Goal: Task Accomplishment & Management: Use online tool/utility

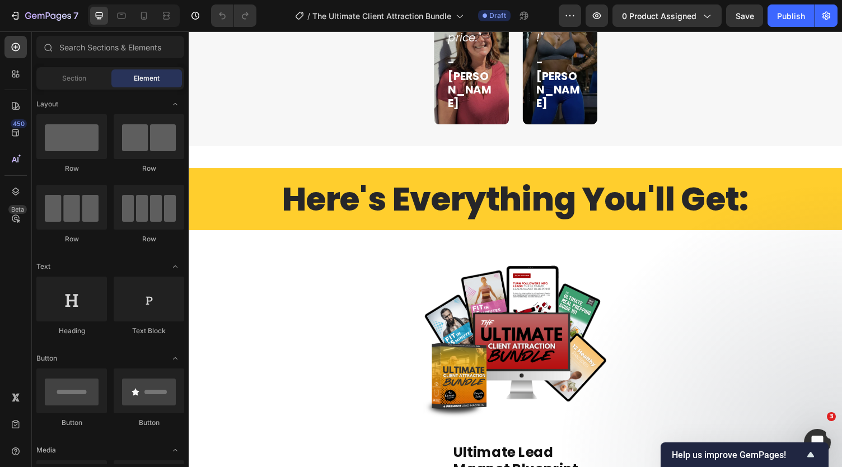
scroll to position [5472, 0]
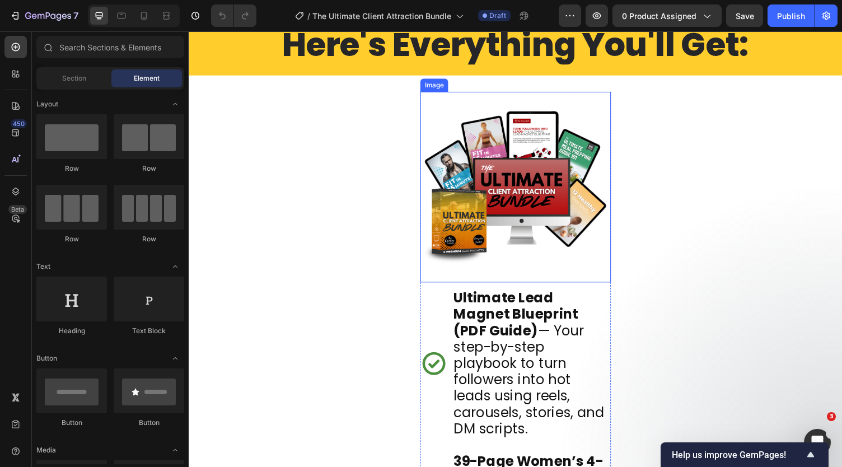
click at [532, 189] on img at bounding box center [525, 192] width 196 height 196
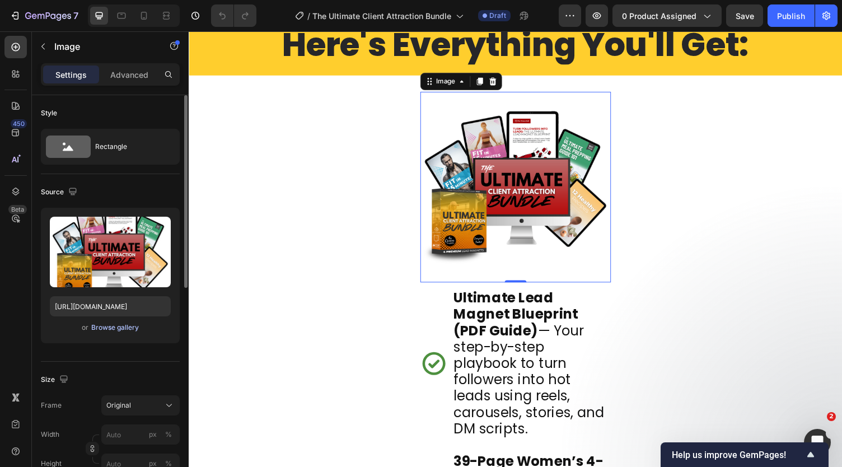
click at [108, 325] on div "Browse gallery" at bounding box center [115, 328] width 48 height 10
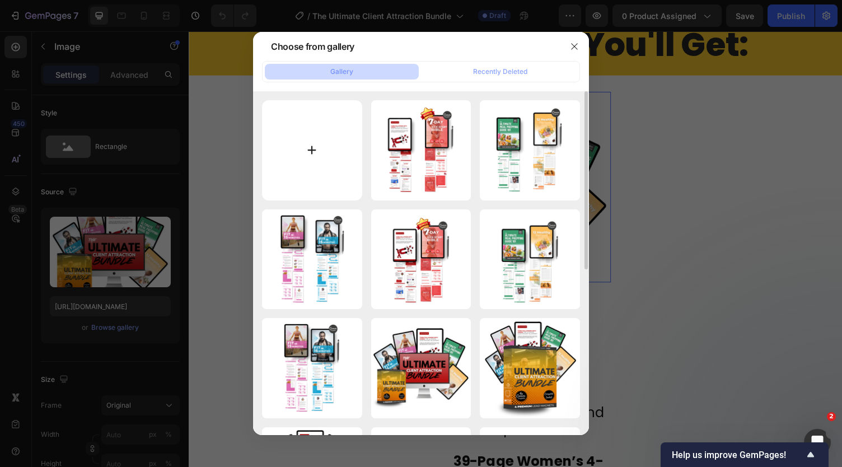
click at [299, 173] on input "file" at bounding box center [312, 150] width 100 height 100
type input "C:\fakepath\Client Attraction Box Set (2).png"
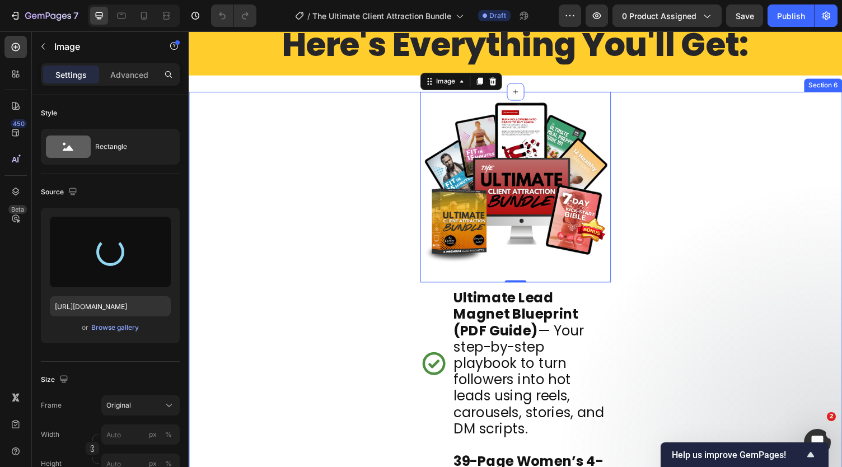
type input "https://cdn.shopify.com/s/files/1/0781/5040/2333/files/gempages_500456985498485…"
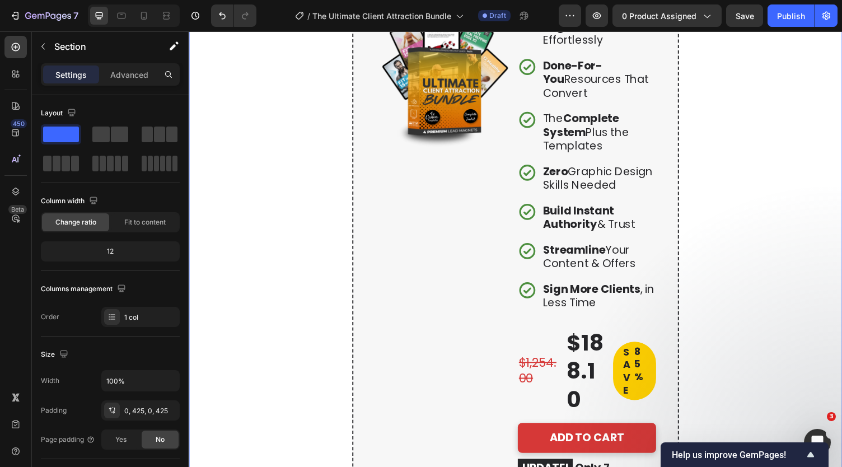
scroll to position [2760, 0]
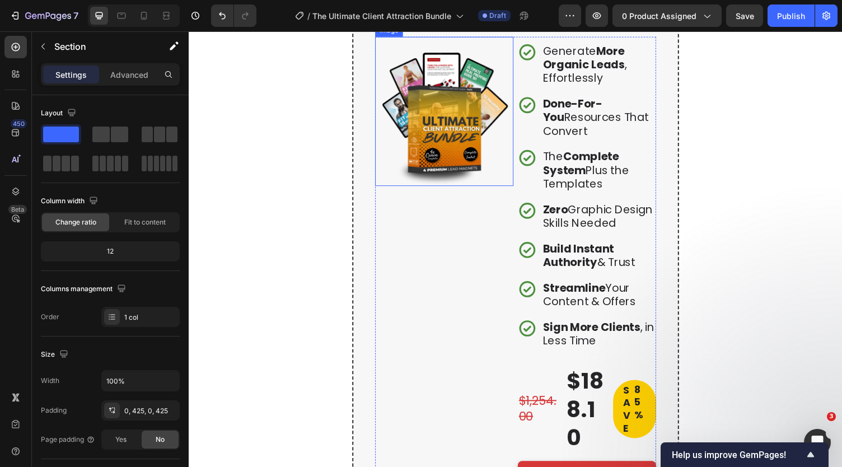
click at [443, 190] on img at bounding box center [451, 119] width 142 height 142
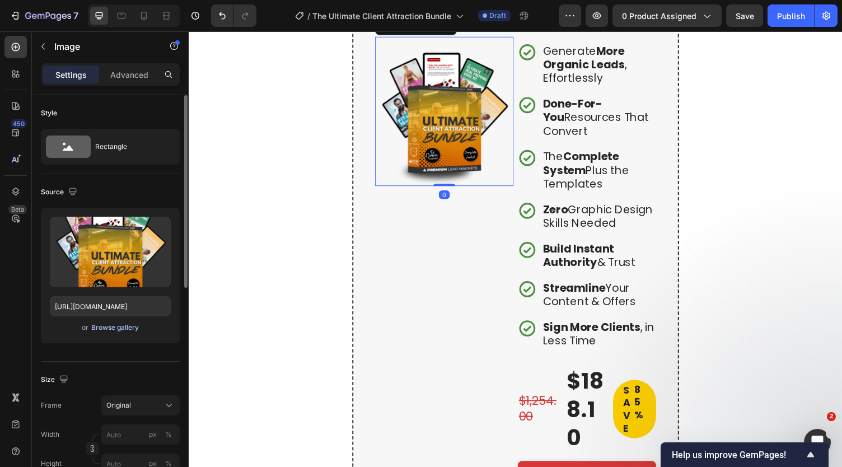
click at [116, 328] on div "Browse gallery" at bounding box center [115, 328] width 48 height 10
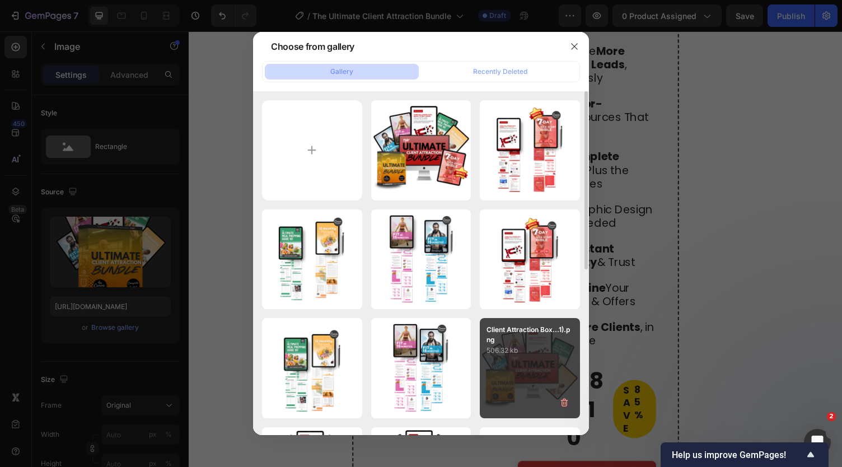
click at [510, 357] on div "Client Attraction Box...1).png 506.32 kb" at bounding box center [530, 368] width 100 height 100
type input "https://cdn.shopify.com/s/files/1/0781/5040/2333/files/gempages_500456985498485…"
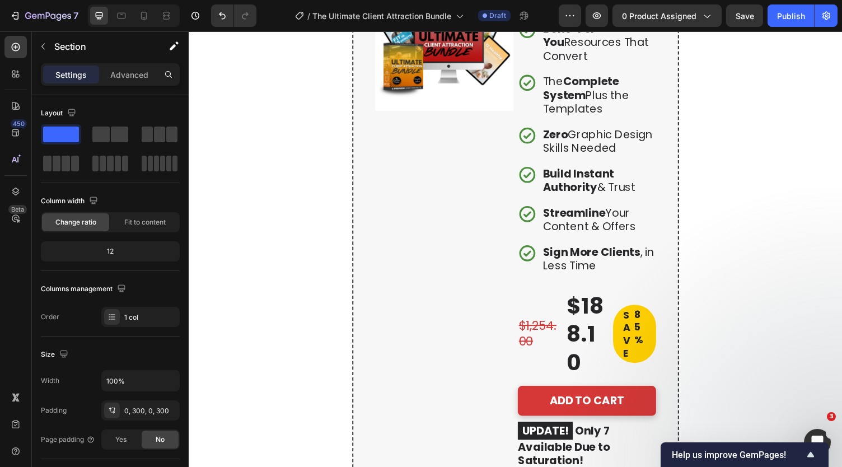
scroll to position [2761, 0]
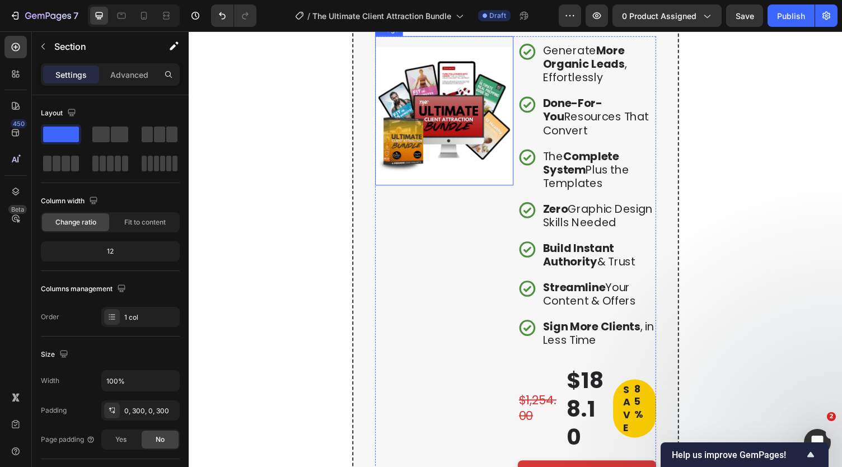
click at [437, 190] on img at bounding box center [451, 119] width 142 height 142
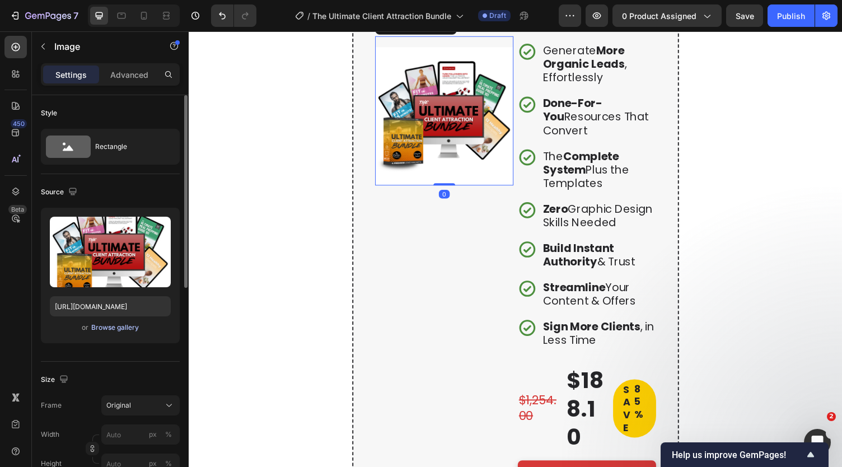
click at [111, 329] on div "Browse gallery" at bounding box center [115, 328] width 48 height 10
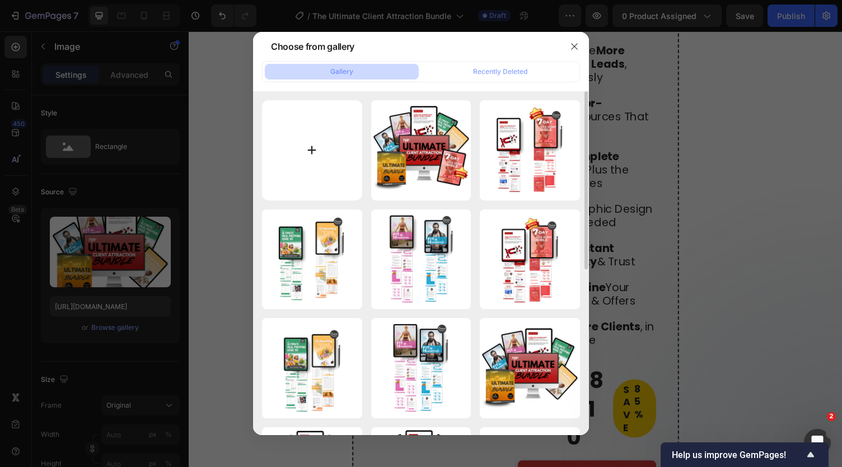
click at [302, 175] on input "file" at bounding box center [312, 150] width 100 height 100
type input "C:\fakepath\Client Attraction Box Set (4).png"
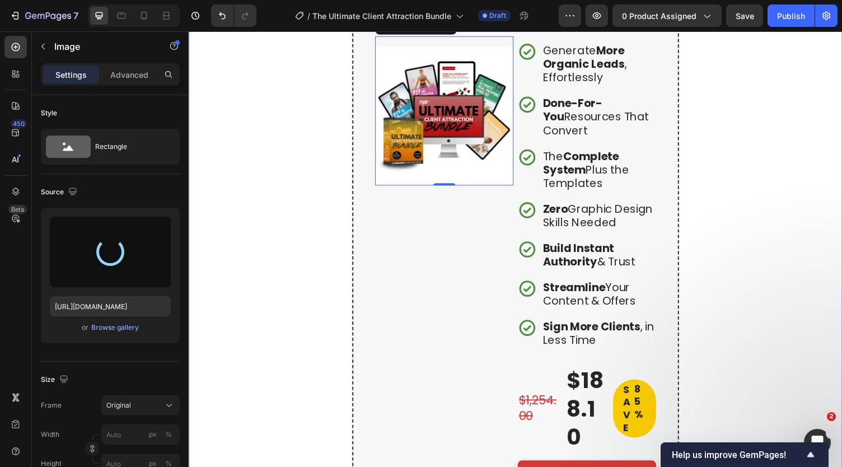
type input "https://cdn.shopify.com/s/files/1/0781/5040/2333/files/gempages_500456985498485…"
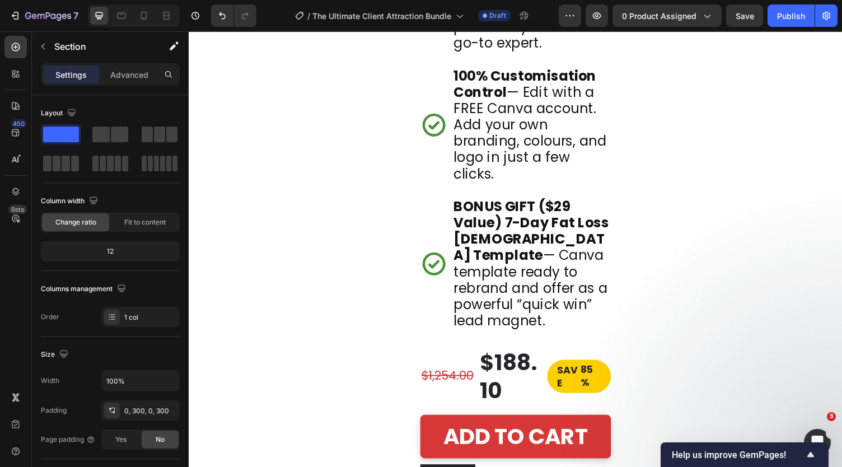
scroll to position [6488, 0]
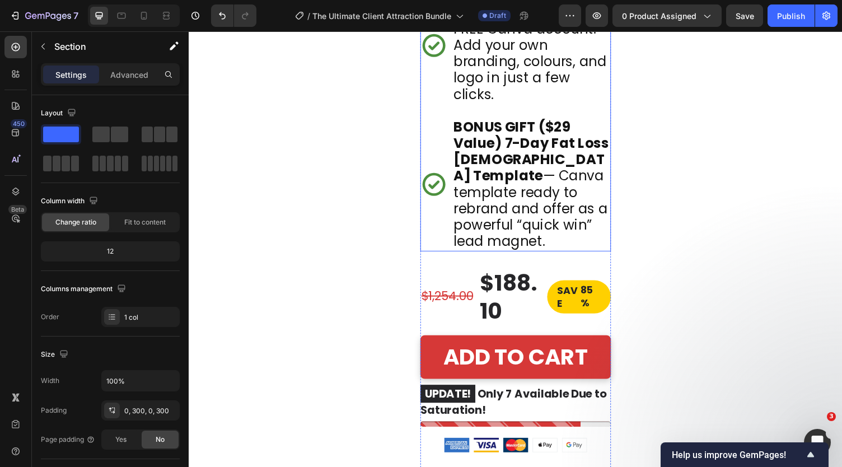
click at [486, 203] on p "BONUS GIFT ($29 Value) 7-Day Fat Loss Bible Template — Canva template ready to …" at bounding box center [541, 189] width 160 height 134
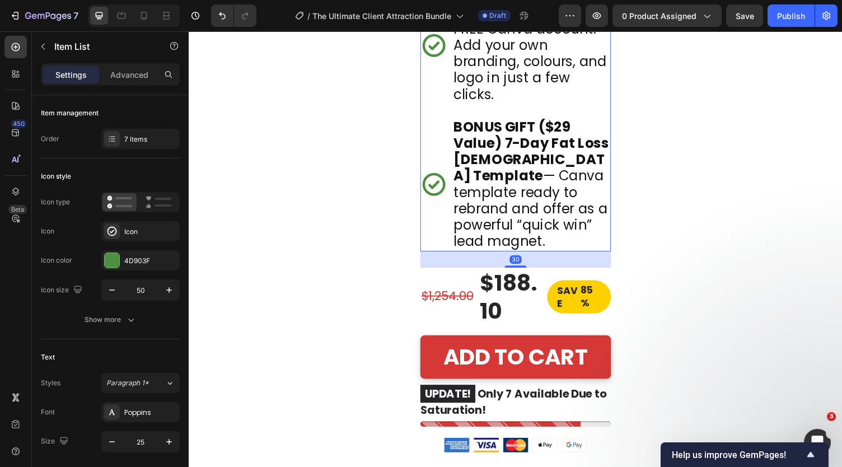
click at [445, 200] on icon at bounding box center [441, 189] width 24 height 24
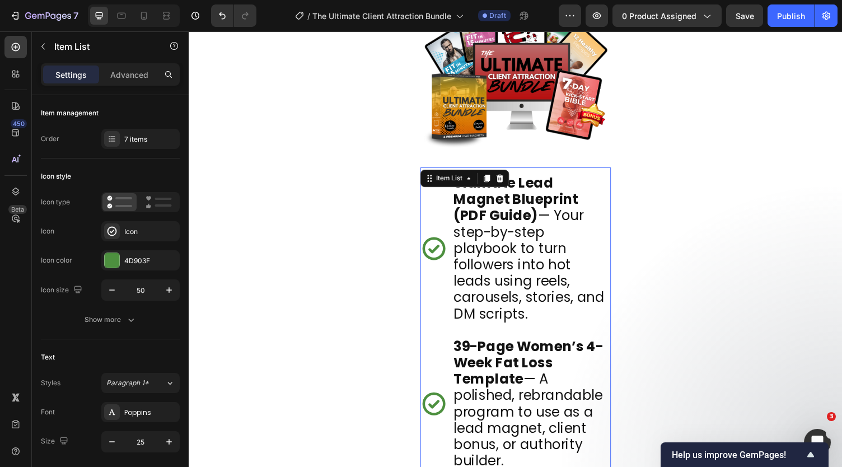
scroll to position [5589, 0]
click at [496, 179] on icon at bounding box center [495, 183] width 6 height 8
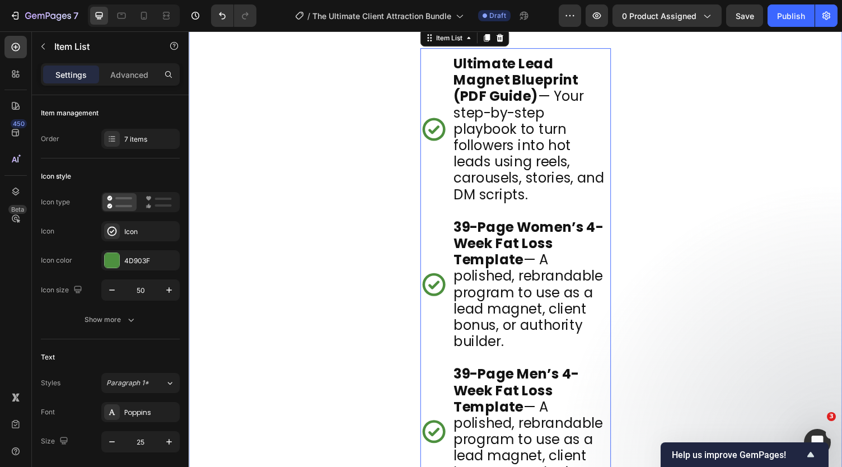
scroll to position [6500, 0]
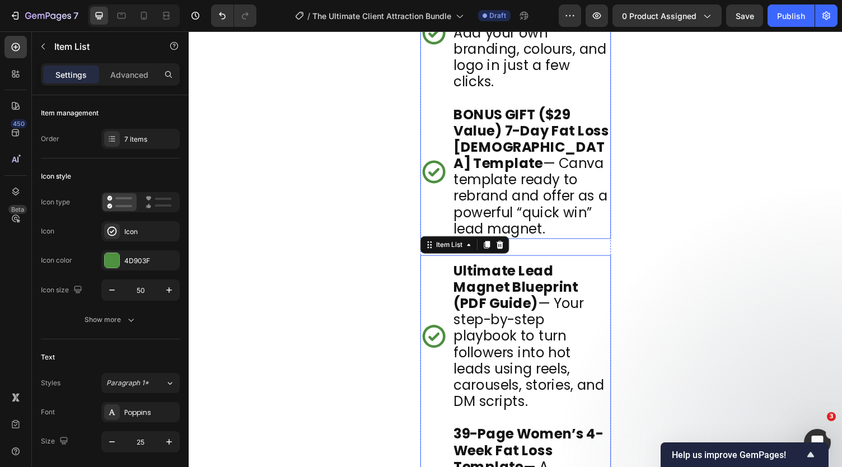
click at [503, 213] on p "BONUS GIFT ($29 Value) 7-Day Fat Loss Bible Template — Canva template ready to …" at bounding box center [541, 176] width 160 height 134
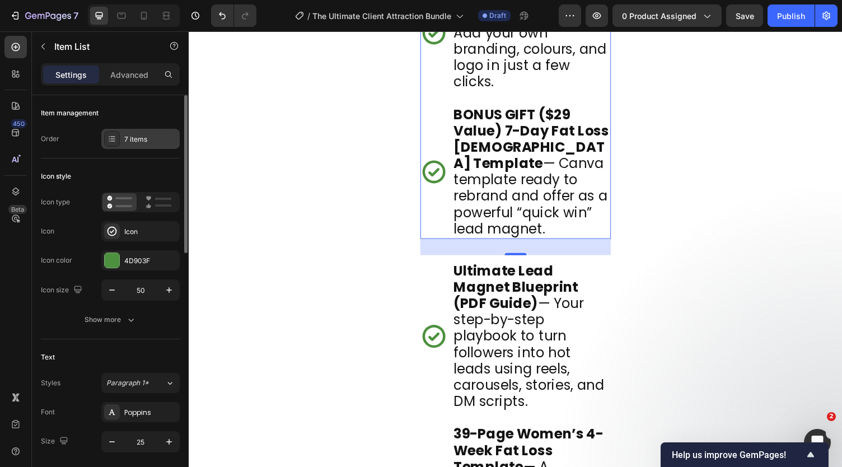
click at [124, 141] on div "7 items" at bounding box center [150, 139] width 53 height 10
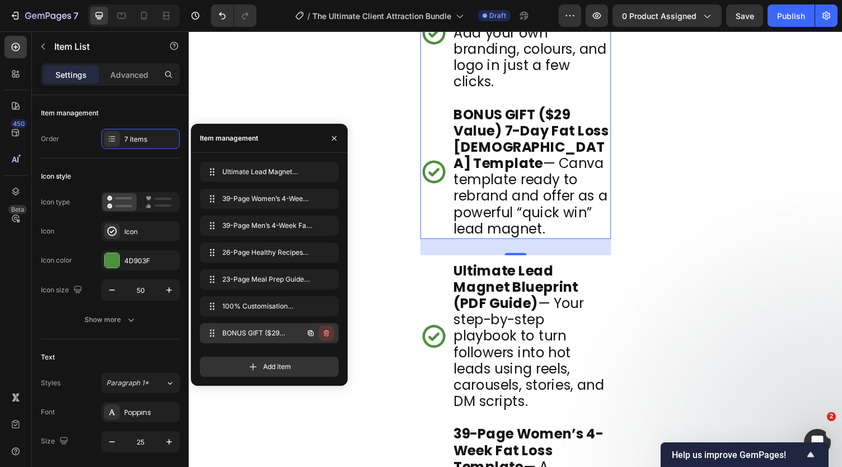
click at [327, 333] on icon "button" at bounding box center [327, 334] width 1 height 3
click at [320, 333] on div "Delete" at bounding box center [319, 333] width 21 height 10
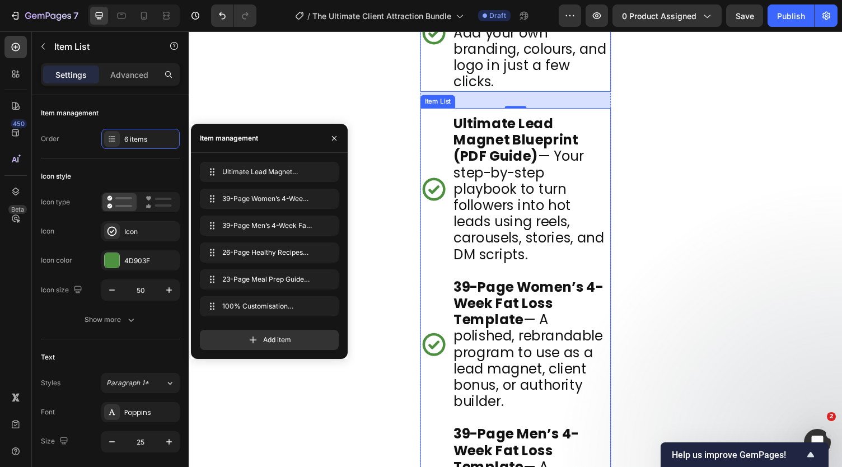
click at [556, 241] on p "Ultimate Lead Magnet Blueprint (PDF Guide) — Your step-by-step playbook to turn…" at bounding box center [541, 193] width 160 height 151
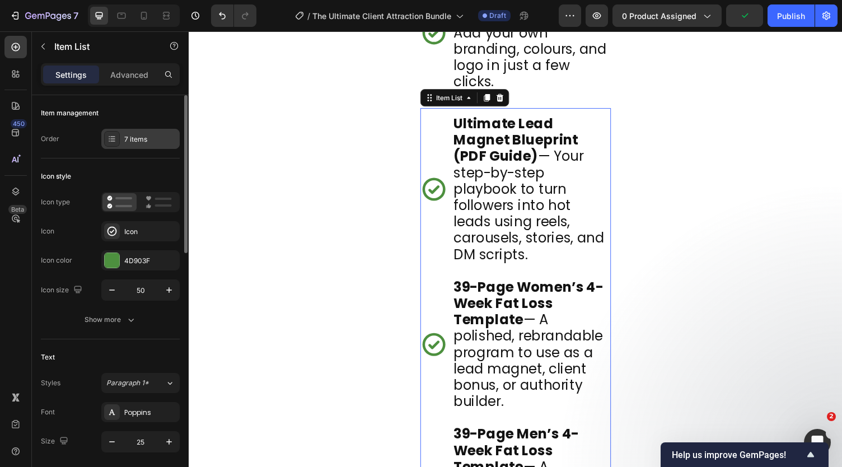
click at [150, 139] on div "7 items" at bounding box center [150, 139] width 53 height 10
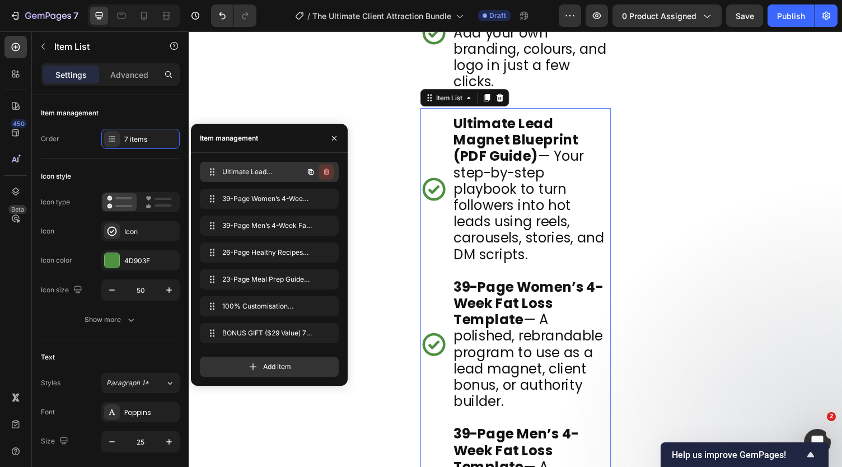
click at [327, 172] on icon "button" at bounding box center [327, 172] width 1 height 3
click at [317, 170] on div "Delete" at bounding box center [319, 172] width 21 height 10
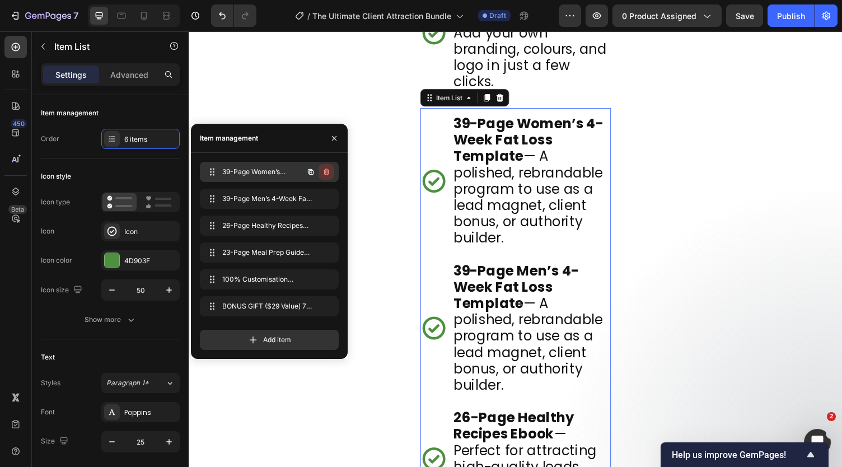
click at [327, 169] on icon "button" at bounding box center [326, 171] width 9 height 9
click at [323, 176] on div "Delete" at bounding box center [319, 172] width 21 height 10
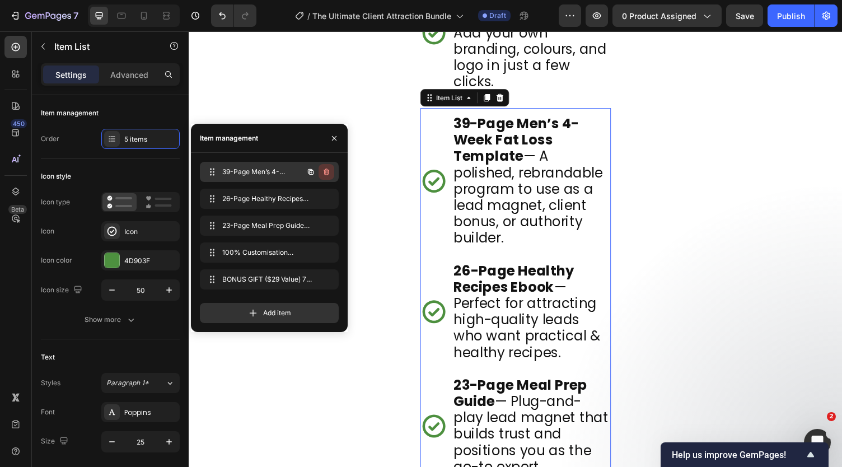
click at [325, 171] on icon "button" at bounding box center [326, 171] width 9 height 9
click at [323, 172] on div "Delete" at bounding box center [319, 172] width 21 height 10
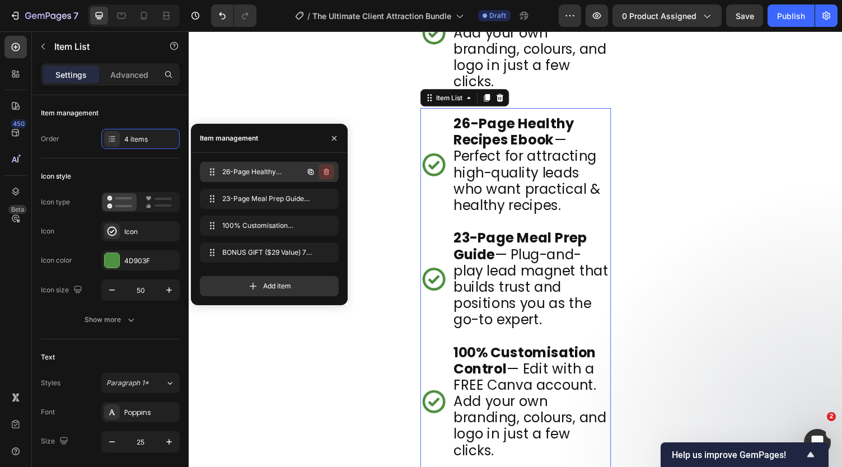
click at [328, 171] on icon "button" at bounding box center [327, 172] width 6 height 7
click at [320, 174] on div "Delete" at bounding box center [319, 172] width 21 height 10
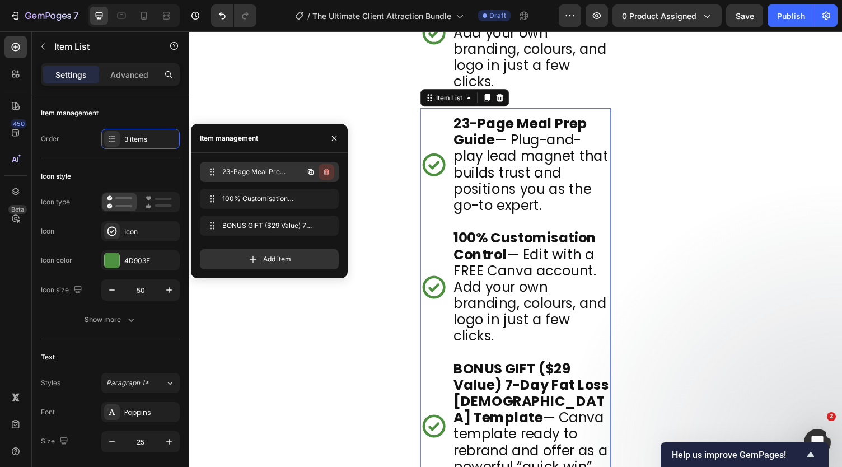
click at [328, 173] on icon "button" at bounding box center [327, 172] width 6 height 7
click at [320, 173] on div "Delete" at bounding box center [319, 172] width 21 height 10
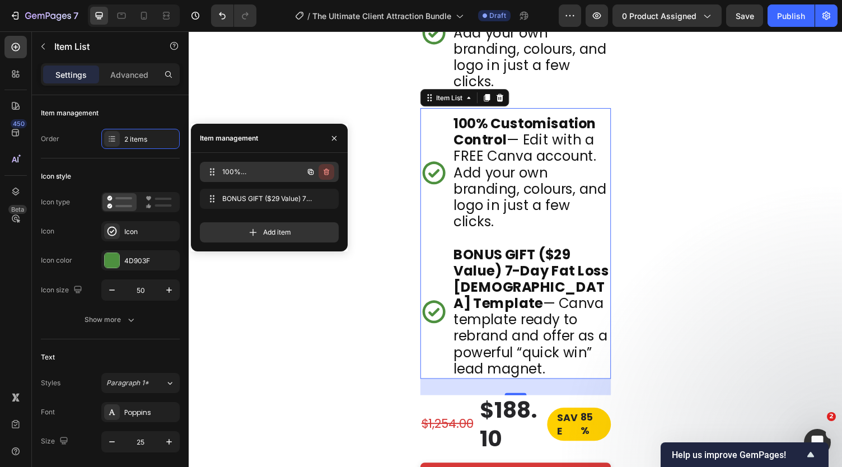
click at [323, 173] on icon "button" at bounding box center [326, 171] width 9 height 9
click at [319, 174] on div "Delete" at bounding box center [319, 172] width 21 height 10
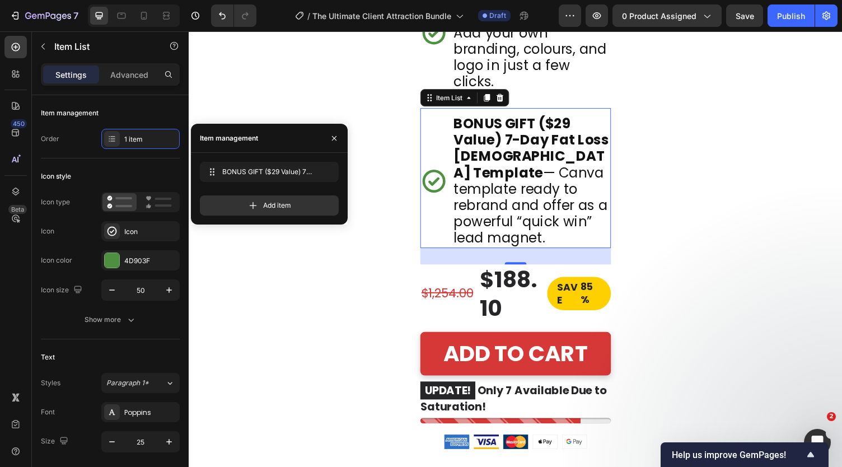
click at [477, 214] on p "BONUS GIFT ($29 Value) 7-Day Fat Loss Bible Template — Canva template ready to …" at bounding box center [541, 185] width 160 height 134
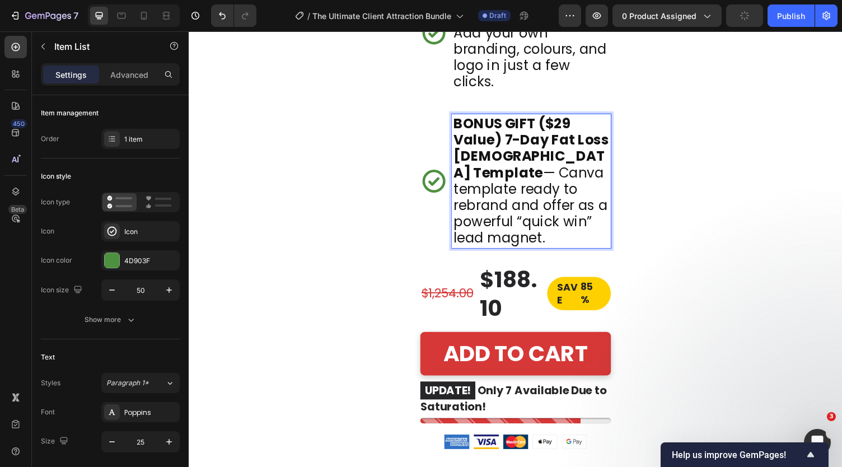
click at [432, 197] on icon at bounding box center [441, 186] width 24 height 24
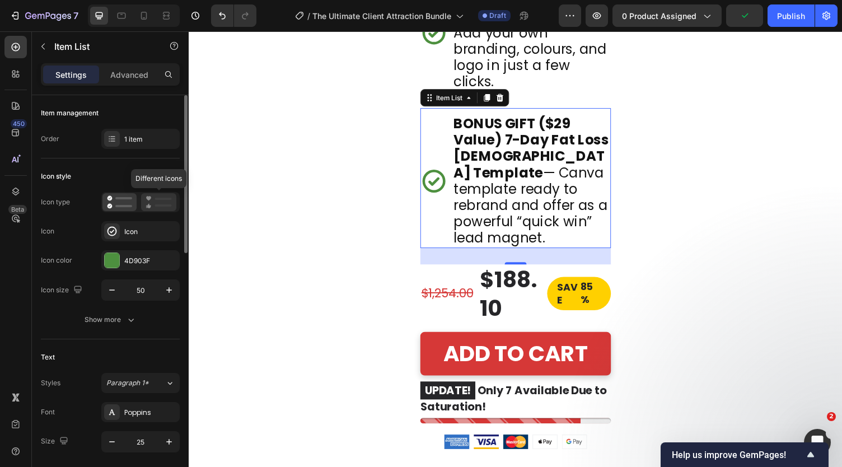
click at [155, 200] on icon at bounding box center [159, 201] width 26 height 13
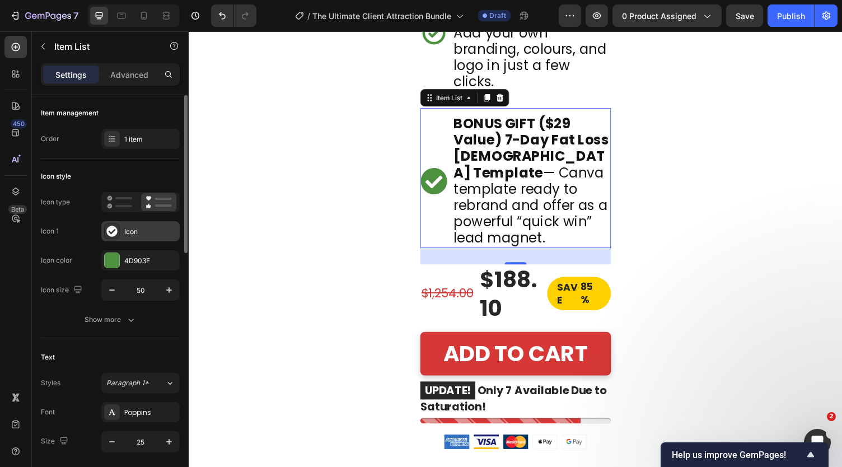
click at [123, 230] on div "Icon" at bounding box center [140, 231] width 78 height 20
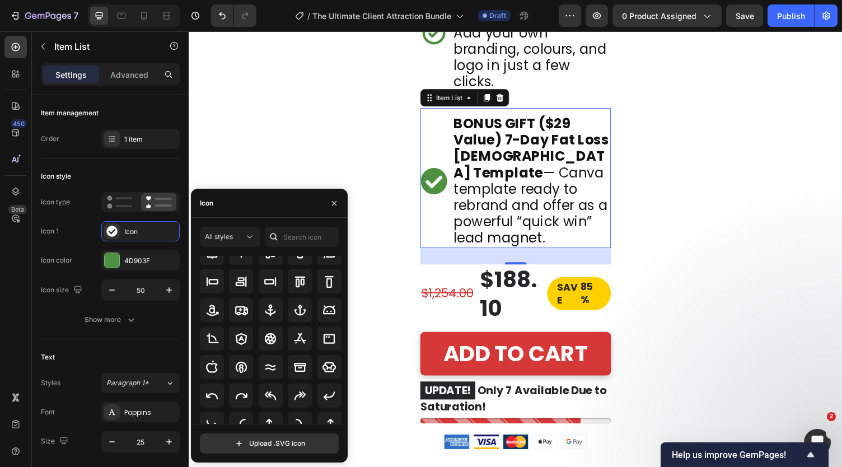
scroll to position [0, 0]
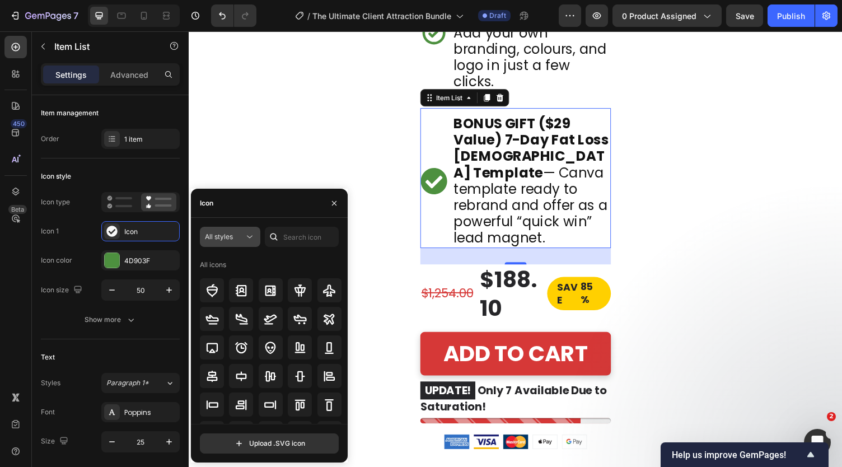
click at [249, 229] on button "All styles" at bounding box center [230, 237] width 60 height 20
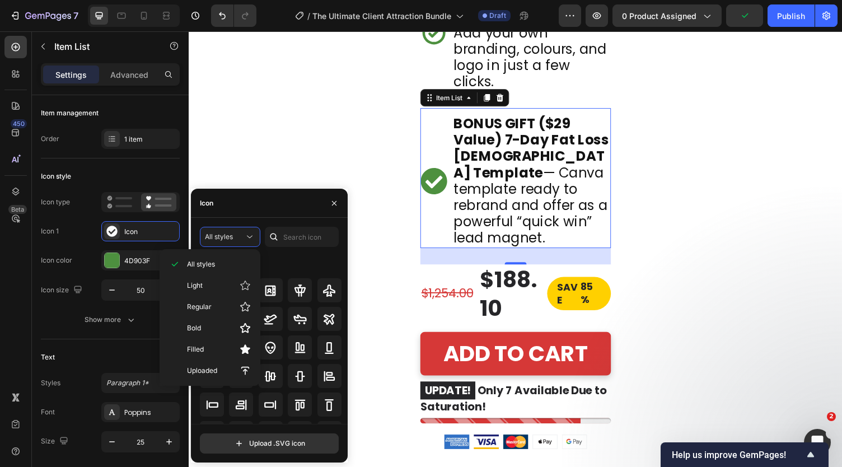
click at [277, 263] on div "All icons" at bounding box center [271, 265] width 142 height 18
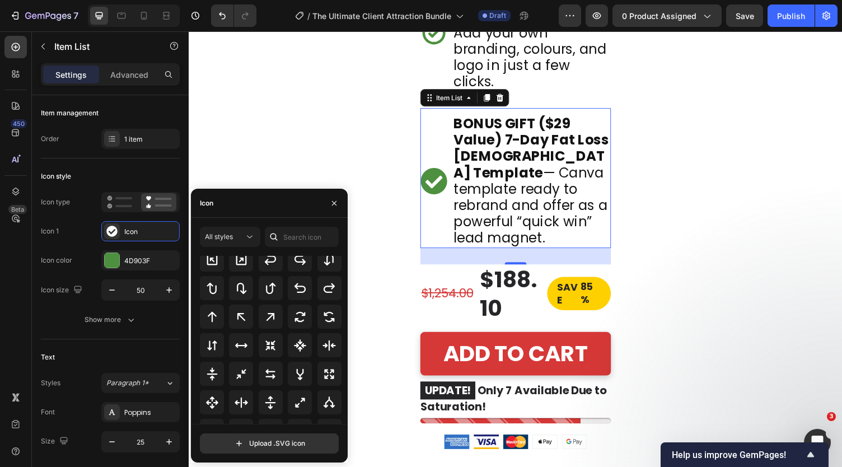
scroll to position [605, 0]
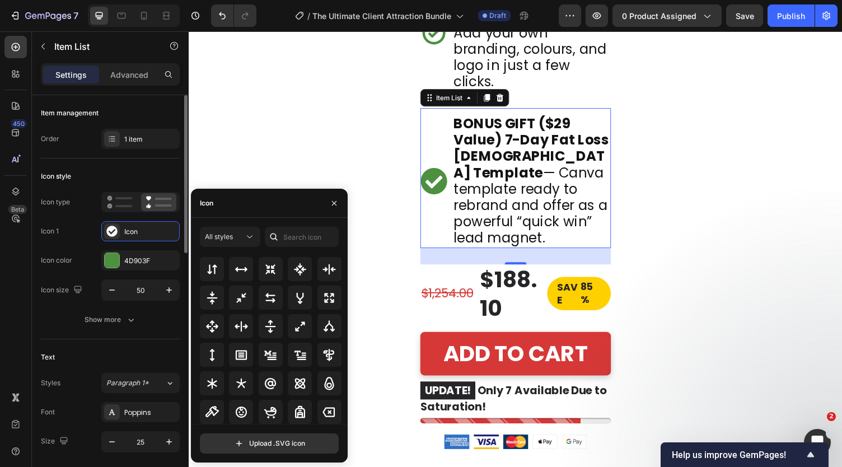
click at [86, 226] on div "Icon 1 Icon" at bounding box center [110, 231] width 139 height 20
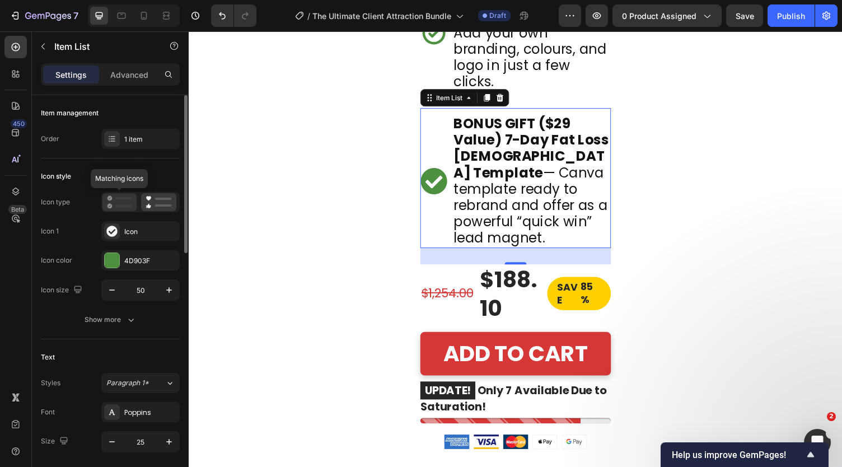
click at [132, 200] on div at bounding box center [119, 202] width 34 height 18
click at [134, 227] on div "Icon" at bounding box center [150, 232] width 53 height 10
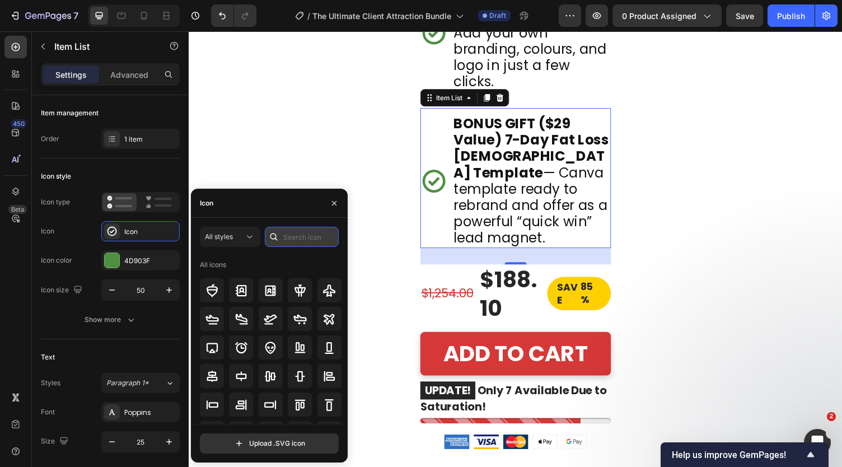
click at [306, 240] on input "text" at bounding box center [302, 237] width 74 height 20
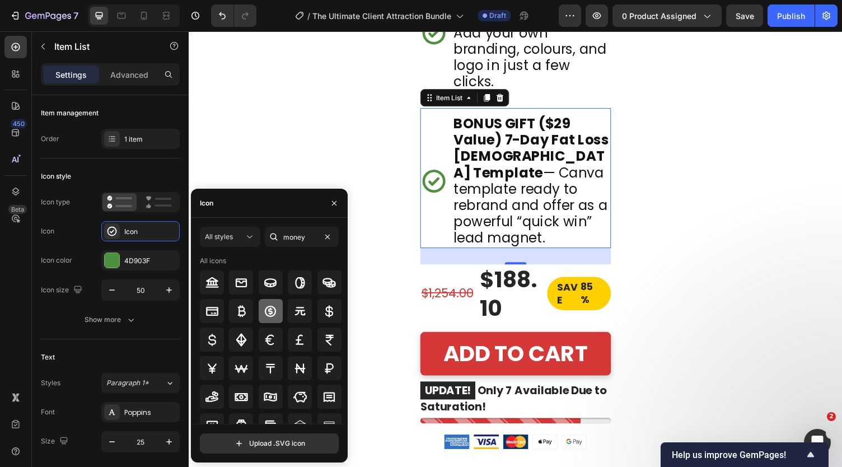
click at [270, 311] on icon at bounding box center [270, 311] width 13 height 13
click at [290, 239] on input "money" at bounding box center [302, 237] width 74 height 20
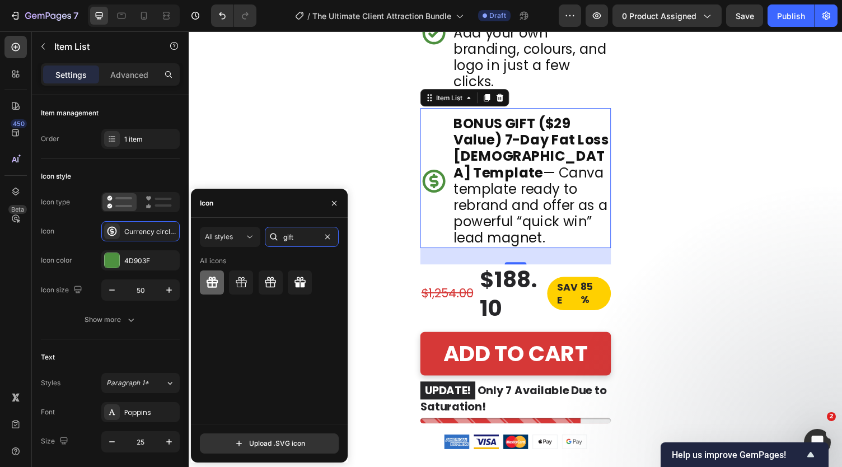
type input "gift"
click at [216, 281] on icon at bounding box center [211, 282] width 11 height 11
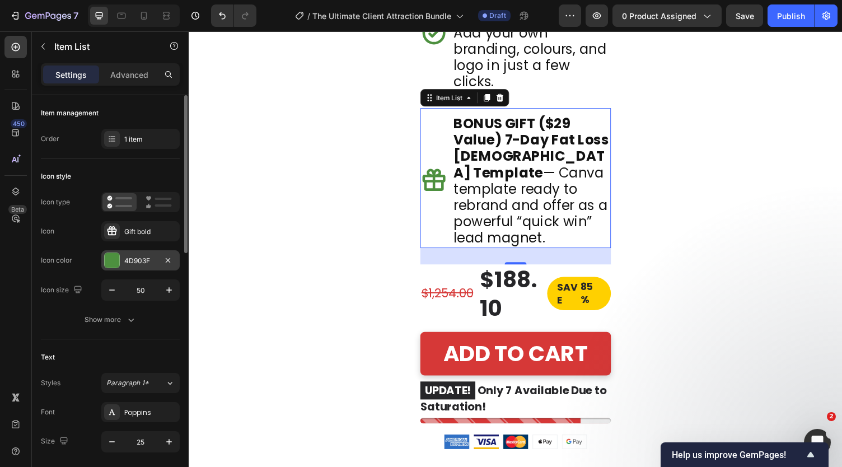
click at [115, 263] on div at bounding box center [112, 260] width 15 height 15
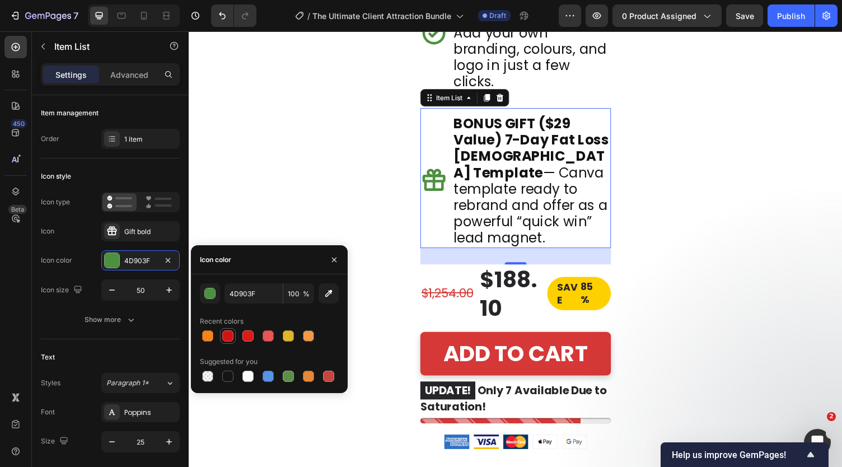
click at [232, 337] on div at bounding box center [227, 335] width 11 height 11
type input "D31313"
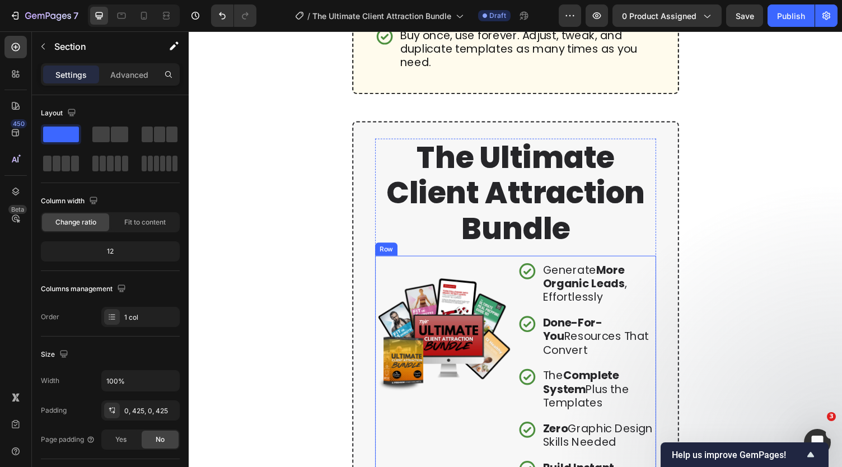
scroll to position [2533, 0]
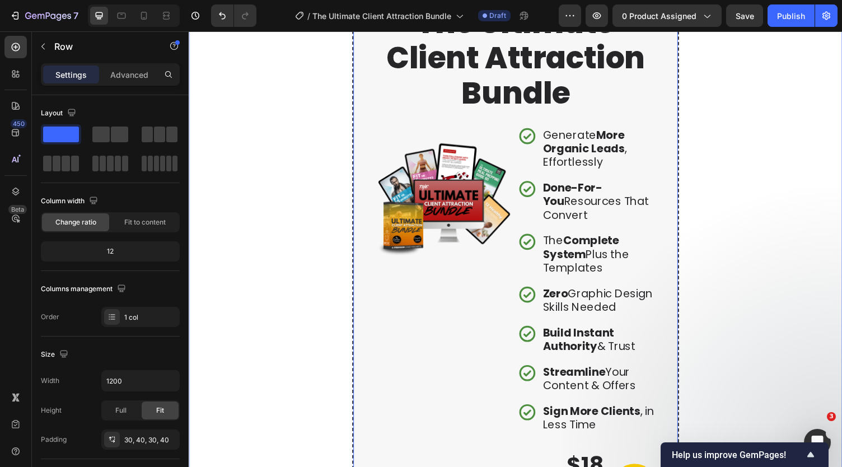
scroll to position [2630, 0]
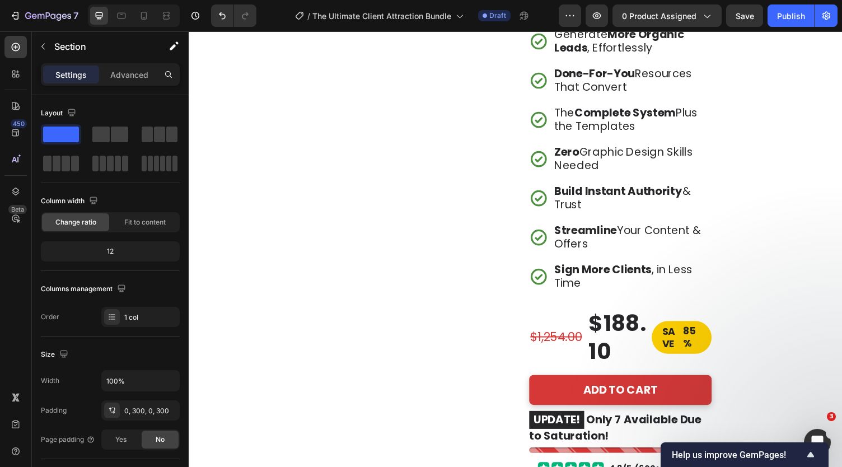
scroll to position [0, 0]
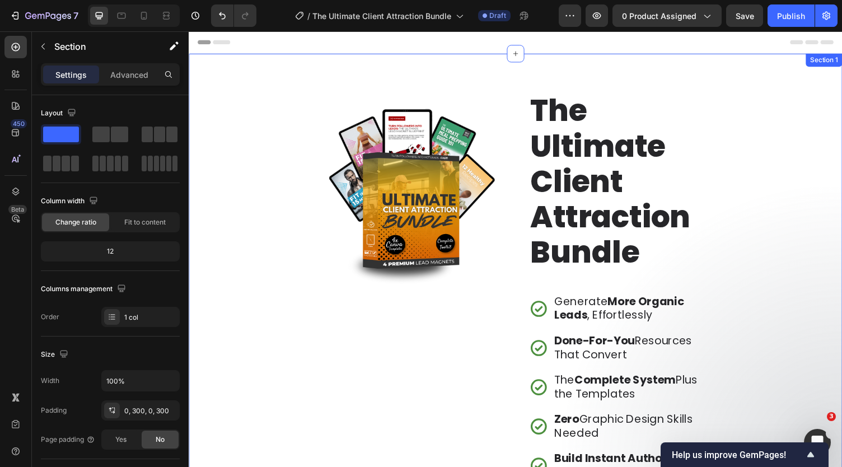
click at [772, 167] on div "Image The Ultimate Client Attraction Bundle Heading Generate More Organic Leads…" at bounding box center [525, 433] width 672 height 759
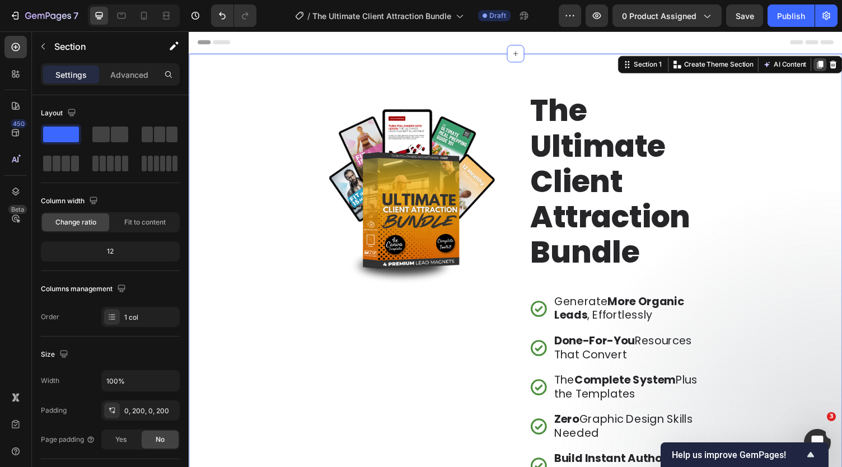
click at [835, 67] on icon at bounding box center [838, 66] width 6 height 8
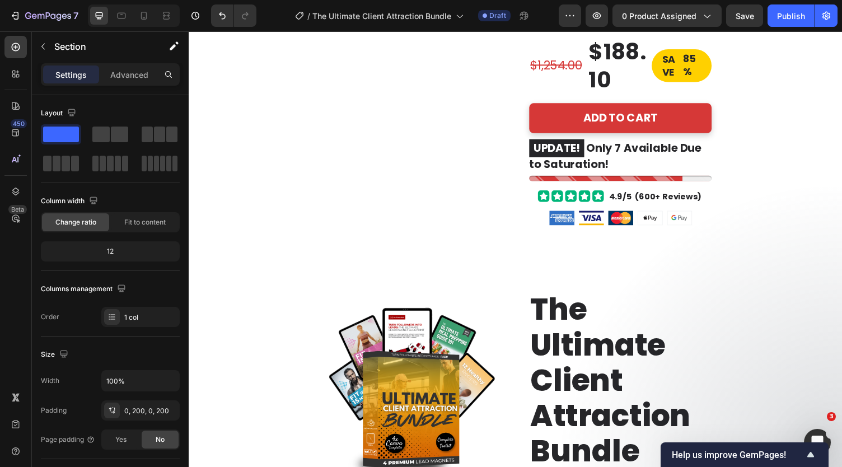
scroll to position [554, 0]
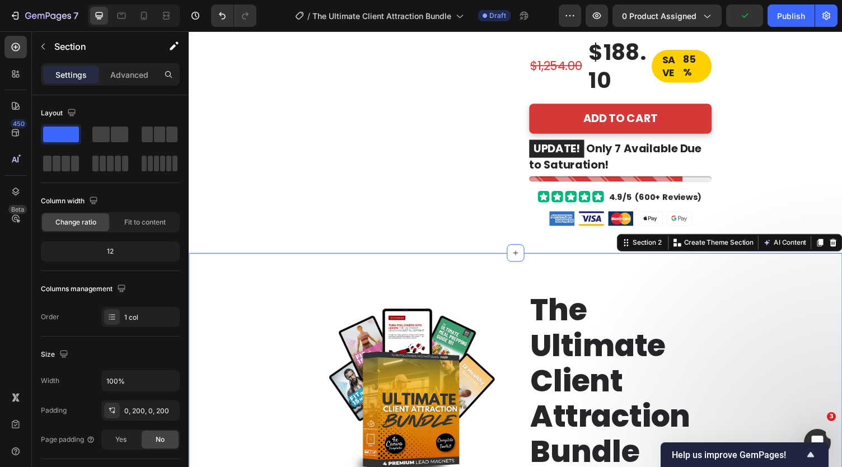
click at [842, 249] on icon at bounding box center [851, 249] width 7 height 8
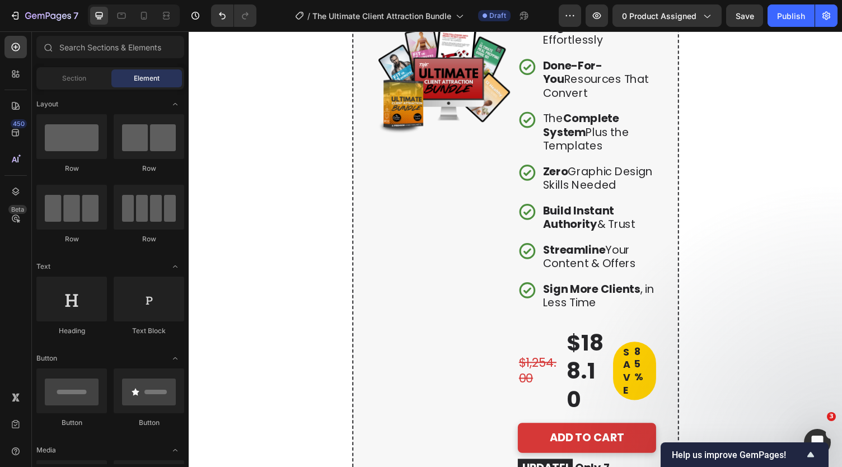
scroll to position [2691, 0]
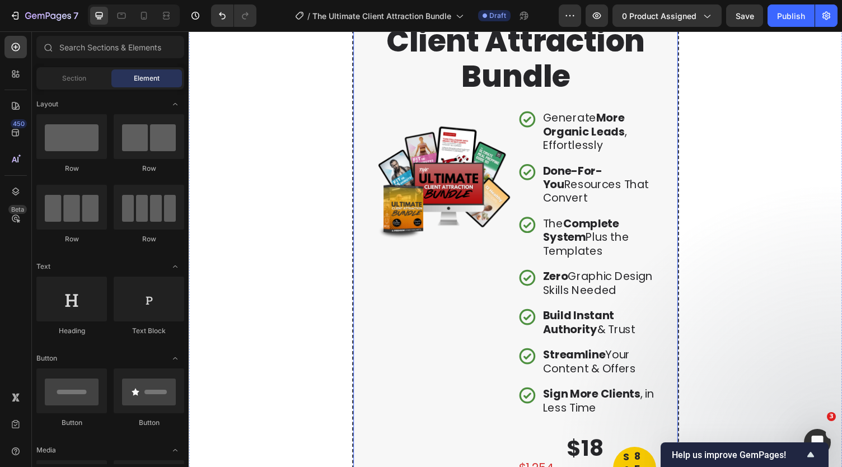
click at [678, 167] on div "The Ultimate Client Attraction Bundle Heading Row Image Generate More Organic L…" at bounding box center [525, 341] width 336 height 747
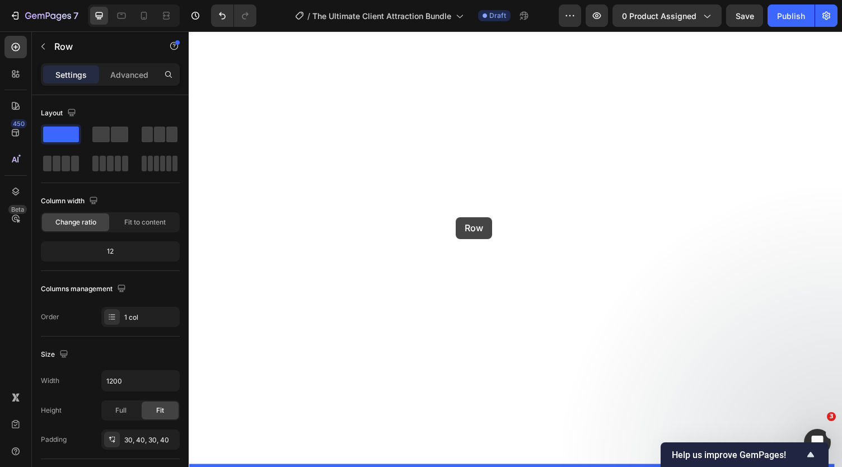
scroll to position [9789, 0]
drag, startPoint x: 369, startPoint y: 62, endPoint x: 464, endPoint y: 227, distance: 190.4
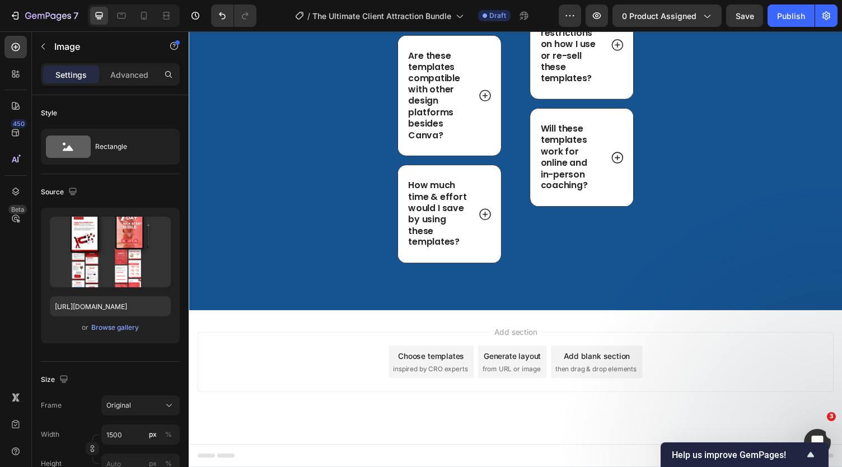
drag, startPoint x: 520, startPoint y: 252, endPoint x: 504, endPoint y: 279, distance: 31.9
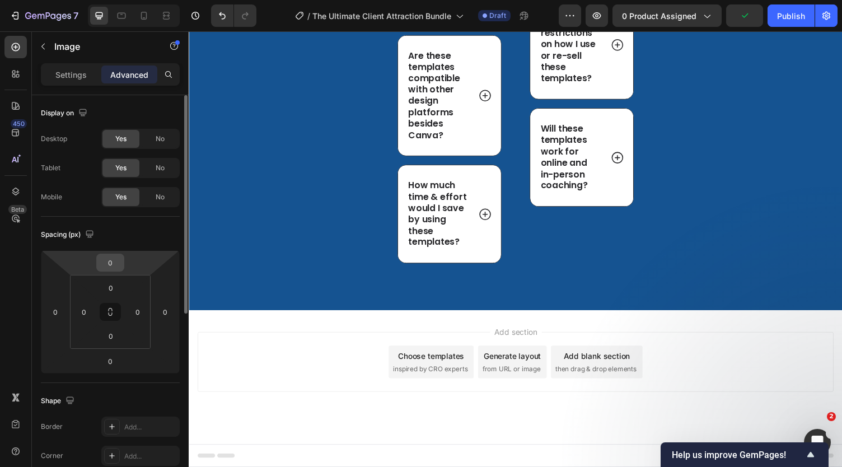
click at [111, 266] on input "0" at bounding box center [110, 262] width 22 height 17
type input "-5"
type input "-1"
click at [111, 366] on input "0" at bounding box center [110, 361] width 22 height 17
type input "0"
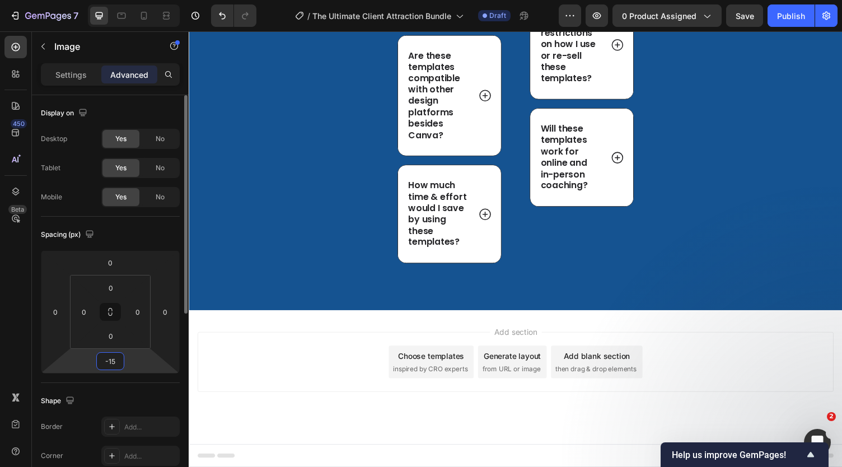
type input "-1"
type input "-50"
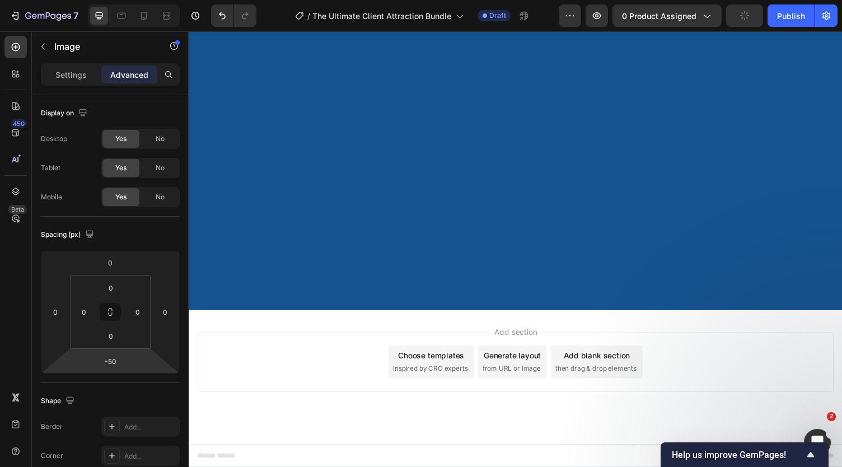
scroll to position [9997, 0]
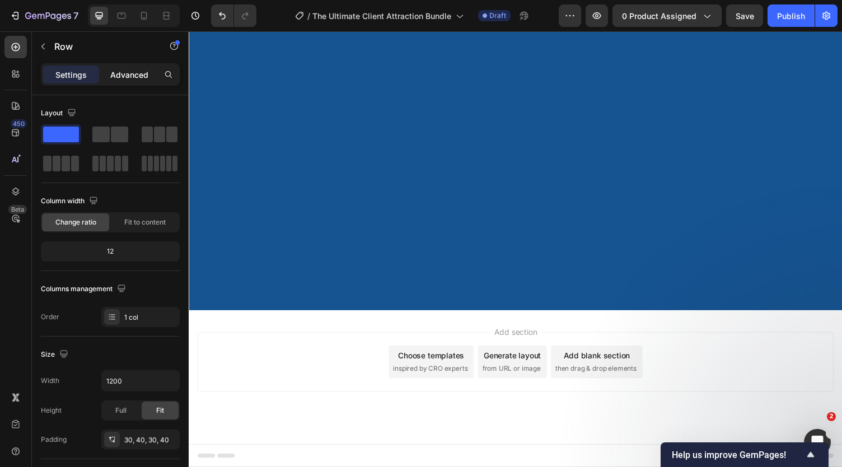
click at [127, 74] on p "Advanced" at bounding box center [129, 75] width 38 height 12
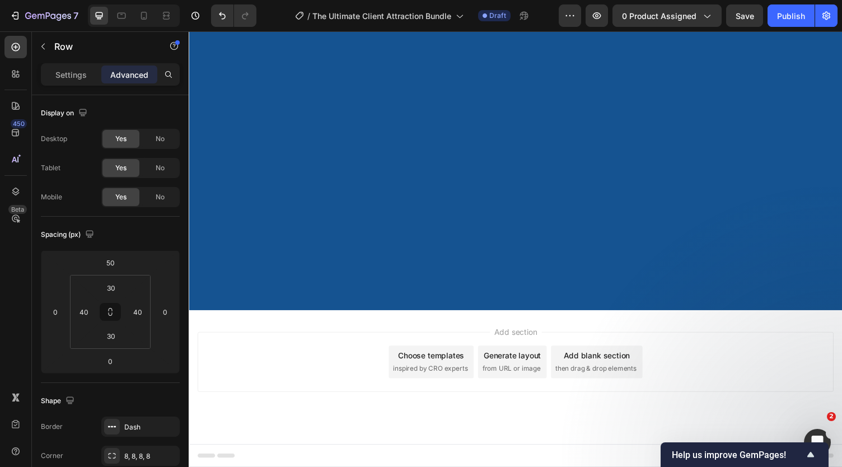
scroll to position [10023, 0]
click at [84, 72] on p "Settings" at bounding box center [70, 75] width 31 height 12
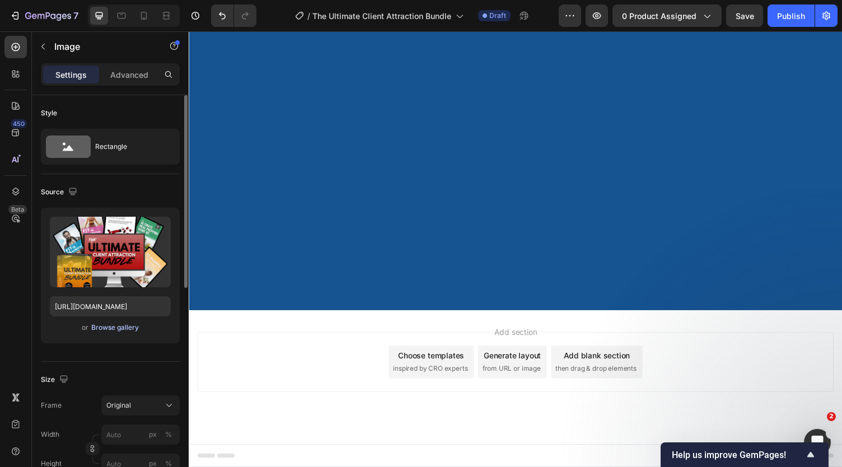
click at [104, 330] on div "Browse gallery" at bounding box center [115, 328] width 48 height 10
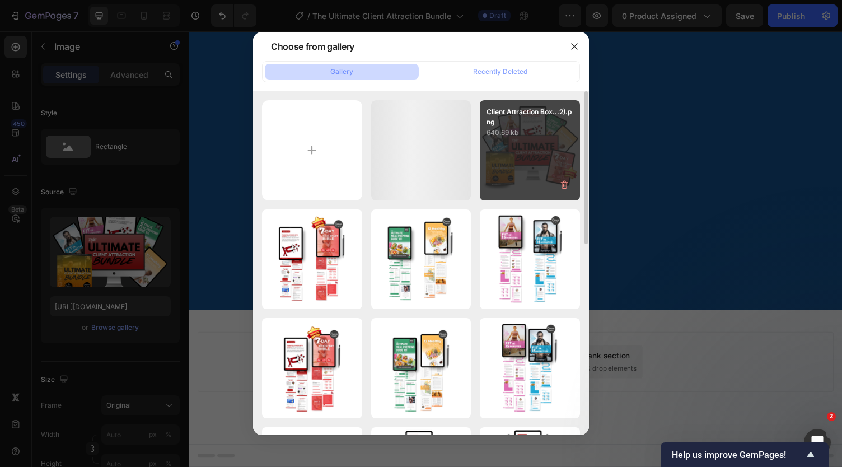
click at [528, 152] on div "Client Attraction Box...2).png 640.69 kb" at bounding box center [530, 150] width 100 height 100
type input "https://cdn.shopify.com/s/files/1/0781/5040/2333/files/gempages_500456985498485…"
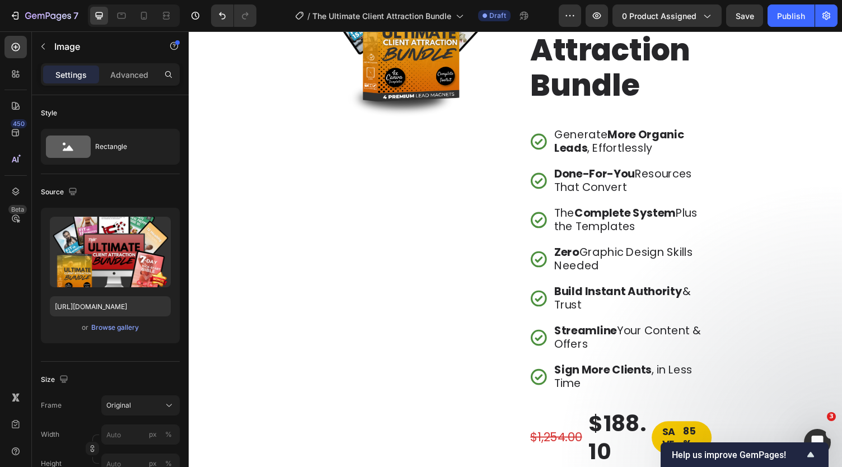
scroll to position [0, 0]
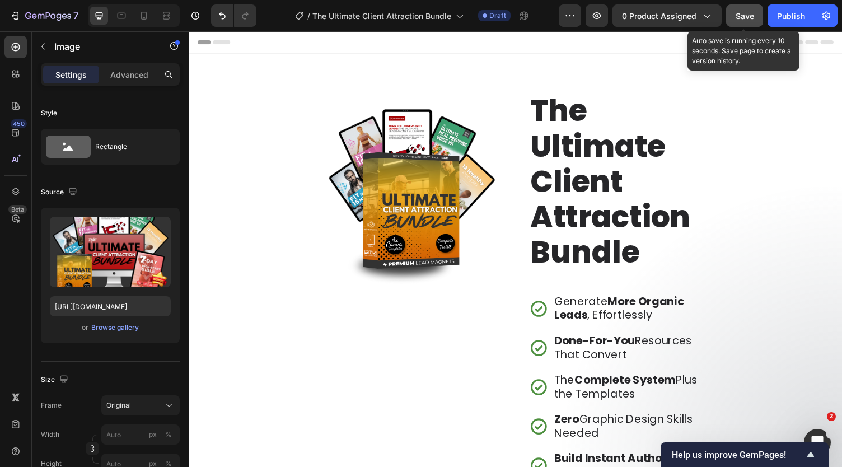
click at [743, 14] on span "Save" at bounding box center [745, 16] width 18 height 10
click at [741, 17] on span "Save" at bounding box center [745, 16] width 18 height 10
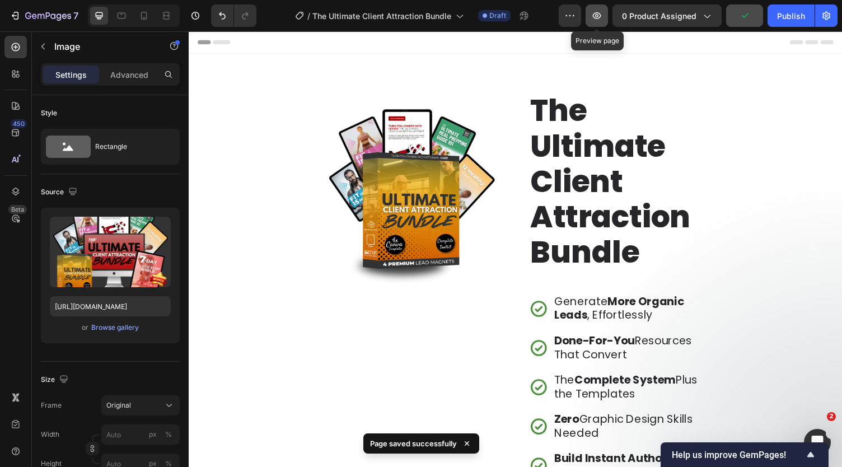
click at [599, 15] on icon "button" at bounding box center [596, 15] width 3 height 3
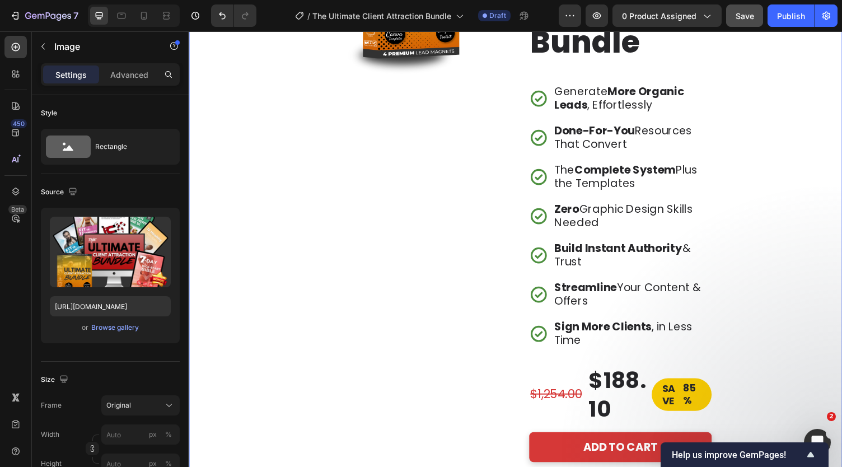
scroll to position [213, 0]
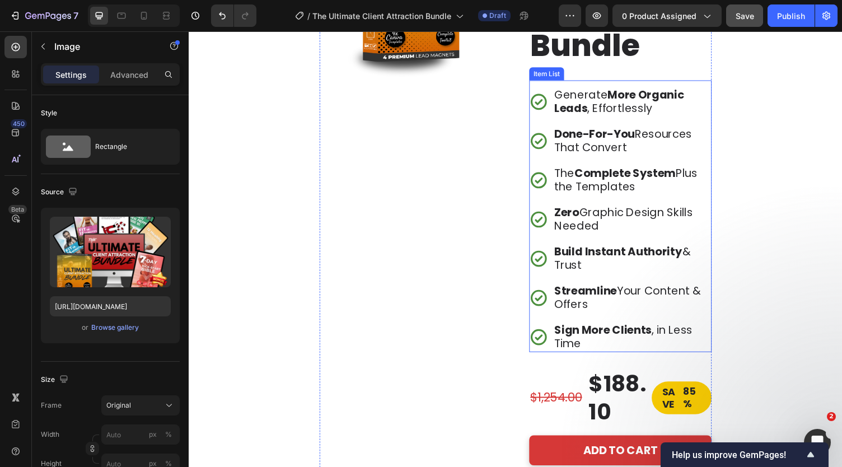
click at [594, 97] on p "Generate More Organic Leads , Effortlessly" at bounding box center [644, 104] width 160 height 28
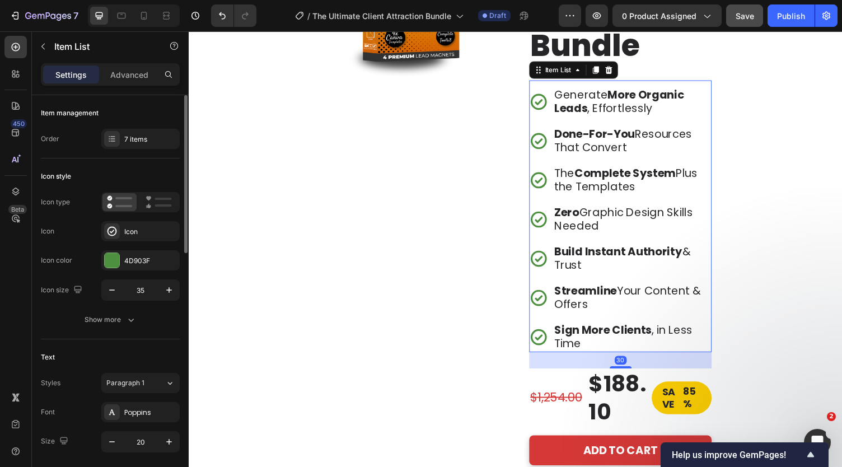
click at [156, 150] on div "Item management Order 7 items" at bounding box center [110, 126] width 139 height 63
click at [146, 136] on div "7 items" at bounding box center [150, 139] width 53 height 10
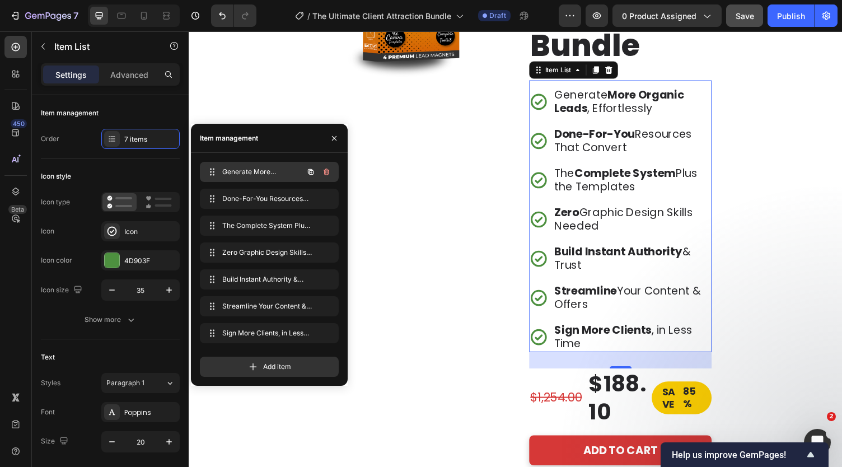
click at [282, 171] on span "Generate More Organic Leads, Effortlessly" at bounding box center [253, 172] width 63 height 10
click at [256, 172] on span "Generate More Organic Leads, Effortlessly" at bounding box center [253, 172] width 63 height 10
click at [610, 105] on p "Generate More Organic Leads , Effortlessly" at bounding box center [644, 104] width 160 height 28
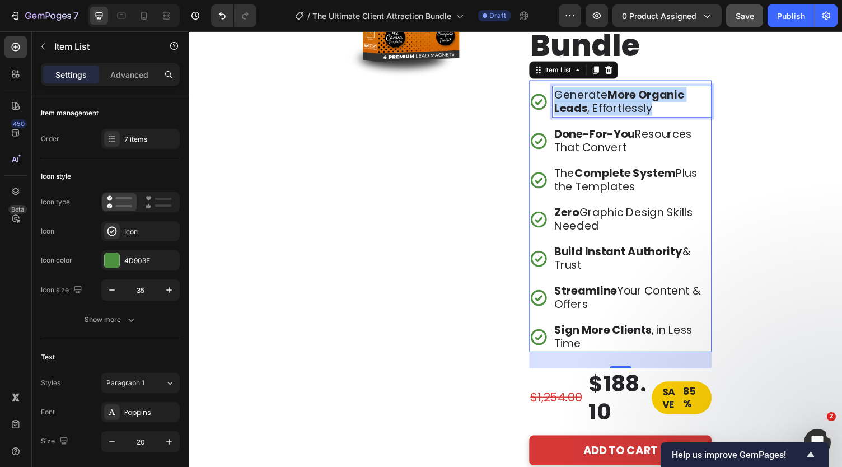
click at [610, 105] on p "Generate More Organic Leads , Effortlessly" at bounding box center [644, 104] width 160 height 28
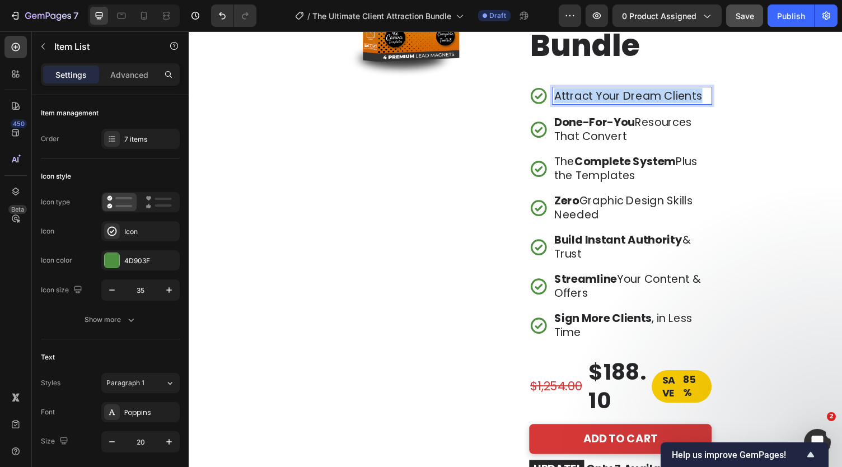
scroll to position [214, 0]
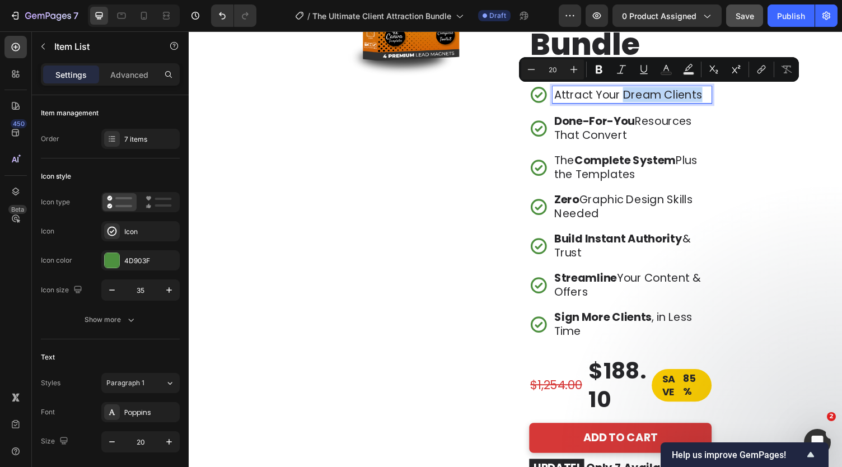
drag, startPoint x: 628, startPoint y: 95, endPoint x: 712, endPoint y: 102, distance: 83.8
click at [712, 102] on p "Attract Your Dream Clients" at bounding box center [644, 97] width 160 height 14
click at [597, 69] on icon "Editor contextual toolbar" at bounding box center [599, 70] width 7 height 8
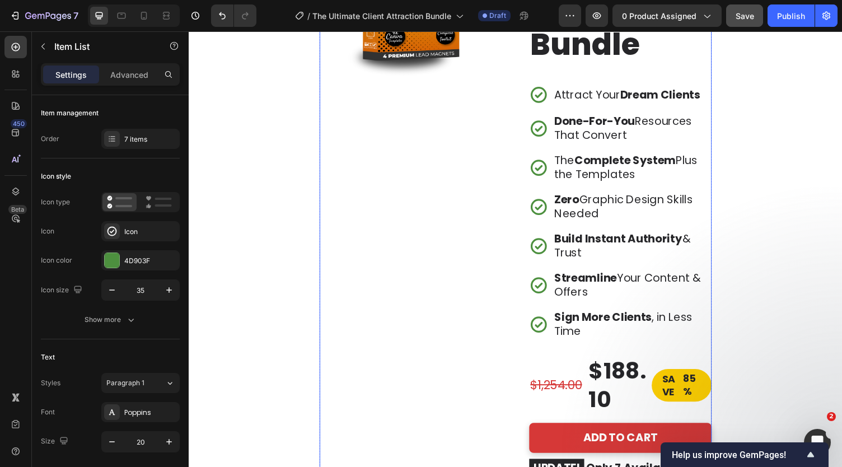
click at [504, 158] on div "Image" at bounding box center [417, 220] width 188 height 680
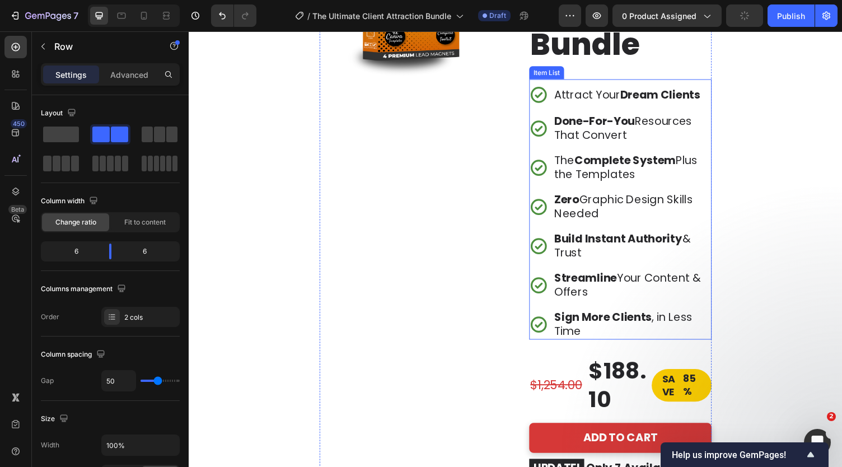
click at [601, 124] on strong "Done-For-You" at bounding box center [605, 124] width 83 height 16
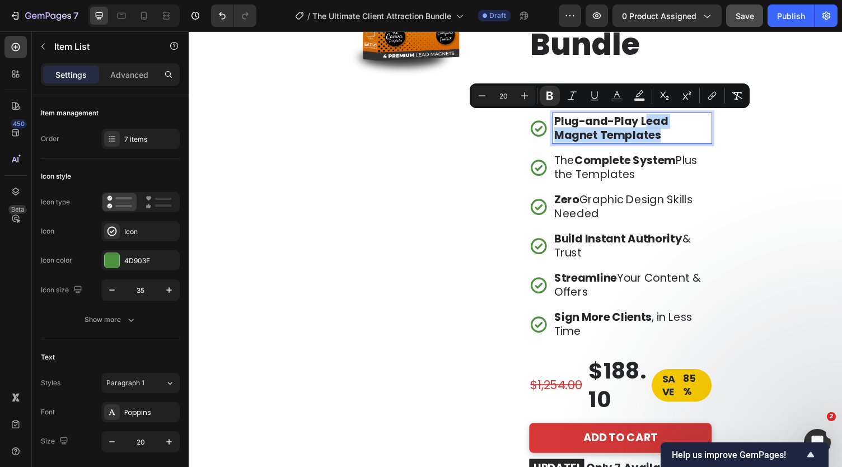
drag, startPoint x: 651, startPoint y: 124, endPoint x: 672, endPoint y: 141, distance: 26.3
click at [672, 141] on p "Plug-and-Play Lead Magnet Templates" at bounding box center [644, 131] width 160 height 28
drag, startPoint x: 557, startPoint y: 94, endPoint x: 389, endPoint y: 94, distance: 168.0
click at [557, 94] on button "Bold" at bounding box center [550, 96] width 20 height 20
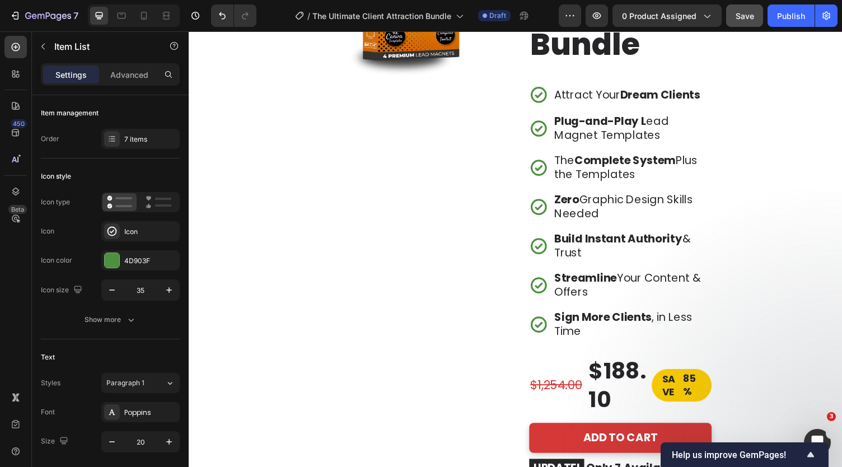
click at [610, 169] on strong "Complete System" at bounding box center [637, 164] width 104 height 16
click at [657, 122] on p "Plug-and-Play L ead Magnet Templates" at bounding box center [644, 131] width 160 height 28
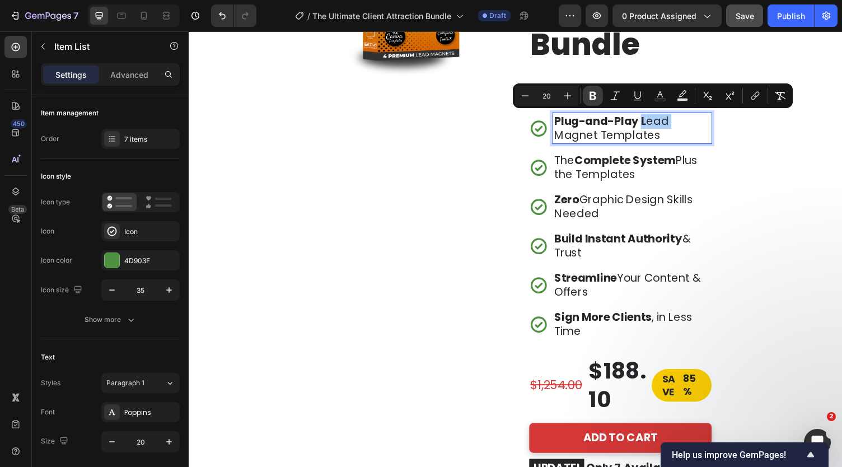
click at [592, 100] on icon "Editor contextual toolbar" at bounding box center [592, 95] width 11 height 11
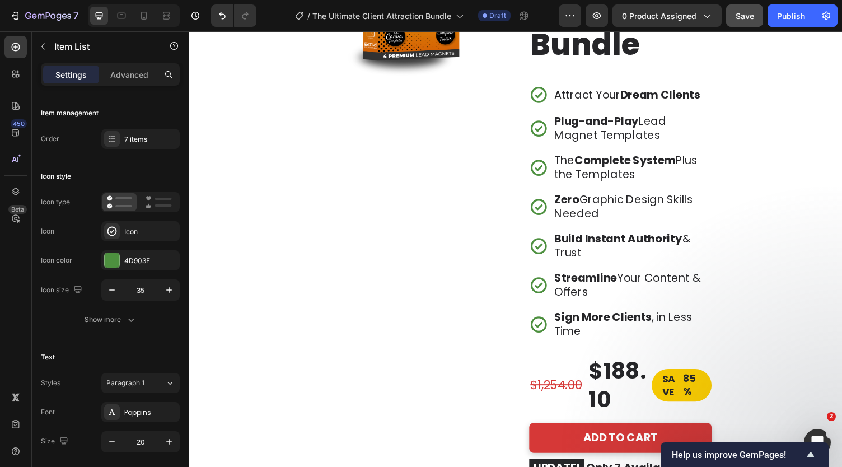
click at [515, 166] on div "Image The Ultimate Client Attraction Bundle Heading Attract Your Dream Clients …" at bounding box center [524, 220] width 403 height 680
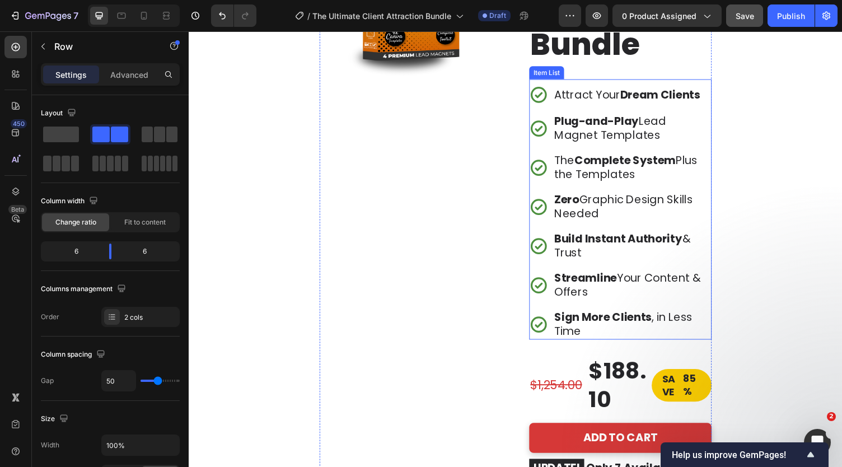
click at [609, 292] on p "Streamline Your Content & Offers" at bounding box center [644, 292] width 160 height 28
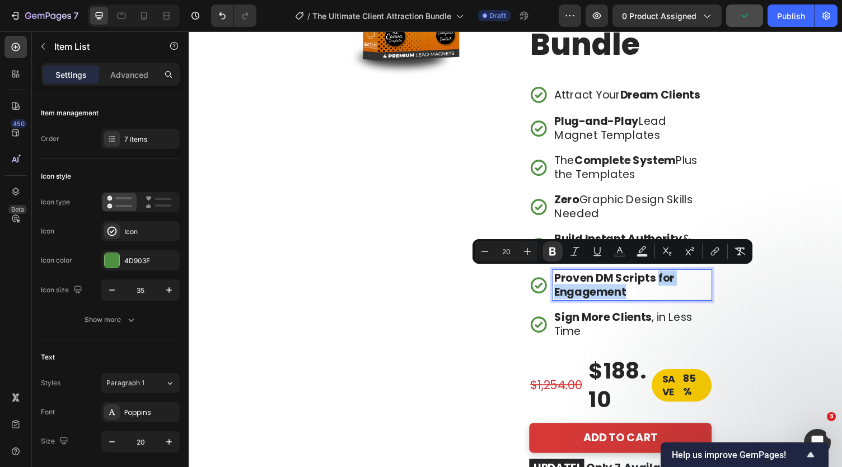
drag, startPoint x: 646, startPoint y: 293, endPoint x: 668, endPoint y: 284, distance: 23.6
click at [668, 284] on p "Proven DM Scripts for Engagement" at bounding box center [644, 292] width 160 height 28
click at [547, 244] on button "Bold" at bounding box center [553, 251] width 20 height 20
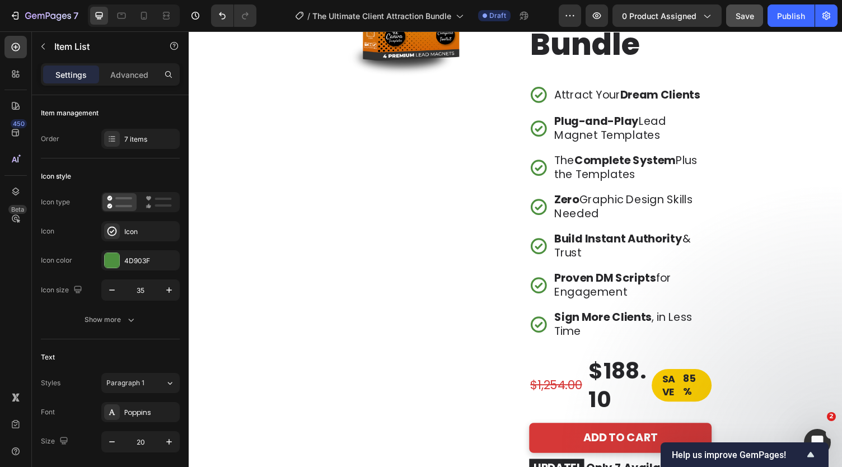
click at [678, 295] on p "Proven DM Scripts for Engagement" at bounding box center [644, 292] width 160 height 28
drag, startPoint x: 781, startPoint y: 290, endPoint x: 665, endPoint y: 283, distance: 115.6
click at [665, 283] on p "Proven DM Scripts for Engagement" at bounding box center [644, 292] width 160 height 28
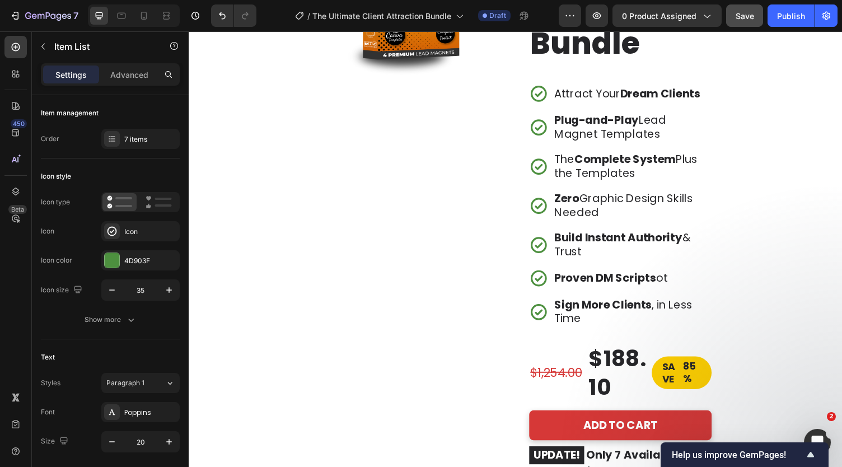
click at [687, 281] on p "Proven DM Scripts ot" at bounding box center [644, 285] width 160 height 14
click at [654, 328] on p "Sign More Clients , in Less Time" at bounding box center [644, 320] width 160 height 28
click at [667, 286] on p "Proven DM Scripts" at bounding box center [644, 285] width 160 height 14
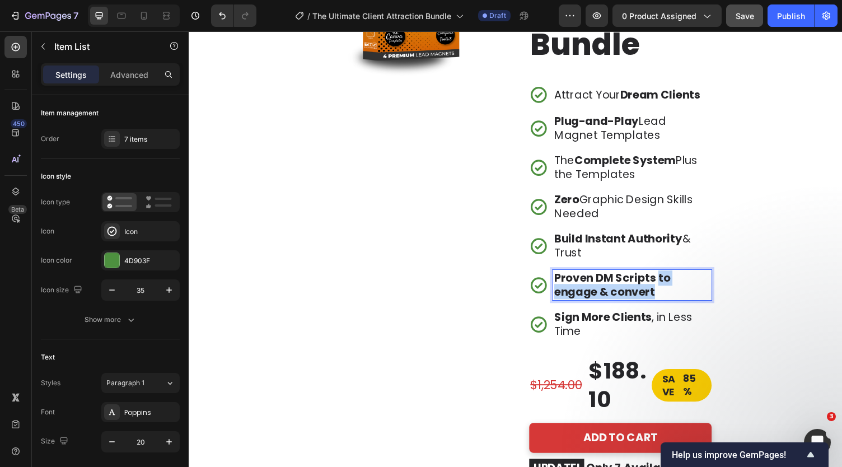
drag, startPoint x: 666, startPoint y: 282, endPoint x: 678, endPoint y: 295, distance: 17.1
click at [678, 295] on p "Proven DM Scripts to engage & convert" at bounding box center [644, 292] width 160 height 28
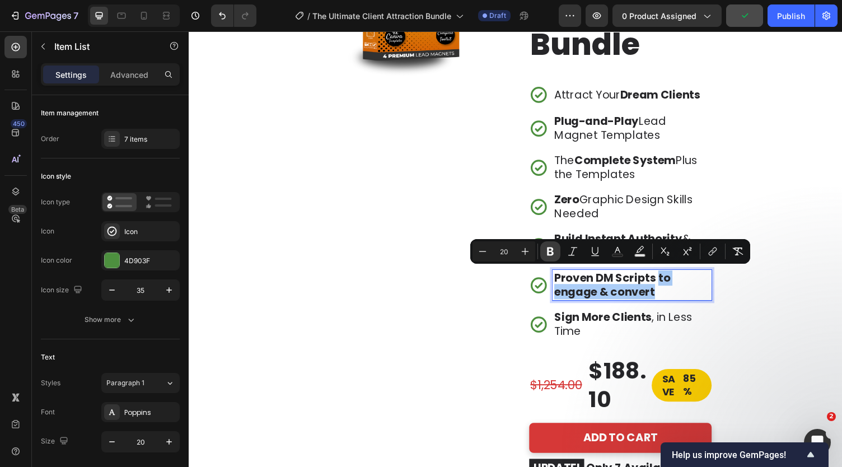
drag, startPoint x: 550, startPoint y: 249, endPoint x: 316, endPoint y: 279, distance: 235.5
click at [550, 249] on icon "Editor contextual toolbar" at bounding box center [550, 251] width 11 height 11
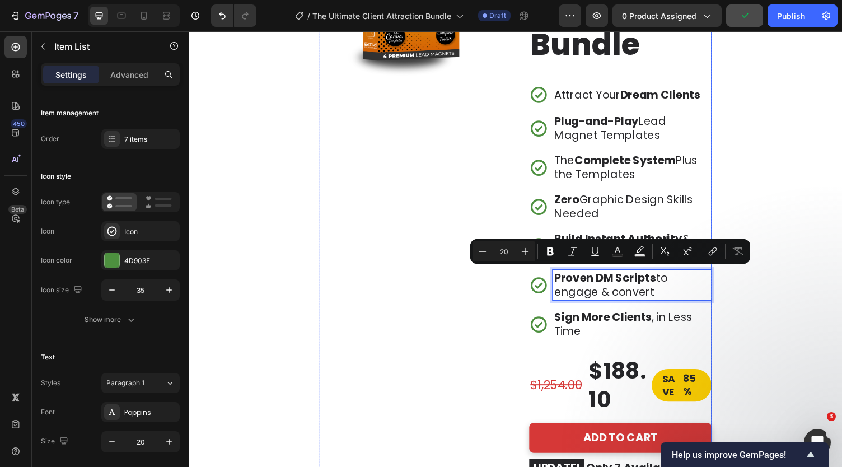
click at [491, 319] on div "Image" at bounding box center [417, 220] width 188 height 680
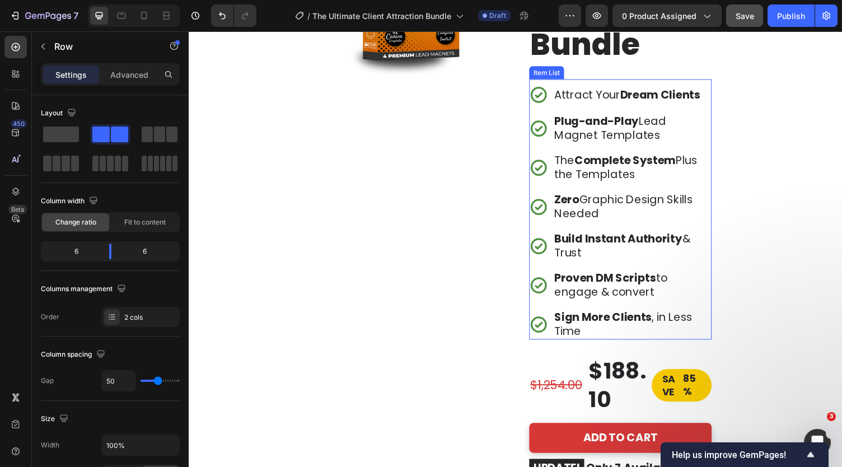
click at [638, 175] on p "The Complete System Plus the Templates" at bounding box center [644, 171] width 160 height 28
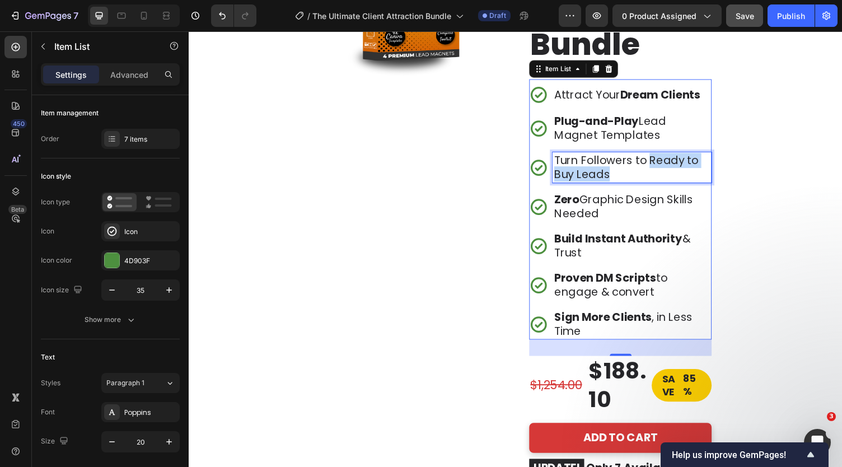
drag, startPoint x: 656, startPoint y: 163, endPoint x: 656, endPoint y: 177, distance: 14.0
click at [656, 177] on p "Turn Followers to Ready to Buy Leads" at bounding box center [644, 171] width 160 height 28
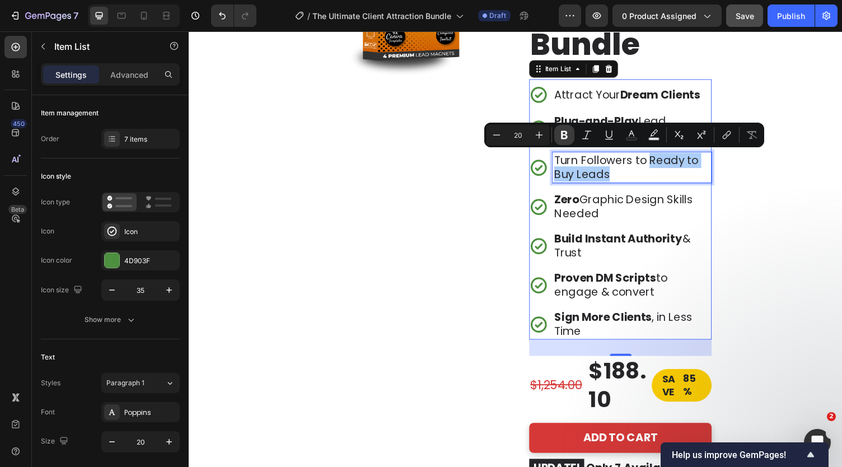
click at [564, 134] on icon "Editor contextual toolbar" at bounding box center [564, 134] width 11 height 11
click at [489, 206] on div "Image" at bounding box center [417, 220] width 188 height 680
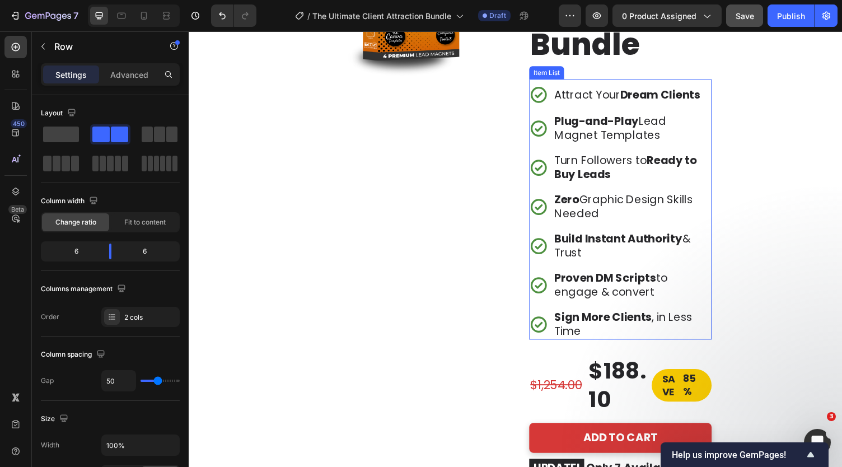
click at [579, 322] on strong "Sign More Clients" at bounding box center [614, 326] width 100 height 16
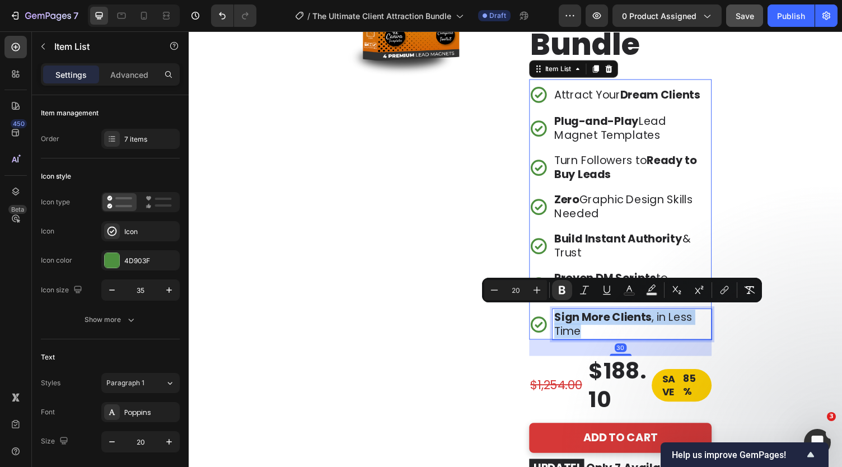
copy p "Sign More Clients , in Less Time"
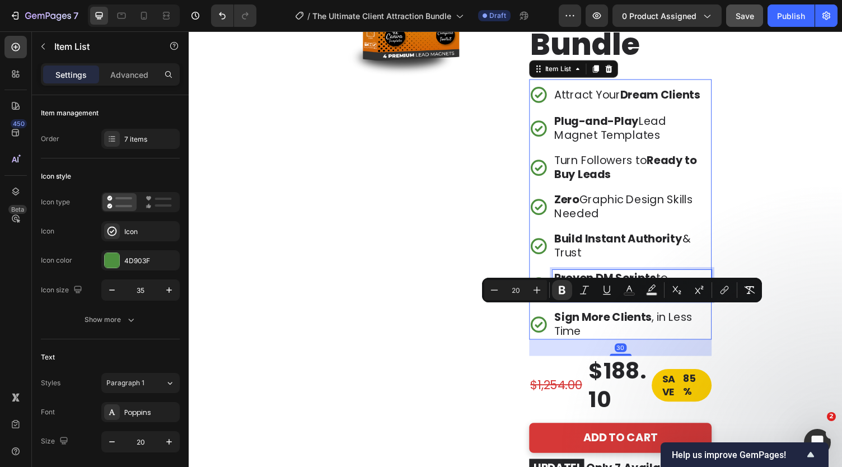
click at [597, 277] on strong "Proven DM Scripts" at bounding box center [616, 285] width 105 height 16
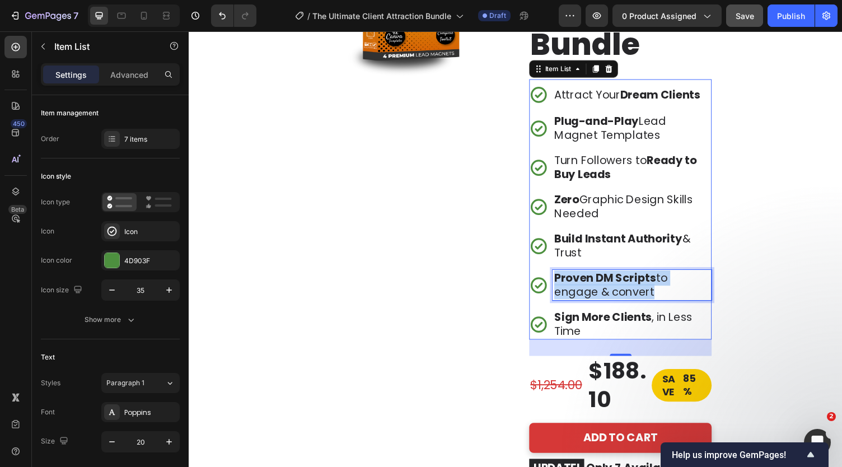
click at [597, 277] on strong "Proven DM Scripts" at bounding box center [616, 285] width 105 height 16
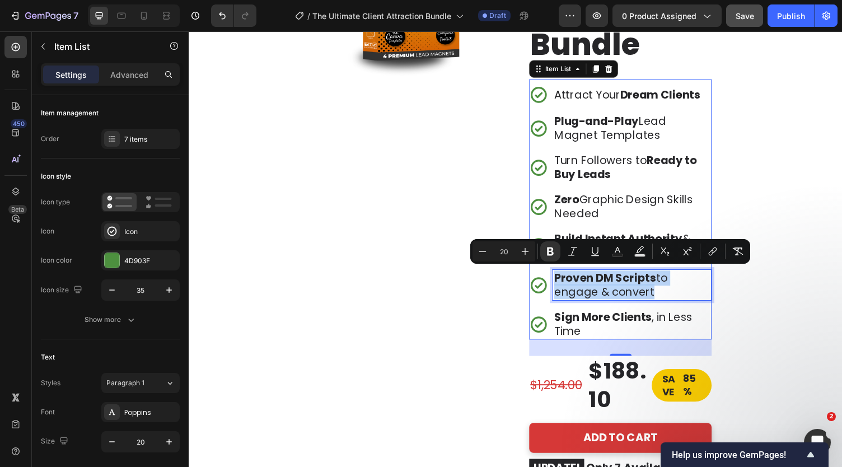
copy p "Proven DM Scripts to engage & convert"
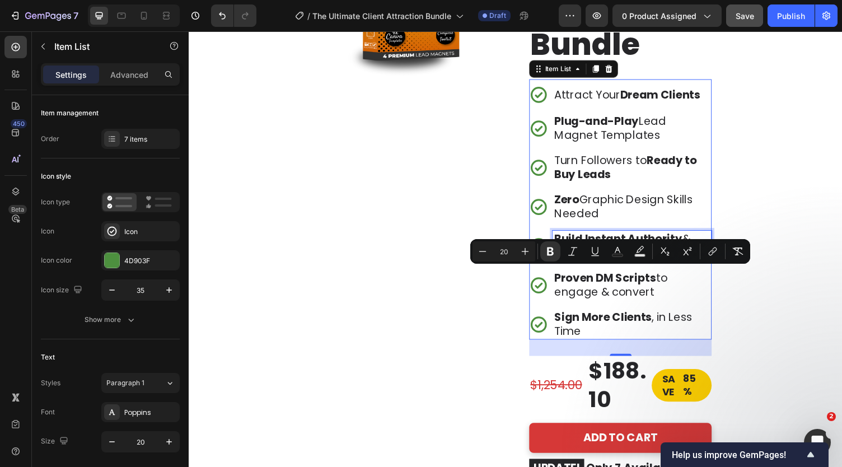
click at [592, 243] on strong "Build Instant Authority" at bounding box center [630, 245] width 132 height 16
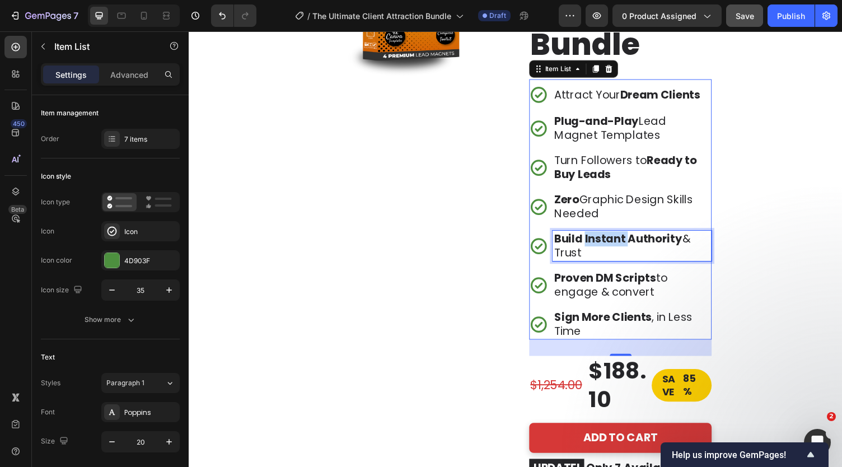
click at [592, 243] on strong "Build Instant Authority" at bounding box center [630, 245] width 132 height 16
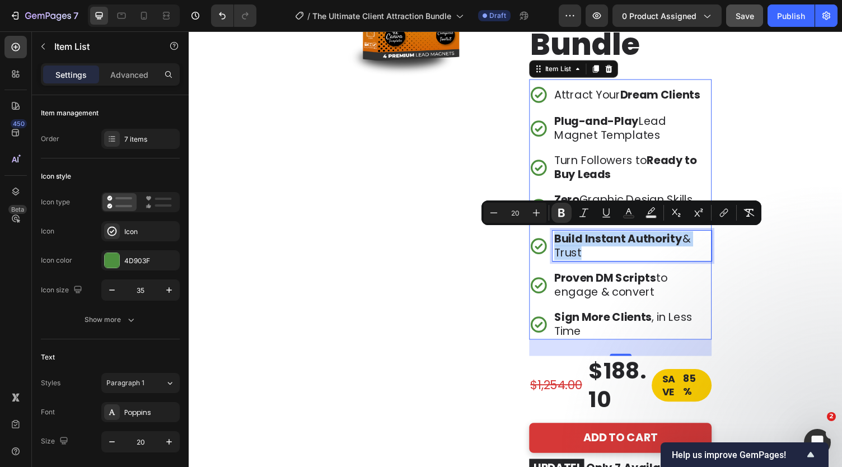
copy p "Build Instant Authority & Trust"
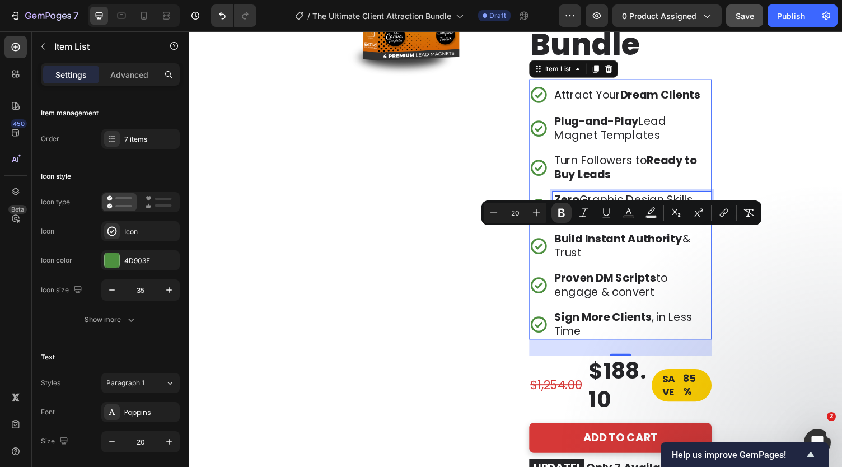
click at [590, 202] on p "Zero Graphic Design Skills Needed" at bounding box center [644, 212] width 160 height 28
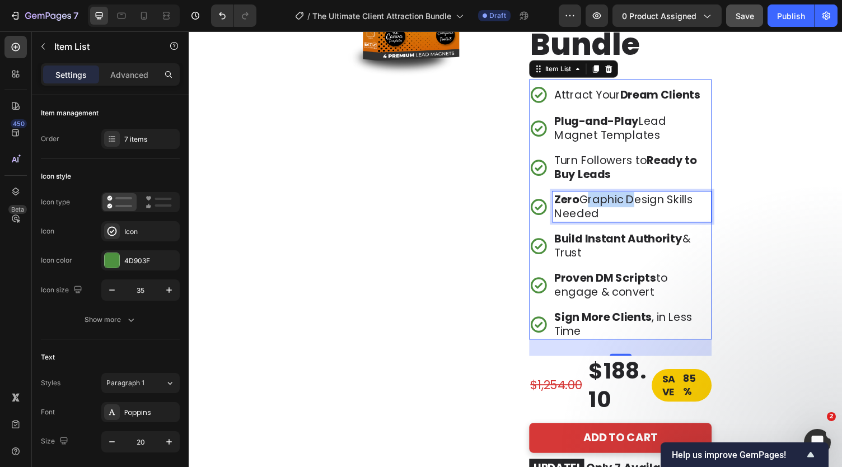
click at [590, 202] on p "Zero Graphic Design Skills Needed" at bounding box center [644, 212] width 160 height 28
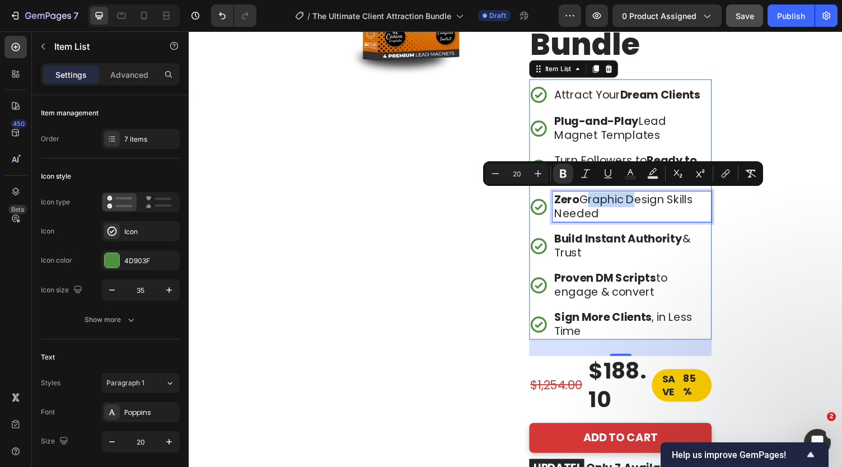
copy p "Zero Graphic Design Skills Needed"
click at [601, 163] on p "Turn Followers to Ready to Buy Leads" at bounding box center [644, 171] width 160 height 28
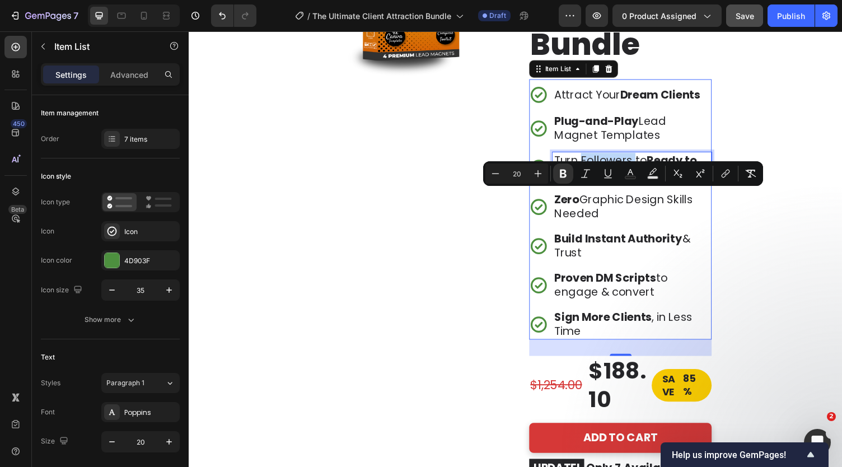
click at [601, 163] on p "Turn Followers to Ready to Buy Leads" at bounding box center [644, 171] width 160 height 28
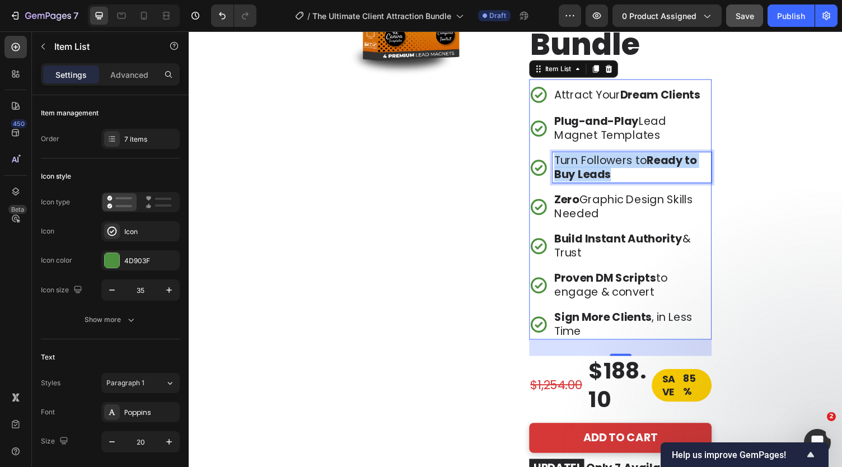
click at [601, 163] on p "Turn Followers to Ready to Buy Leads" at bounding box center [644, 171] width 160 height 28
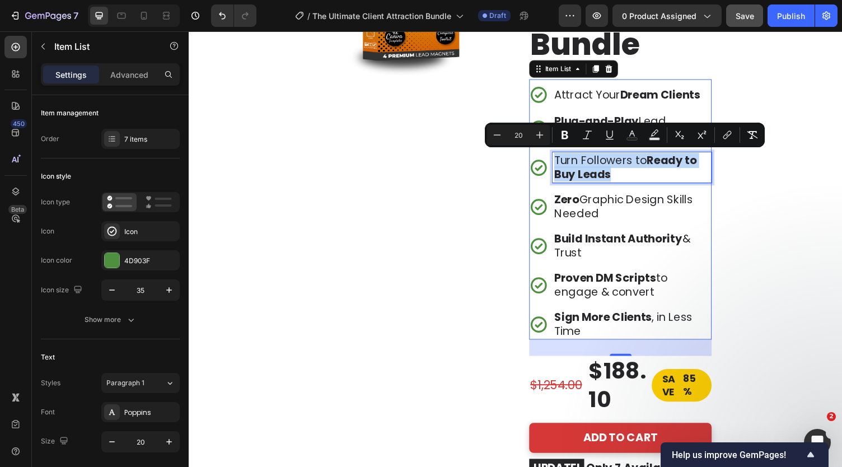
copy p "Turn Followers to Ready to Buy Leads"
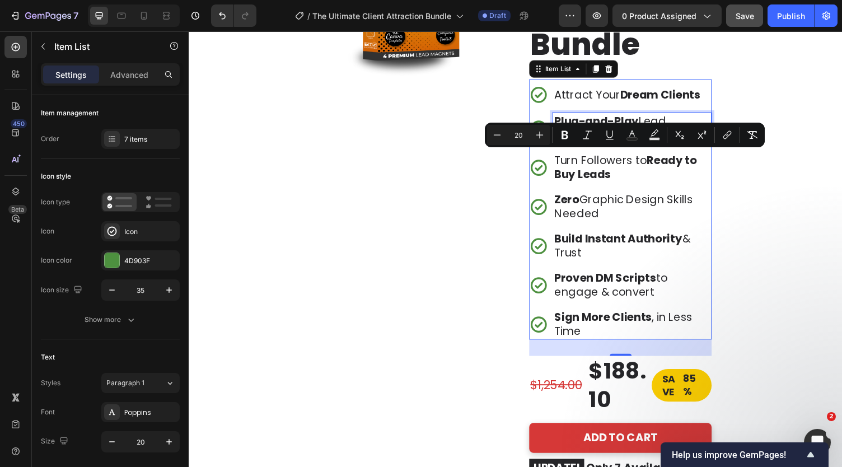
click at [598, 122] on strong "Plug-and-Play" at bounding box center [607, 124] width 87 height 16
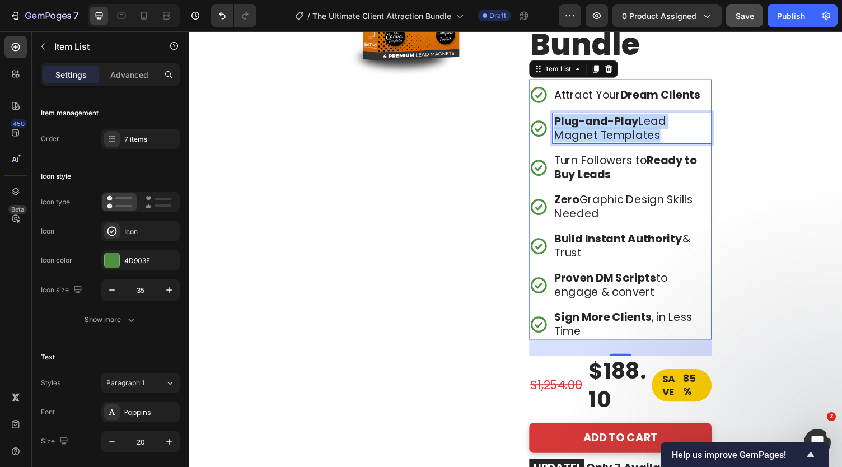
click at [598, 122] on strong "Plug-and-Play" at bounding box center [607, 124] width 87 height 16
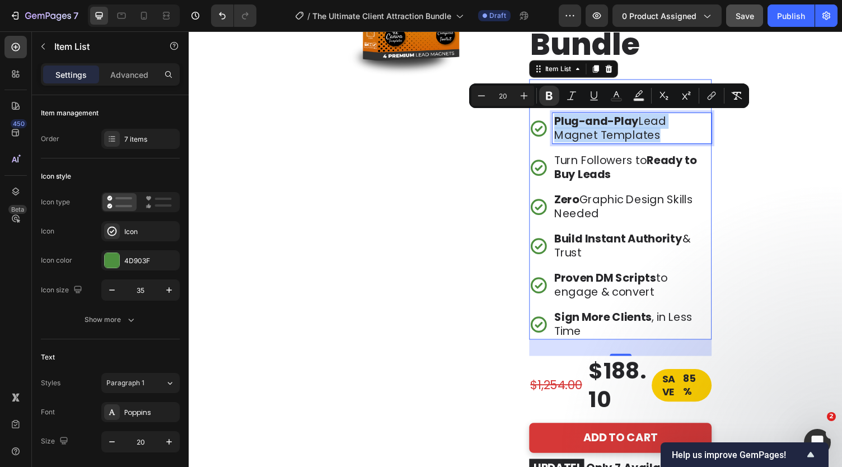
copy p "Plug-and-Play Lead Magnet Templates"
click at [696, 167] on strong "Ready to Buy Leads" at bounding box center [637, 171] width 147 height 30
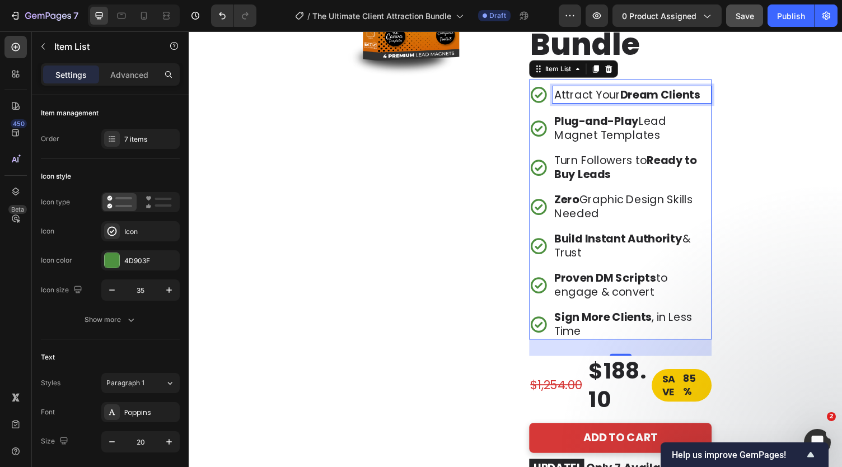
click at [627, 96] on p "Attract Your Dream Clients" at bounding box center [644, 97] width 160 height 14
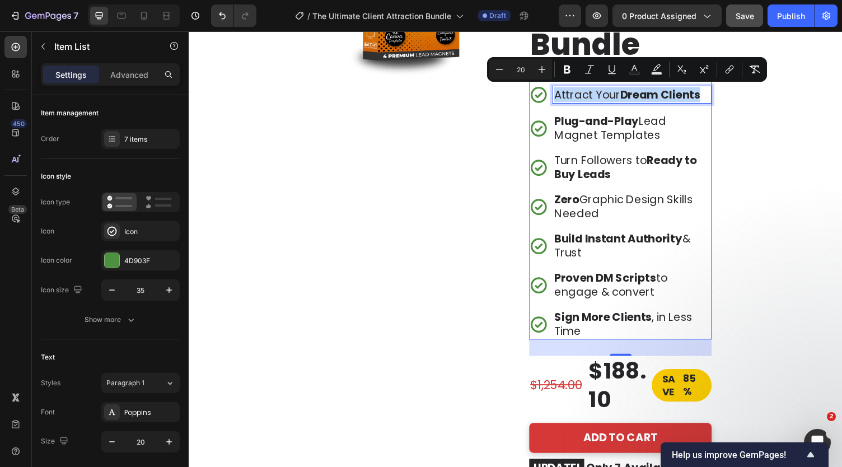
copy p "Attract Your Dream Clients"
click at [394, 222] on div "Image" at bounding box center [417, 220] width 188 height 680
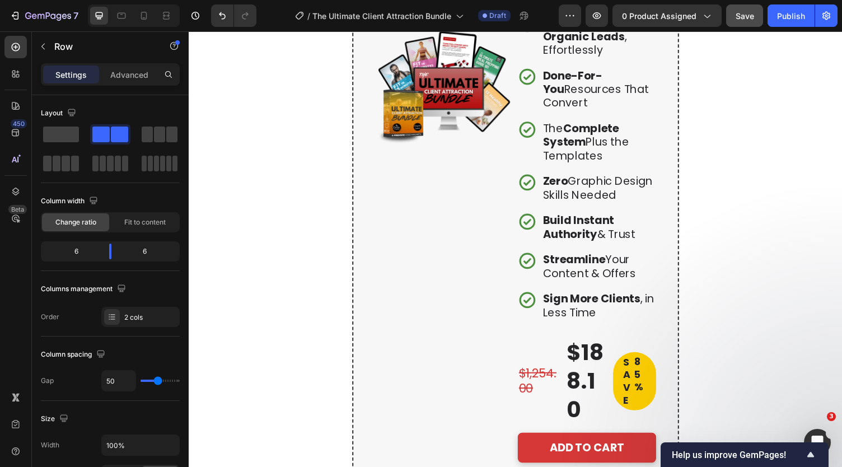
scroll to position [2789, 0]
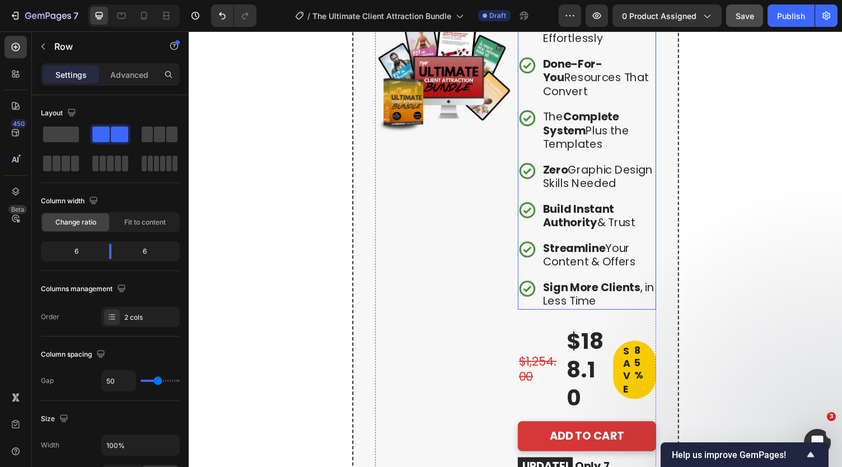
click at [589, 32] on strong "More Organic Leads" at bounding box center [595, 18] width 84 height 30
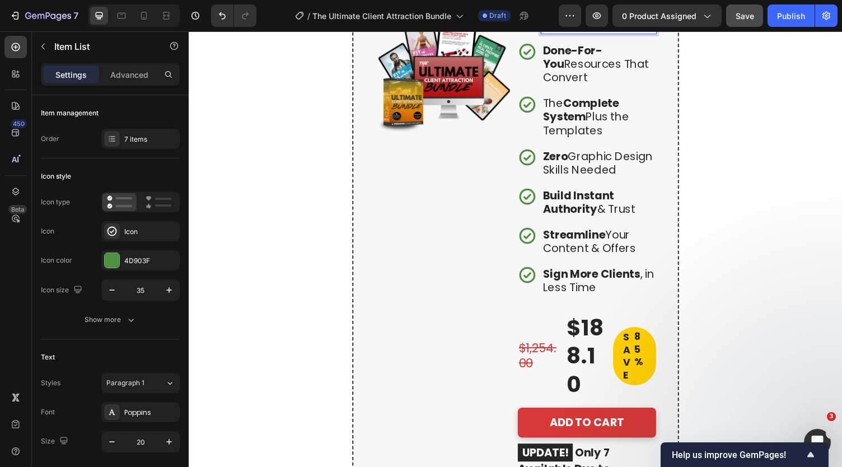
click at [580, 86] on p "Done-For-You Resources That Convert" at bounding box center [610, 65] width 115 height 42
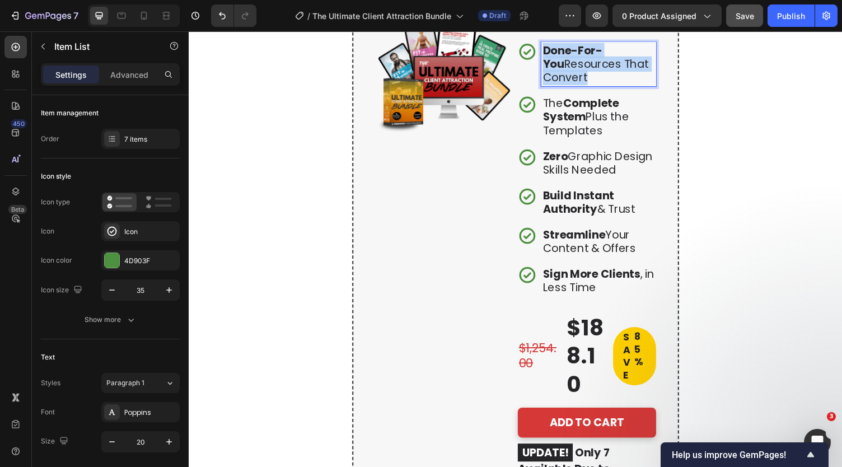
click at [580, 86] on p "Done-For-You Resources That Convert" at bounding box center [610, 65] width 115 height 42
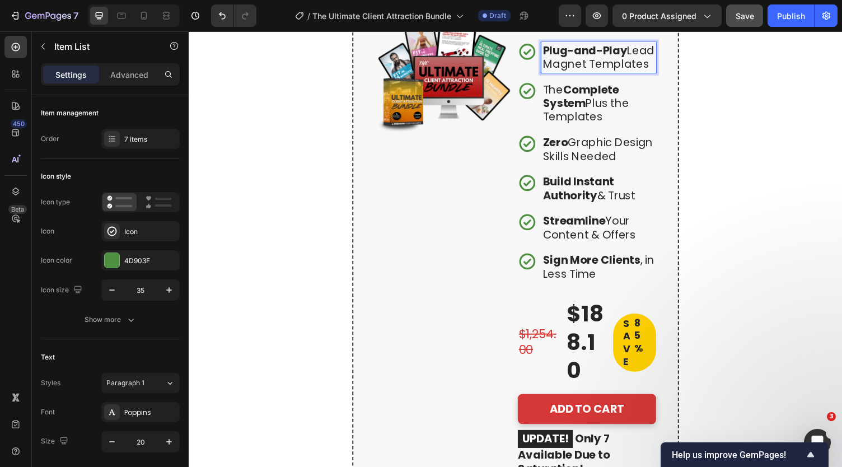
click at [587, 127] on p "The Complete System Plus the Templates" at bounding box center [610, 106] width 115 height 42
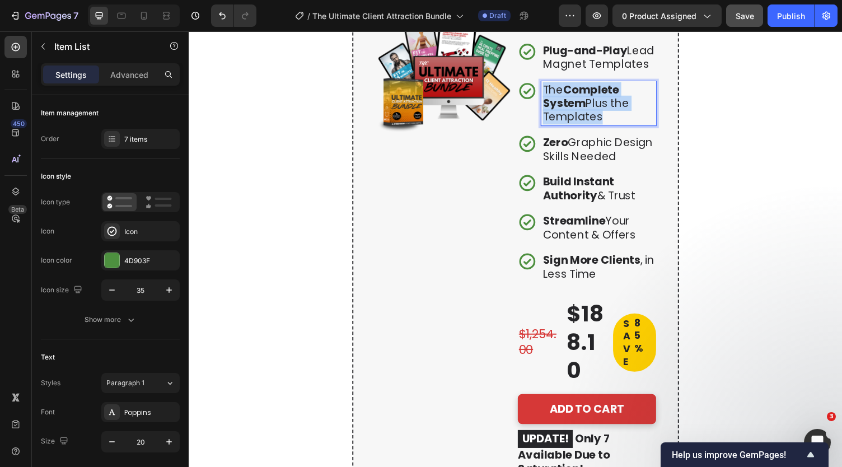
click at [587, 127] on p "The Complete System Plus the Templates" at bounding box center [610, 106] width 115 height 42
click at [581, 167] on p "Zero Graphic Design Skills Needed" at bounding box center [610, 153] width 115 height 28
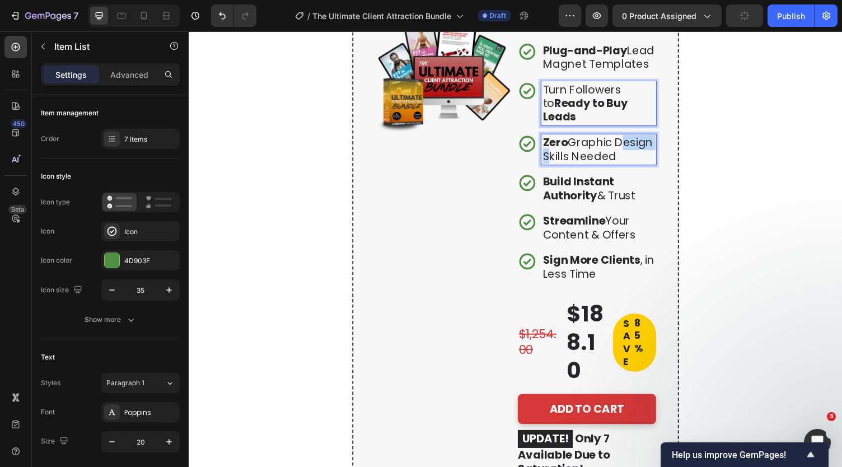
click at [581, 167] on p "Zero Graphic Design Skills Needed" at bounding box center [610, 153] width 115 height 28
click at [596, 208] on strong "Build Instant Authority" at bounding box center [589, 193] width 73 height 30
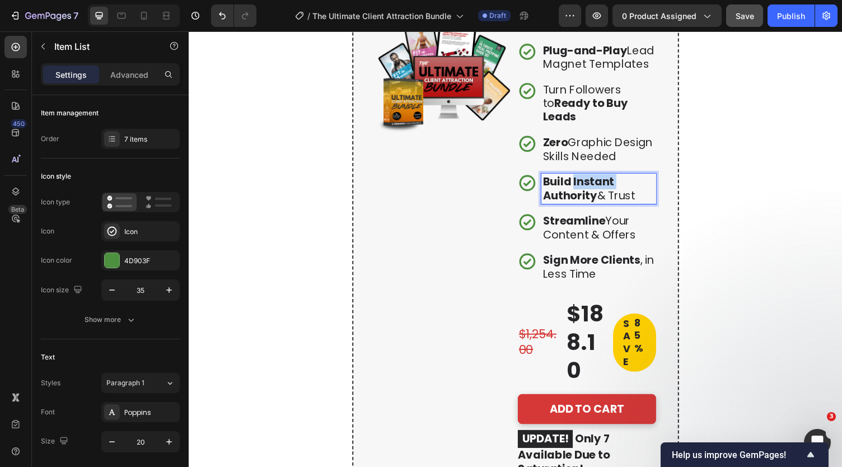
click at [596, 208] on strong "Build Instant Authority" at bounding box center [589, 193] width 73 height 30
click at [586, 234] on strong "Streamline" at bounding box center [585, 226] width 64 height 16
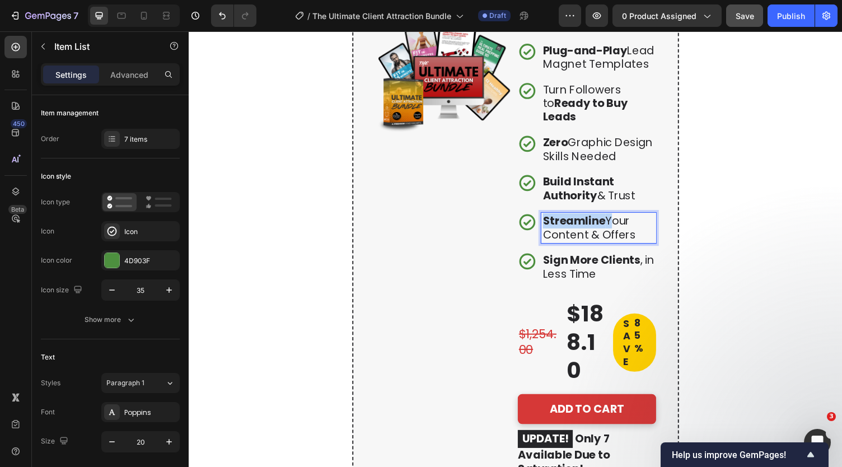
click at [586, 234] on strong "Streamline" at bounding box center [585, 226] width 64 height 16
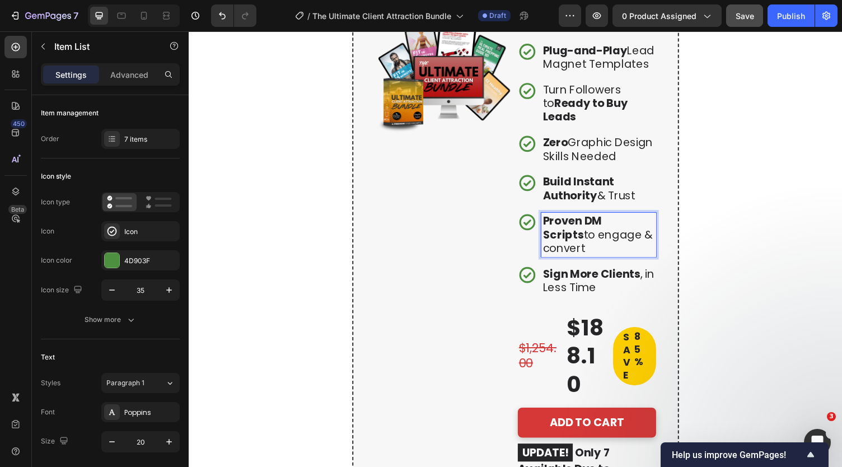
click at [588, 288] on strong "Sign More Clients" at bounding box center [603, 281] width 100 height 16
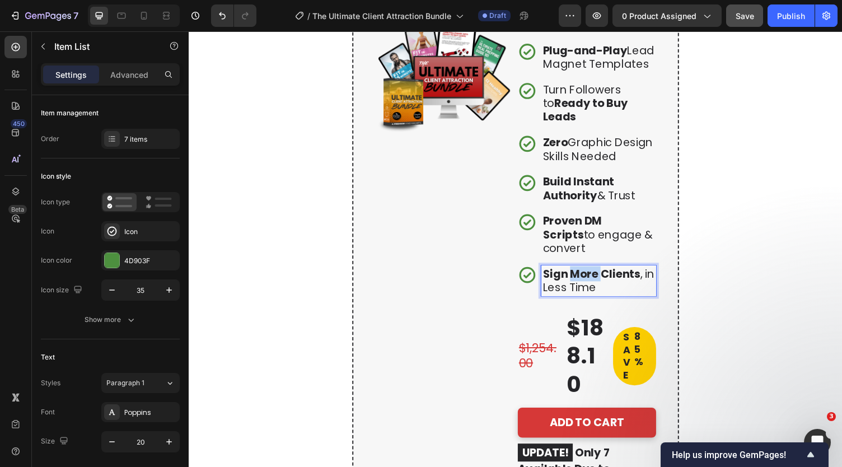
click at [588, 288] on strong "Sign More Clients" at bounding box center [603, 281] width 100 height 16
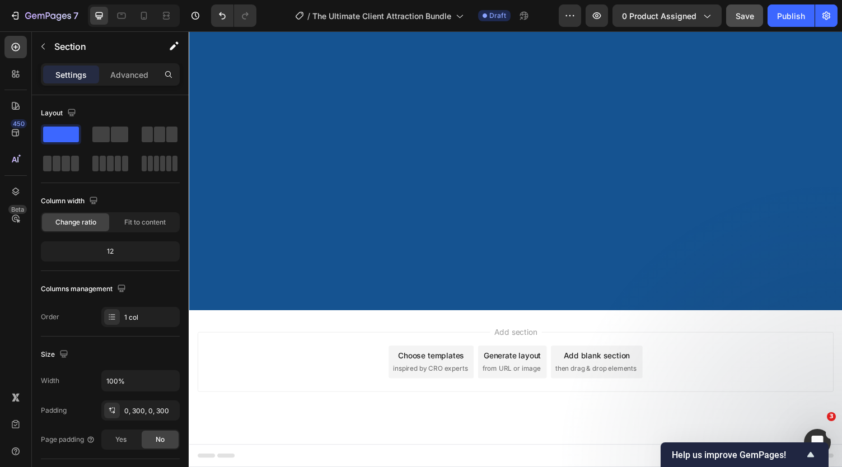
scroll to position [9210, 0]
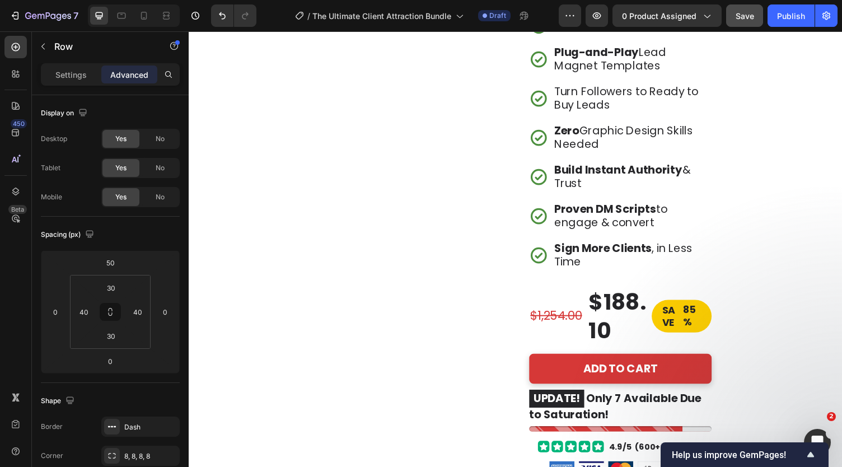
scroll to position [0, 0]
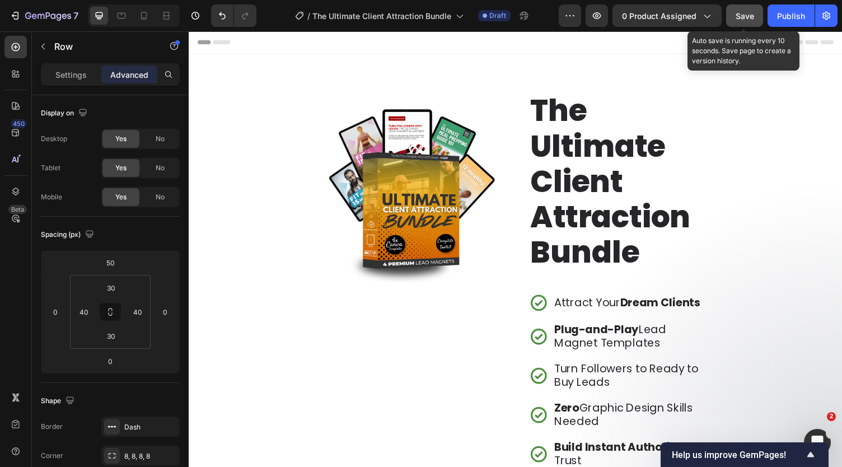
click at [736, 12] on span "Save" at bounding box center [745, 16] width 18 height 10
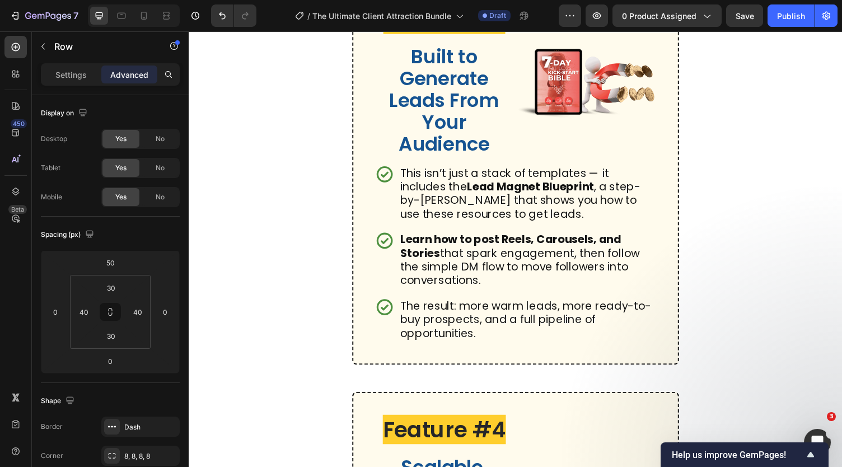
scroll to position [1795, 0]
click at [531, 226] on p "This isn’t just a stack of templates — it includes the Lead Magnet Blueprint , …" at bounding box center [537, 198] width 262 height 56
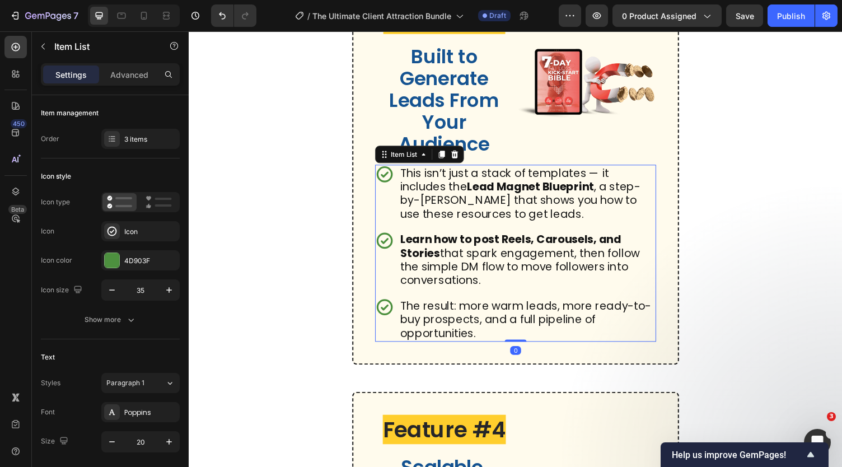
click at [531, 226] on p "This isn’t just a stack of templates — it includes the Lead Magnet Blueprint , …" at bounding box center [537, 198] width 262 height 56
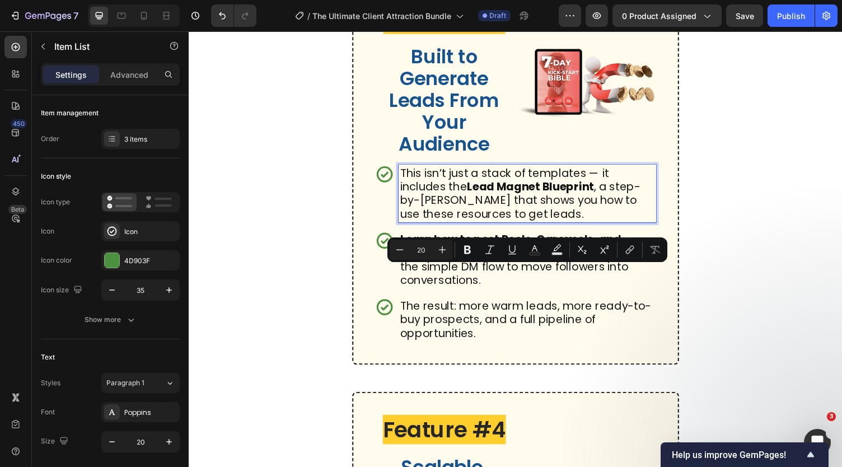
click at [533, 226] on p "This isn’t just a stack of templates — it includes the Lead Magnet Blueprint , …" at bounding box center [537, 198] width 262 height 56
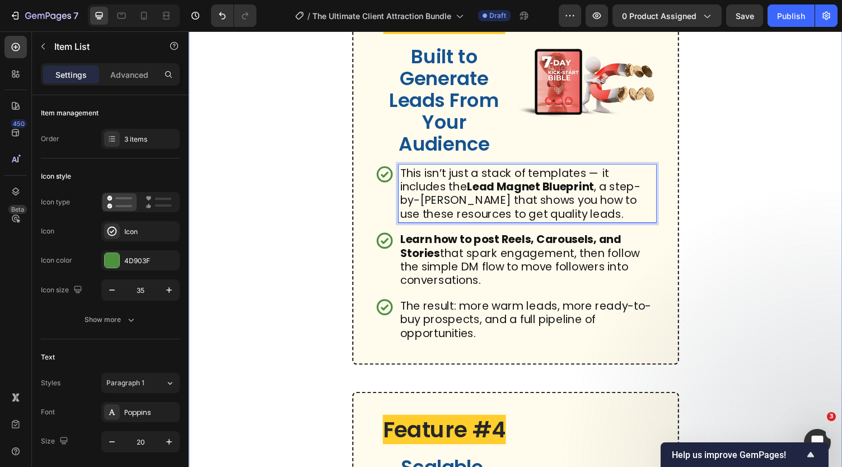
click at [321, 298] on div "Feature #1 Heading Done-for-You Resources That Save You Hours Heading Image Row…" at bounding box center [525, 383] width 672 height 2403
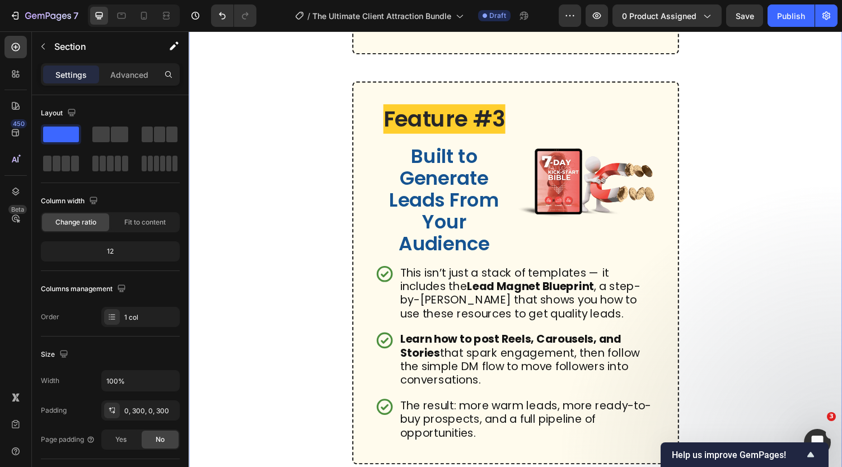
scroll to position [1910, 0]
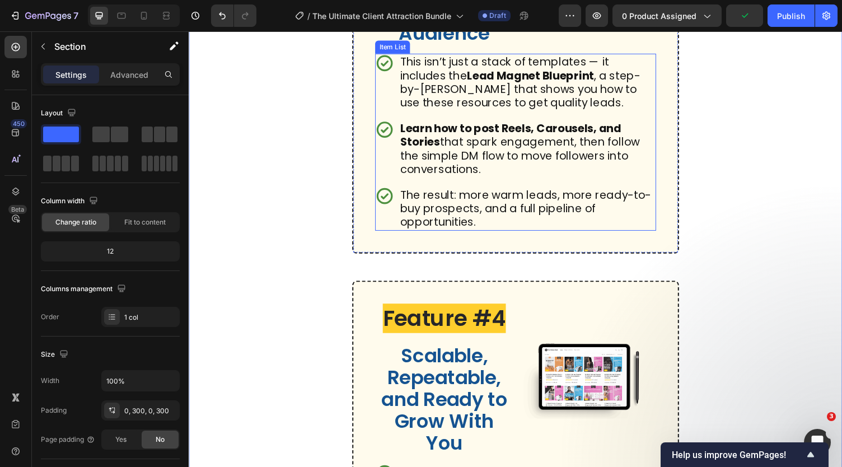
click at [454, 235] on p "The result: more warm leads, more ready-to-buy prospects, and a full pipeline o…" at bounding box center [537, 214] width 262 height 42
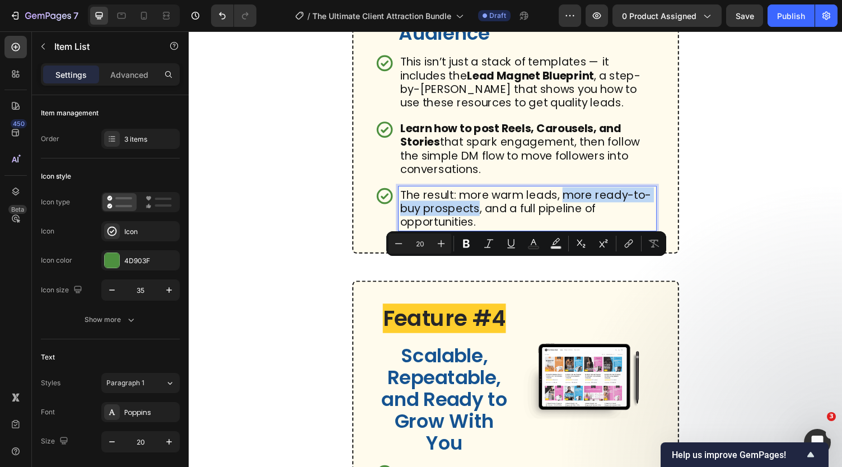
drag, startPoint x: 572, startPoint y: 274, endPoint x: 486, endPoint y: 287, distance: 87.2
click at [486, 235] on p "The result: more warm leads, more ready-to-buy prospects, and a full pipeline o…" at bounding box center [537, 214] width 262 height 42
click at [467, 242] on icon "Editor contextual toolbar" at bounding box center [466, 243] width 11 height 11
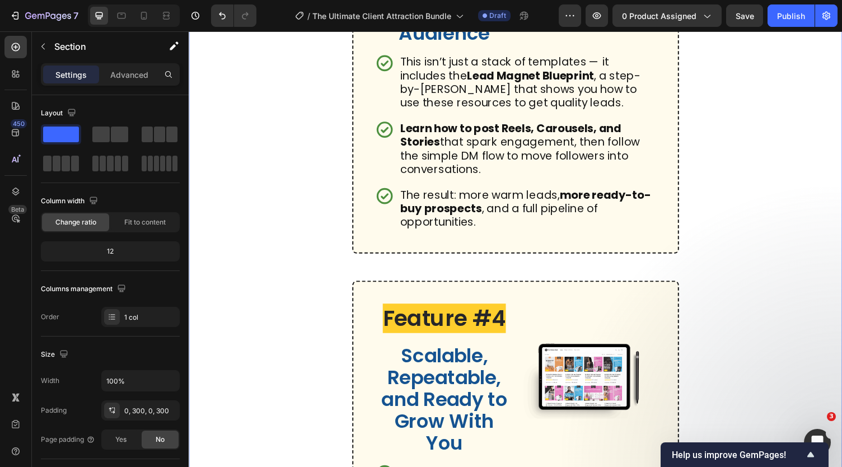
click at [323, 279] on div "Feature #1 Heading Done-for-You Resources That Save You Hours Heading Image Row…" at bounding box center [525, 269] width 672 height 2403
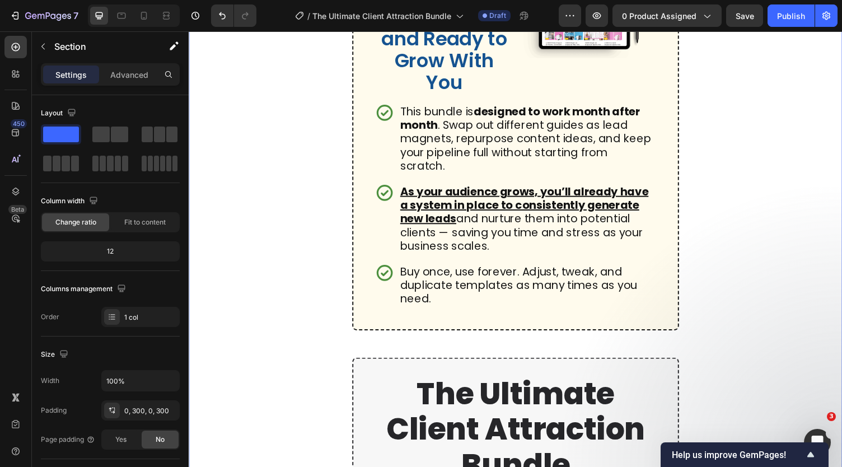
scroll to position [2381, 0]
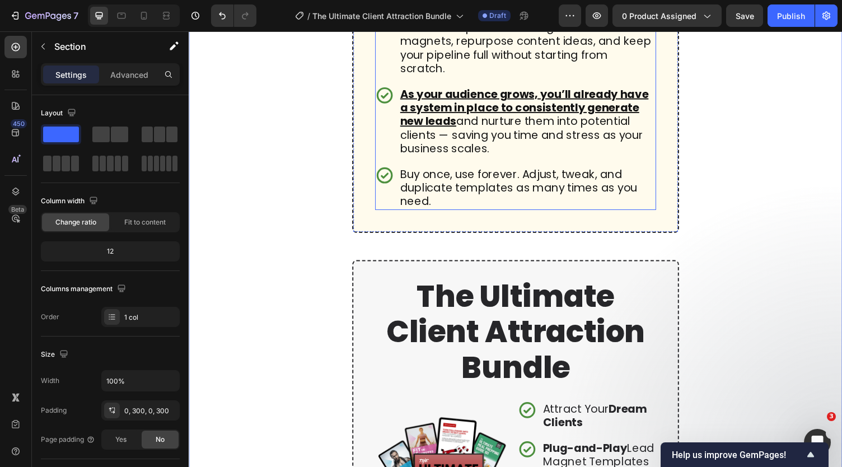
click at [447, 213] on p "Buy once, use forever. Adjust, tweak, and duplicate templates as many times as …" at bounding box center [537, 192] width 262 height 42
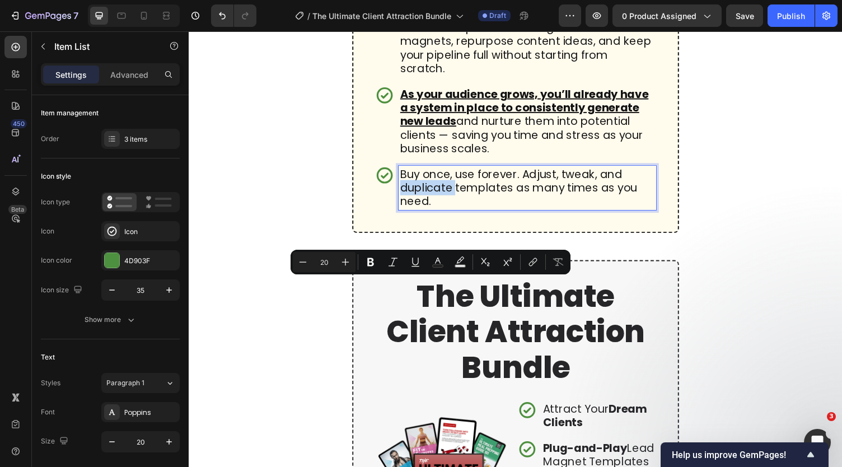
click at [417, 213] on p "Buy once, use forever. Adjust, tweak, and duplicate templates as many times as …" at bounding box center [537, 192] width 262 height 42
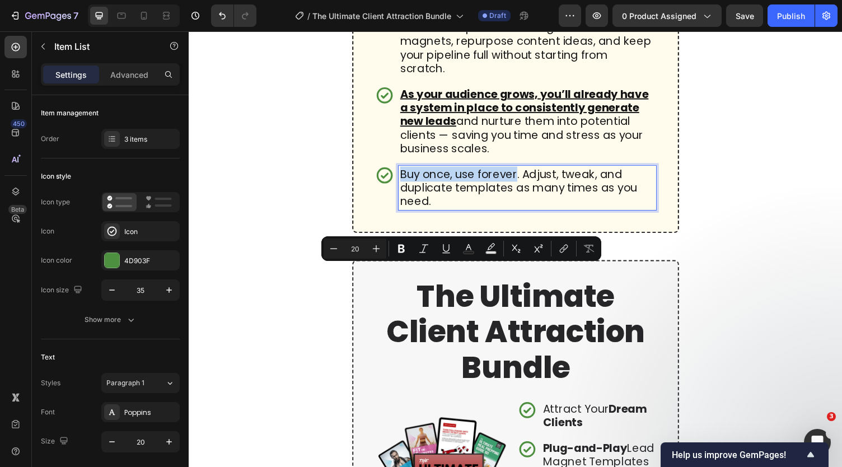
drag, startPoint x: 408, startPoint y: 281, endPoint x: 525, endPoint y: 283, distance: 116.5
click at [525, 213] on p "Buy once, use forever. Adjust, tweak, and duplicate templates as many times as …" at bounding box center [537, 192] width 262 height 42
drag, startPoint x: 403, startPoint y: 250, endPoint x: 153, endPoint y: 259, distance: 249.9
click at [403, 250] on icon "Editor contextual toolbar" at bounding box center [401, 248] width 11 height 11
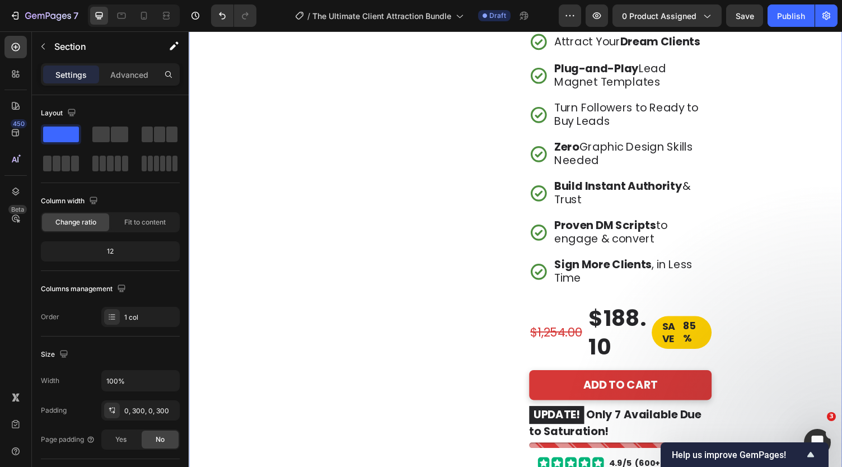
scroll to position [445, 0]
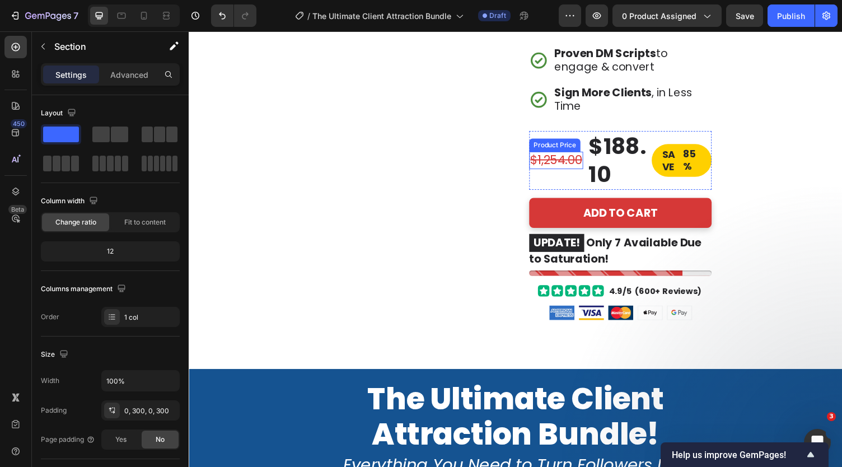
click at [582, 159] on div "$1,254.00" at bounding box center [566, 164] width 55 height 18
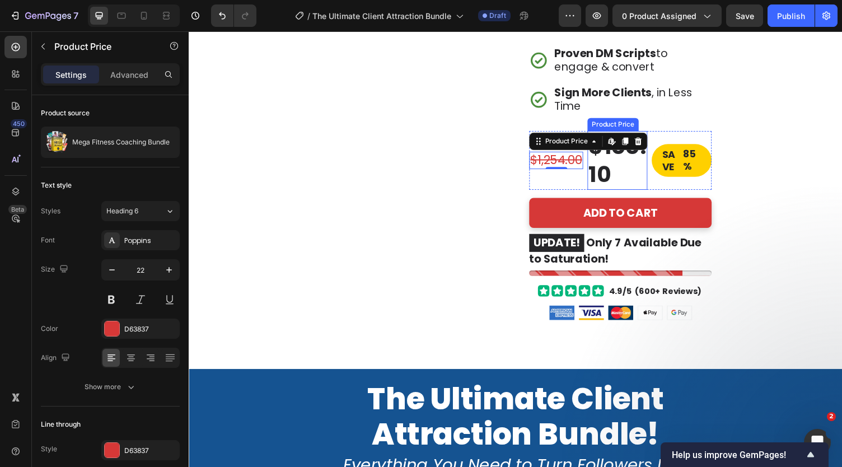
click at [618, 161] on div "$188.10" at bounding box center [630, 164] width 62 height 60
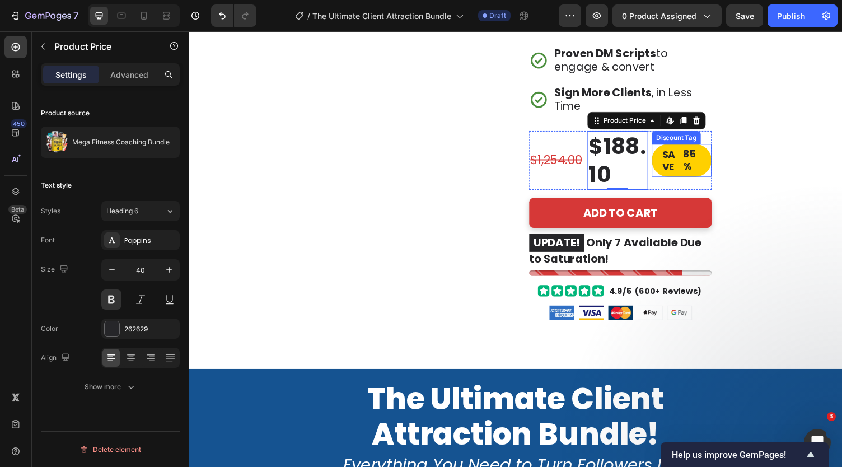
click at [679, 164] on div "SAVE" at bounding box center [685, 165] width 22 height 30
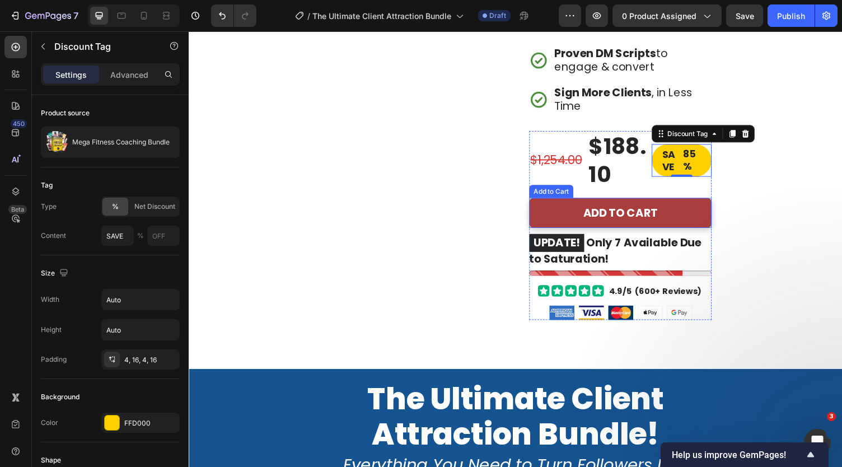
click at [562, 211] on button "ADD TO CART" at bounding box center [633, 218] width 188 height 31
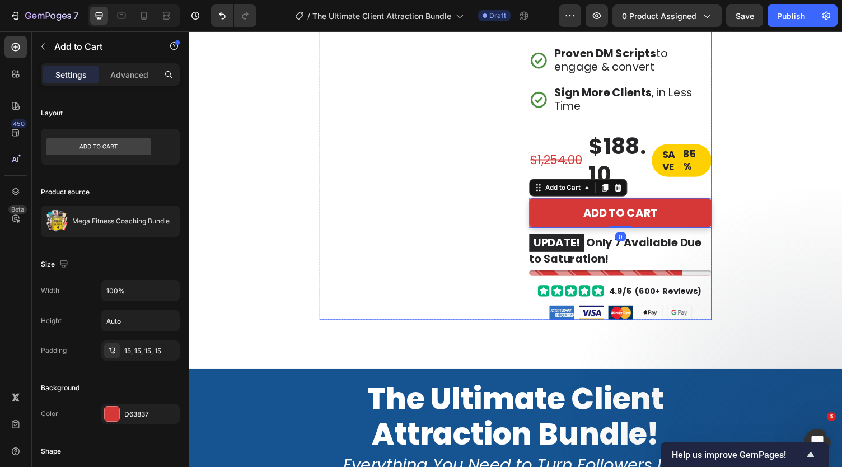
scroll to position [455, 0]
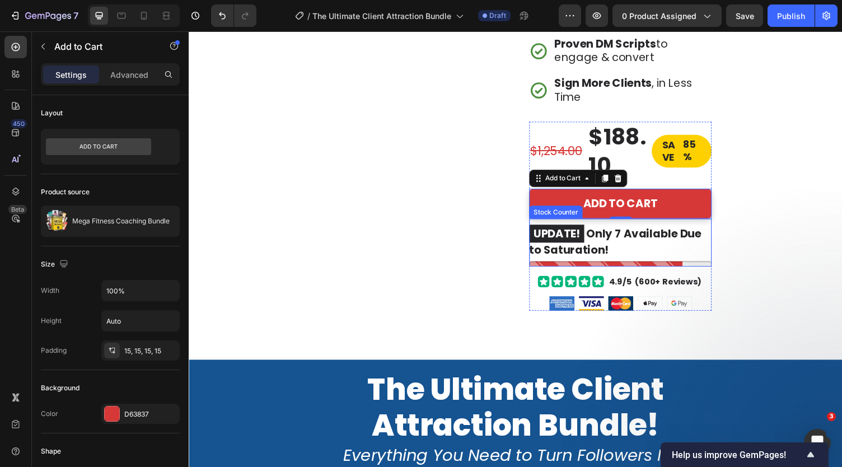
click at [565, 236] on mark "UPDATE!" at bounding box center [567, 239] width 57 height 18
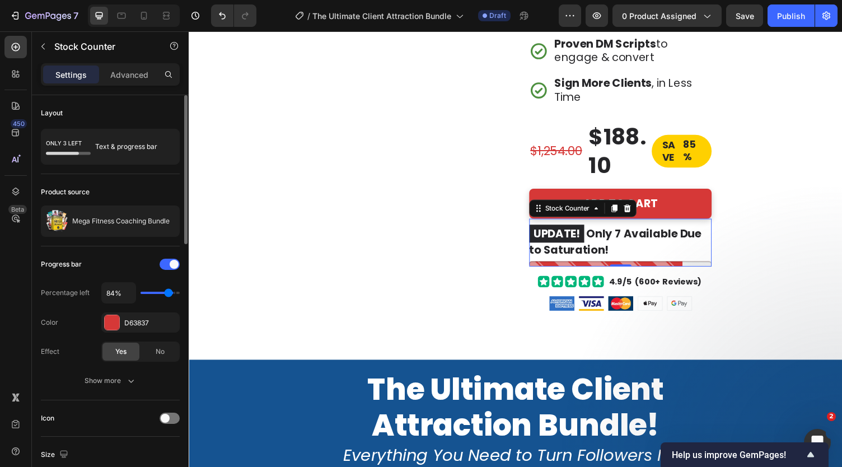
type input "70%"
type input "70"
type input "60%"
type input "60"
type input "50%"
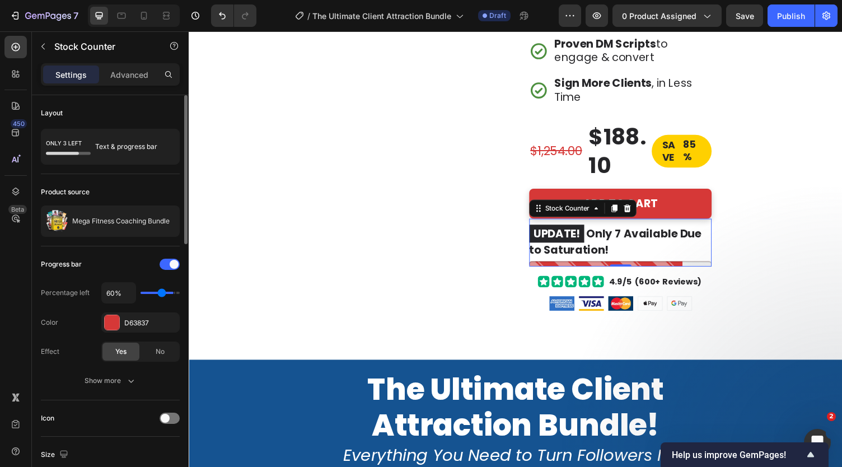
type input "50"
type input "40%"
drag, startPoint x: 169, startPoint y: 291, endPoint x: 155, endPoint y: 291, distance: 14.0
type input "40"
click at [155, 292] on input "range" at bounding box center [160, 293] width 39 height 2
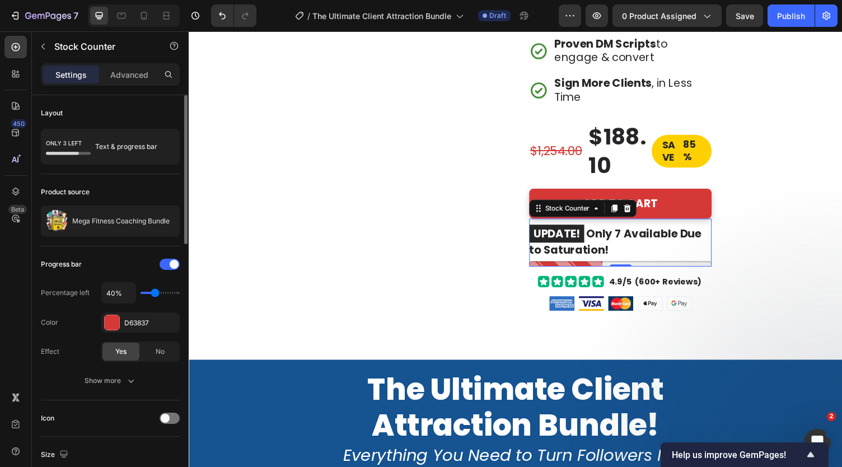
click at [155, 292] on input "range" at bounding box center [160, 293] width 39 height 2
type input "30%"
type input "30"
type input "20%"
type input "20"
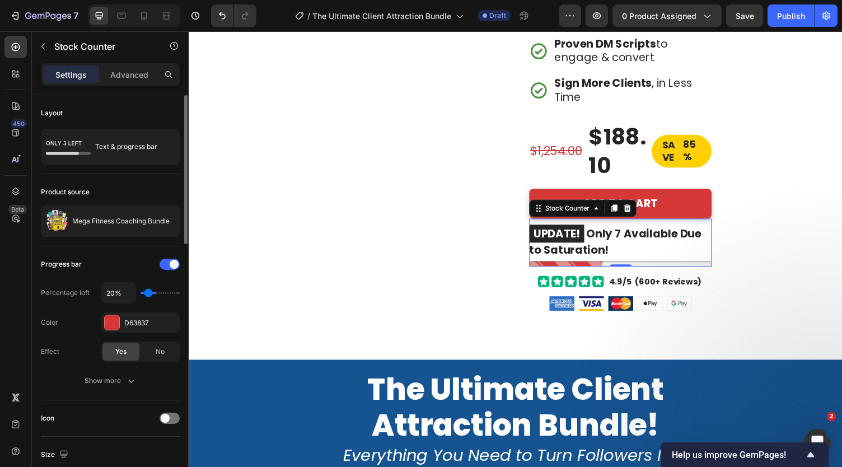
type input "10%"
type input "10"
type input "20%"
type input "20"
type input "30%"
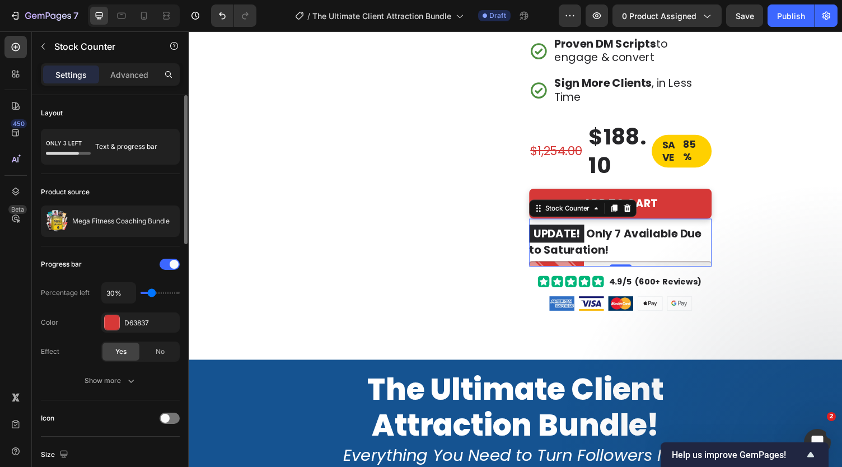
type input "30"
click at [152, 292] on input "range" at bounding box center [160, 293] width 39 height 2
click at [633, 244] on p "UPDATE! Only 7 Available Due to Saturation!" at bounding box center [633, 247] width 188 height 34
click at [632, 237] on p "UPDATE! Only 7 Available Due to Saturation!" at bounding box center [633, 247] width 188 height 34
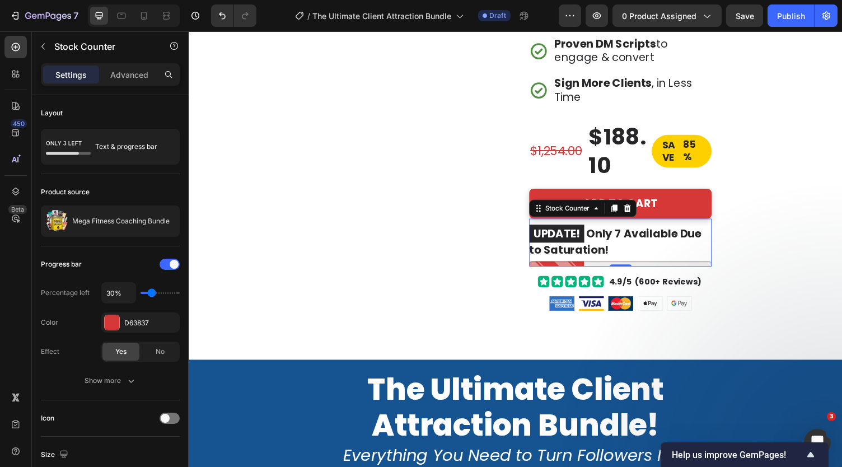
click at [632, 237] on p "UPDATE! Only 7 Available Due to Saturation!" at bounding box center [633, 247] width 188 height 34
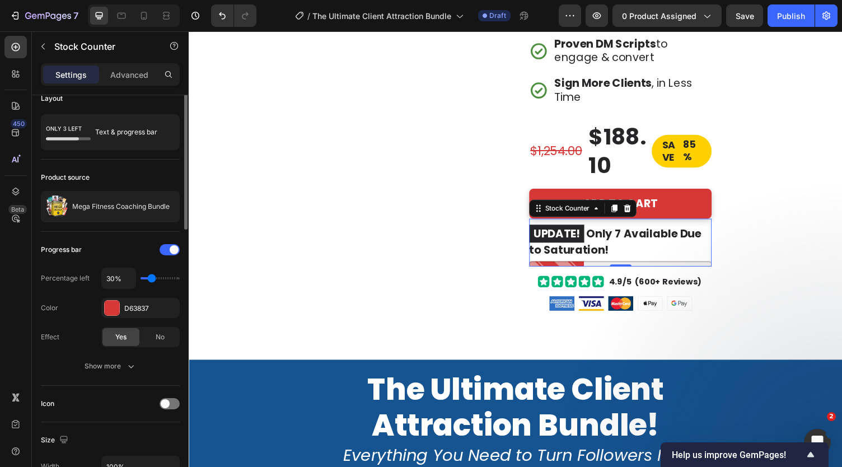
scroll to position [0, 0]
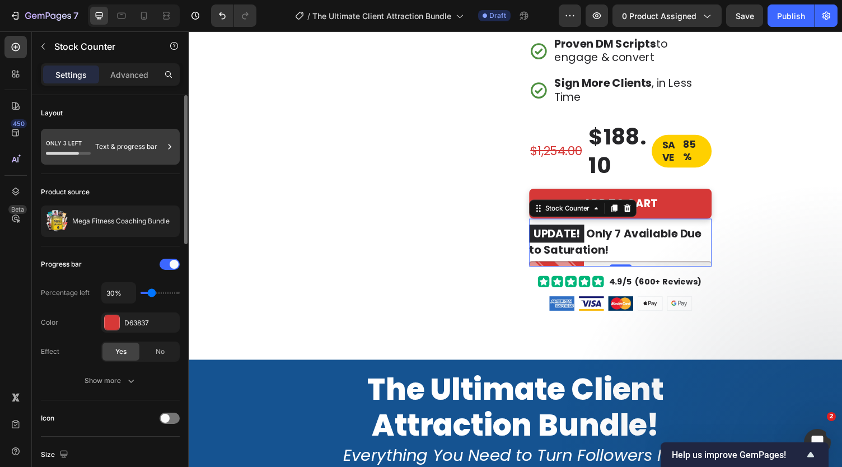
click at [80, 144] on icon at bounding box center [68, 147] width 45 height 26
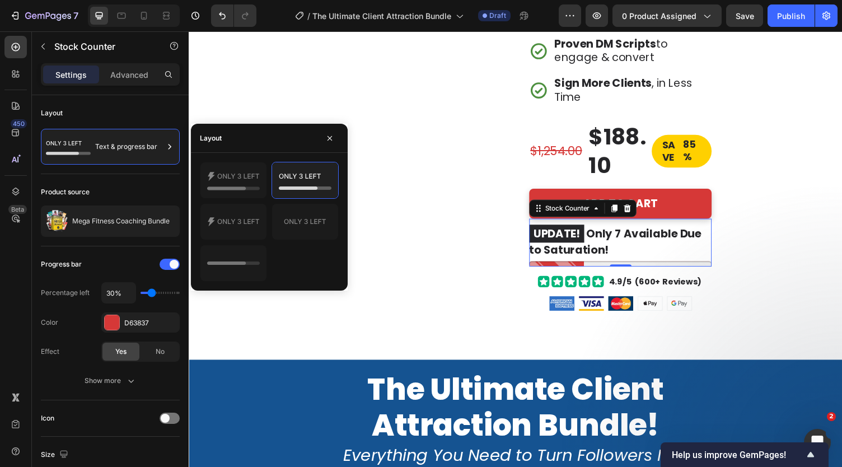
click at [251, 130] on div "Layout" at bounding box center [269, 138] width 157 height 29
click at [331, 137] on icon "button" at bounding box center [330, 138] width 4 height 4
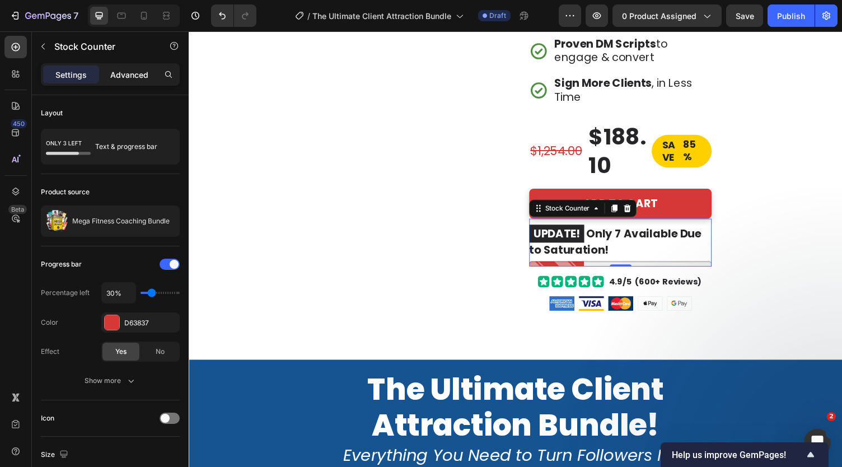
click at [130, 72] on p "Advanced" at bounding box center [129, 75] width 38 height 12
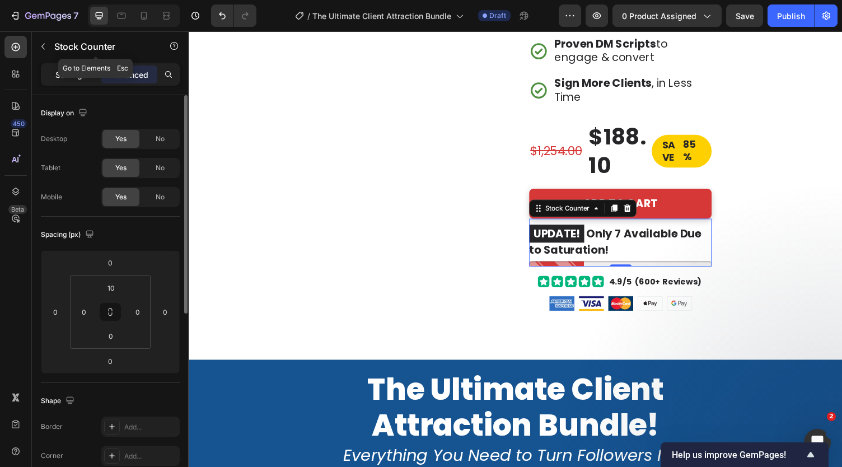
click at [79, 63] on div "Settings Advanced" at bounding box center [110, 74] width 139 height 22
click at [80, 72] on p "Settings" at bounding box center [70, 75] width 31 height 12
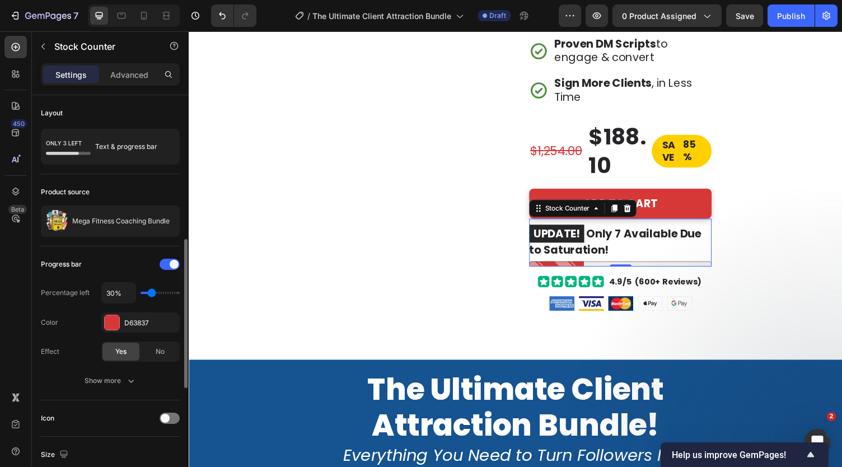
scroll to position [105, 0]
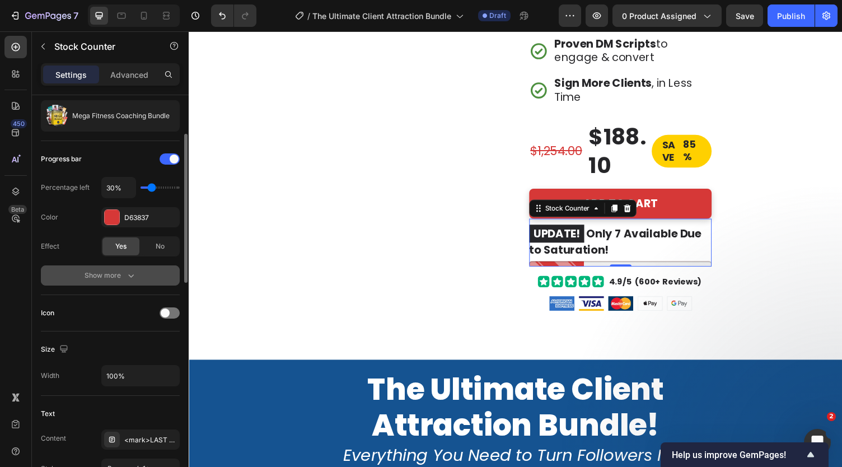
click at [96, 273] on div "Show more" at bounding box center [111, 275] width 52 height 11
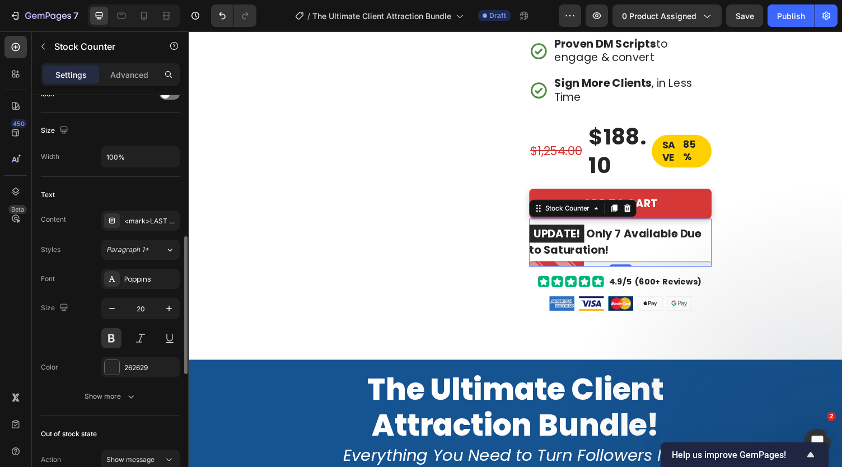
scroll to position [413, 0]
click at [134, 216] on div "<mark>LAST CHANCE</mark> ONLY %number% LEFT" at bounding box center [150, 221] width 53 height 10
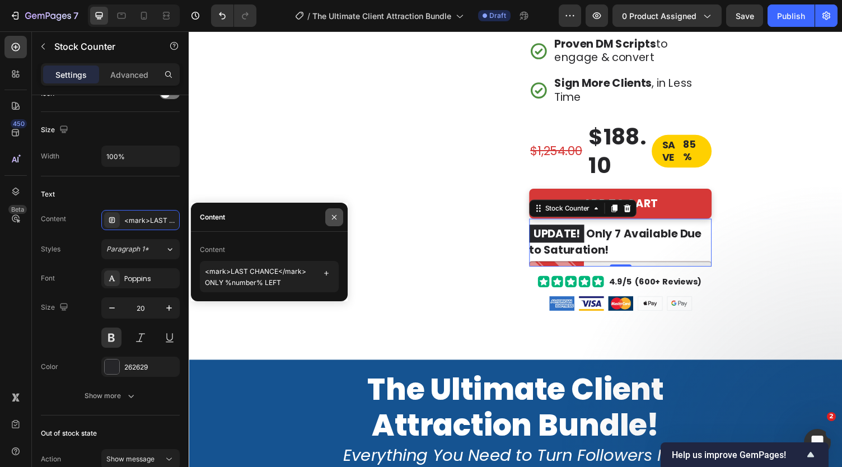
click at [333, 213] on icon "button" at bounding box center [334, 217] width 9 height 9
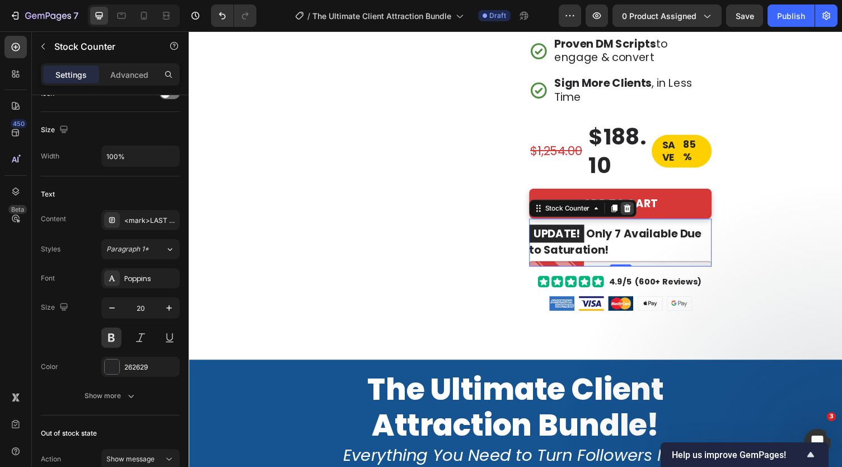
click at [636, 211] on icon at bounding box center [639, 213] width 9 height 9
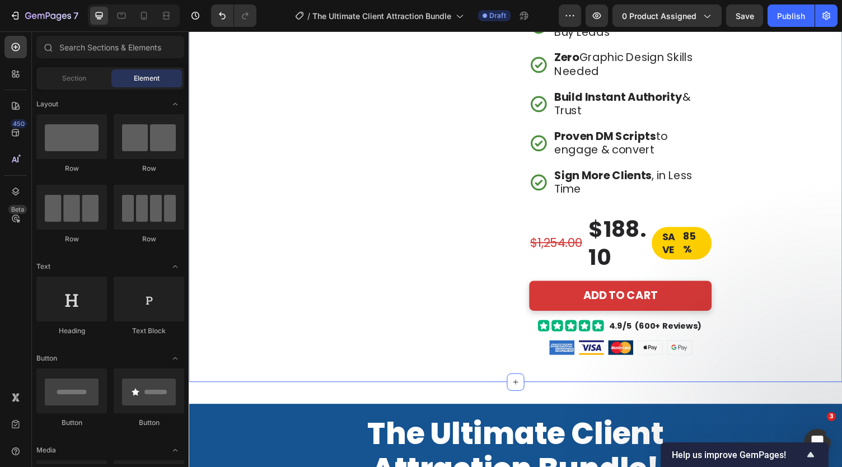
scroll to position [361, 0]
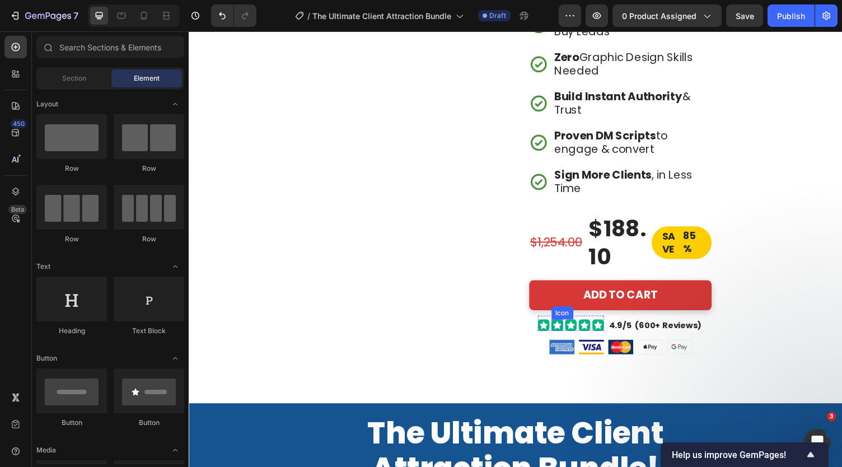
click at [567, 335] on div at bounding box center [568, 334] width 12 height 12
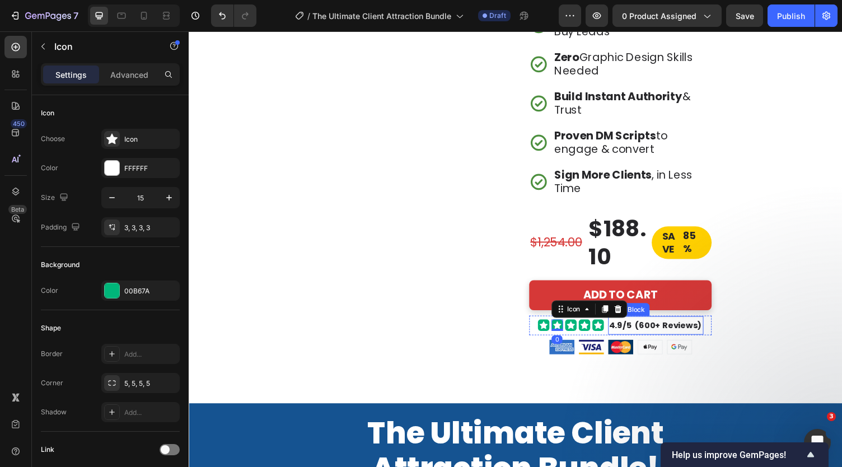
click at [664, 330] on p "4.9/5 (600+ Reviews)" at bounding box center [669, 333] width 96 height 17
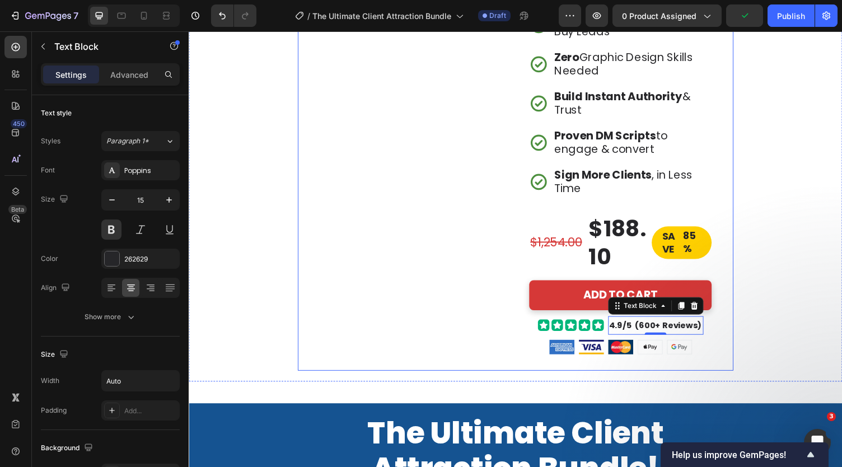
click at [313, 301] on div "Image The Ultimate Client Attraction Bundle Heading Attract Your Dream Clients …" at bounding box center [525, 48] width 448 height 664
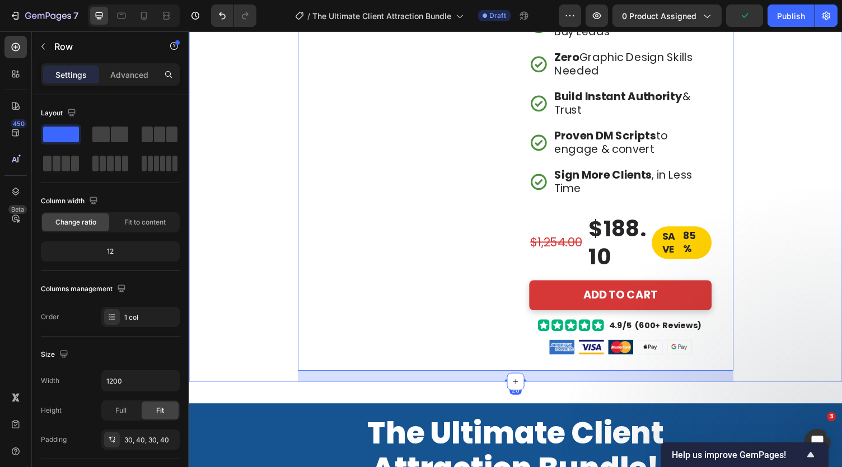
click at [277, 284] on div "Image The Ultimate Client Attraction Bundle Heading Attract Your Dream Clients …" at bounding box center [525, 43] width 672 height 698
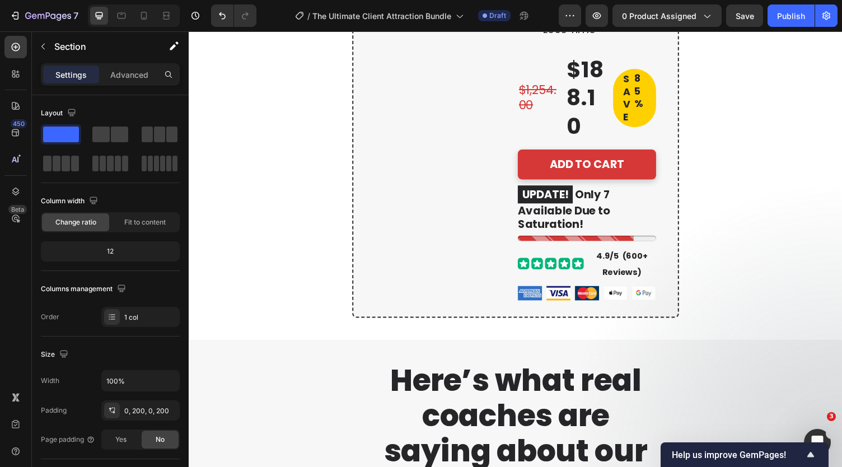
scroll to position [3035, 0]
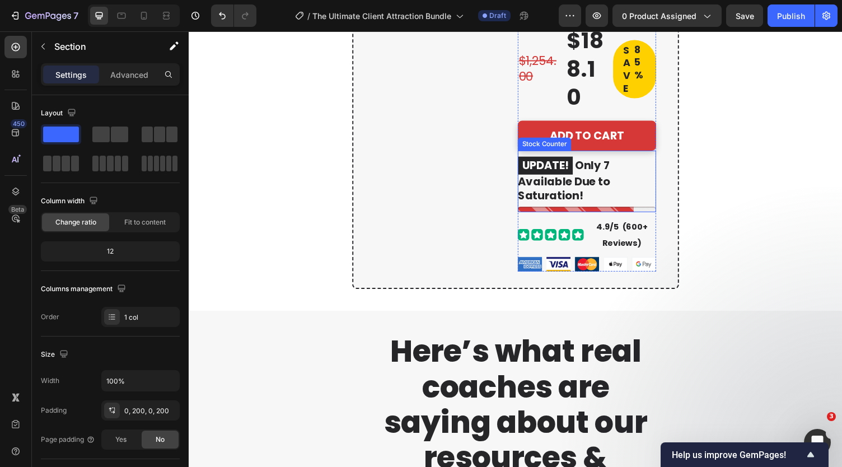
click at [570, 207] on p "UPDATE! Only 7 Available Due to Saturation!" at bounding box center [598, 184] width 142 height 48
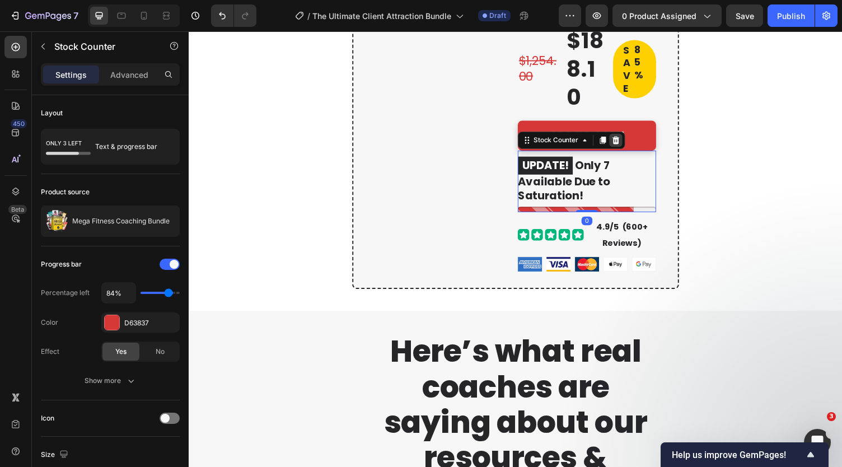
click at [624, 147] on icon at bounding box center [627, 143] width 7 height 8
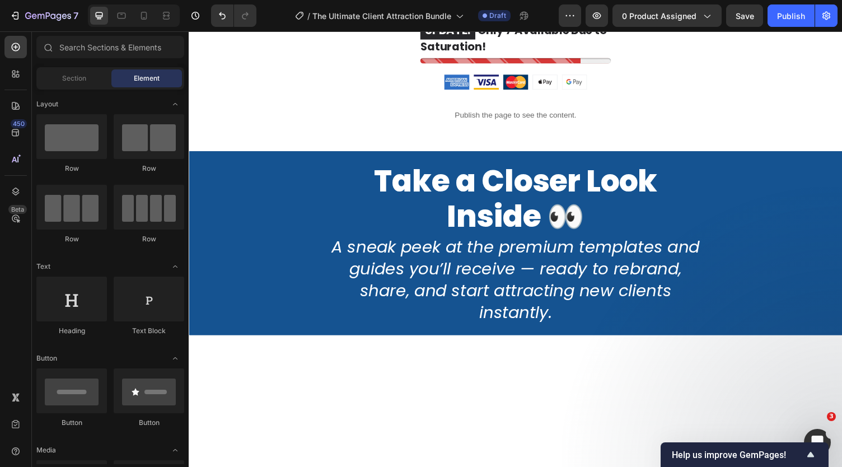
scroll to position [6550, 0]
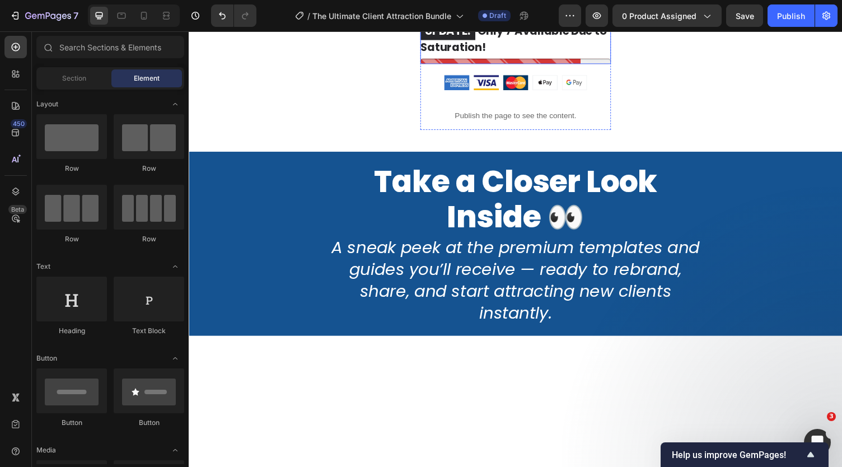
click at [479, 40] on mark "UPDATE!" at bounding box center [455, 31] width 57 height 18
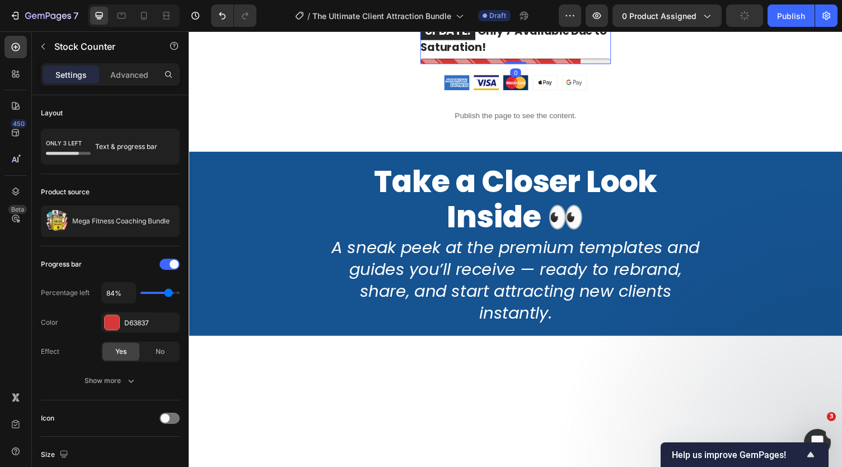
click at [526, 10] on icon at bounding box center [527, 5] width 9 height 9
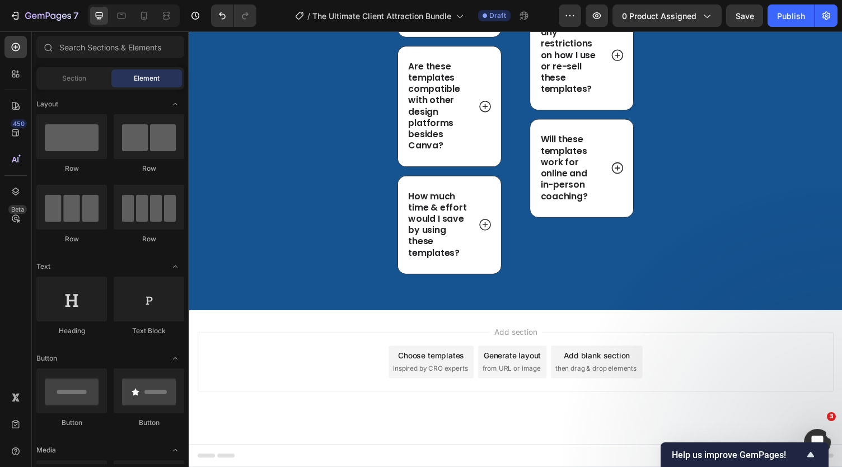
scroll to position [9212, 0]
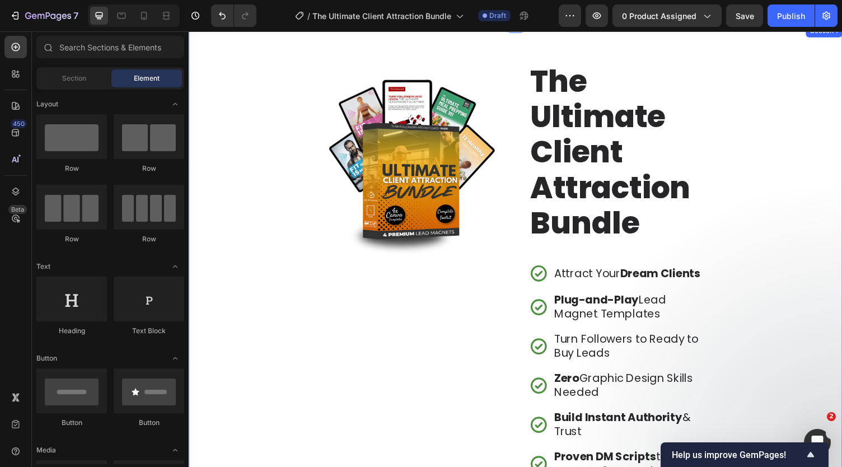
scroll to position [0, 0]
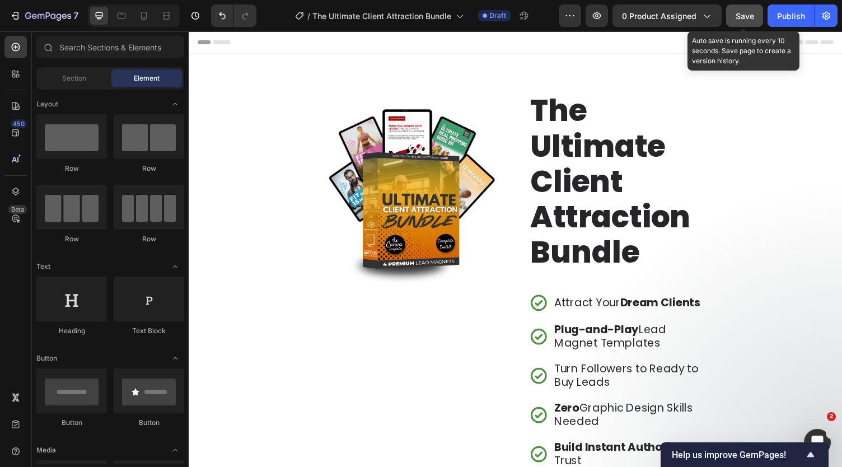
click at [738, 13] on span "Save" at bounding box center [745, 16] width 18 height 10
